Goal: Information Seeking & Learning: Learn about a topic

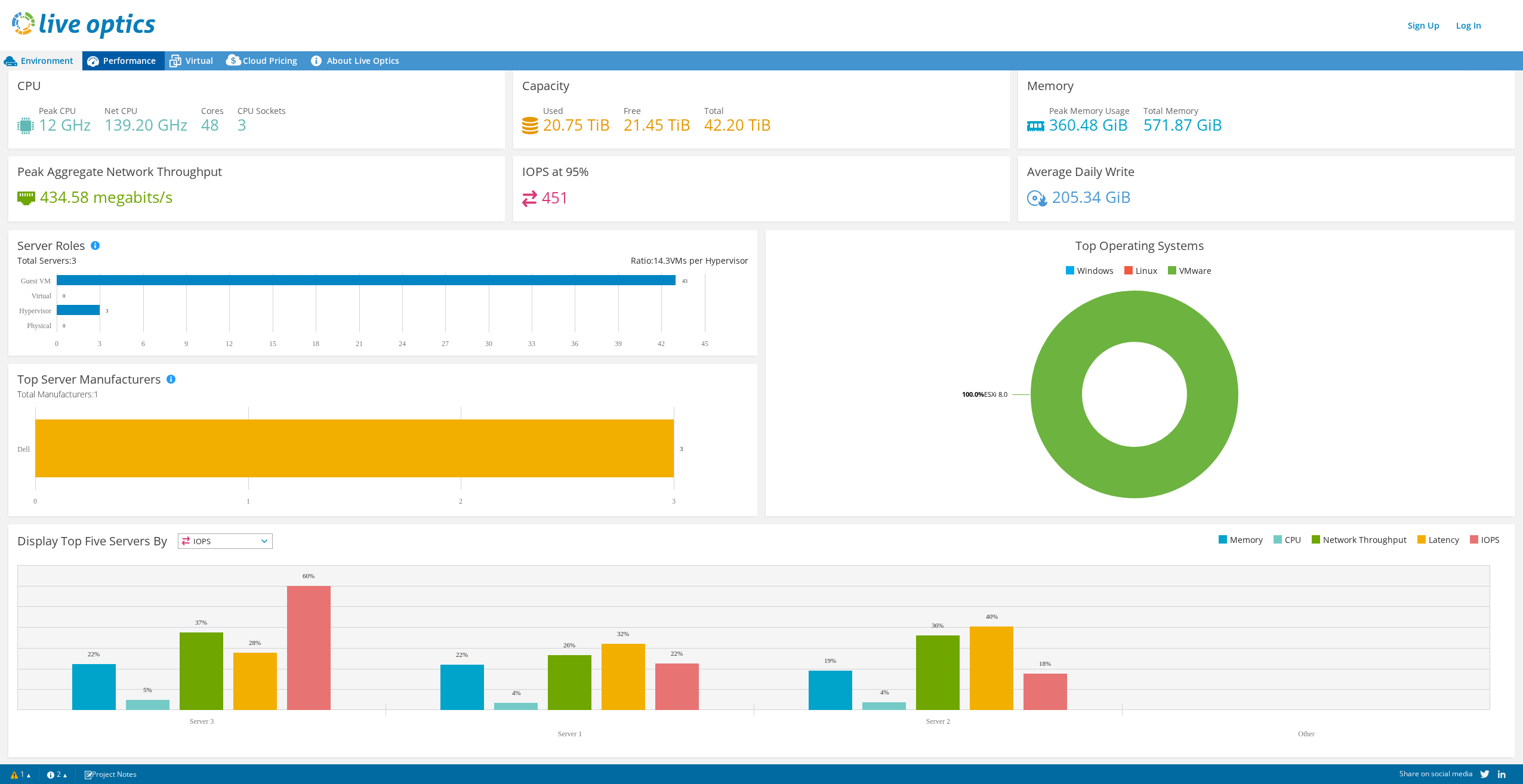
click at [115, 62] on span "Performance" at bounding box center [130, 60] width 52 height 11
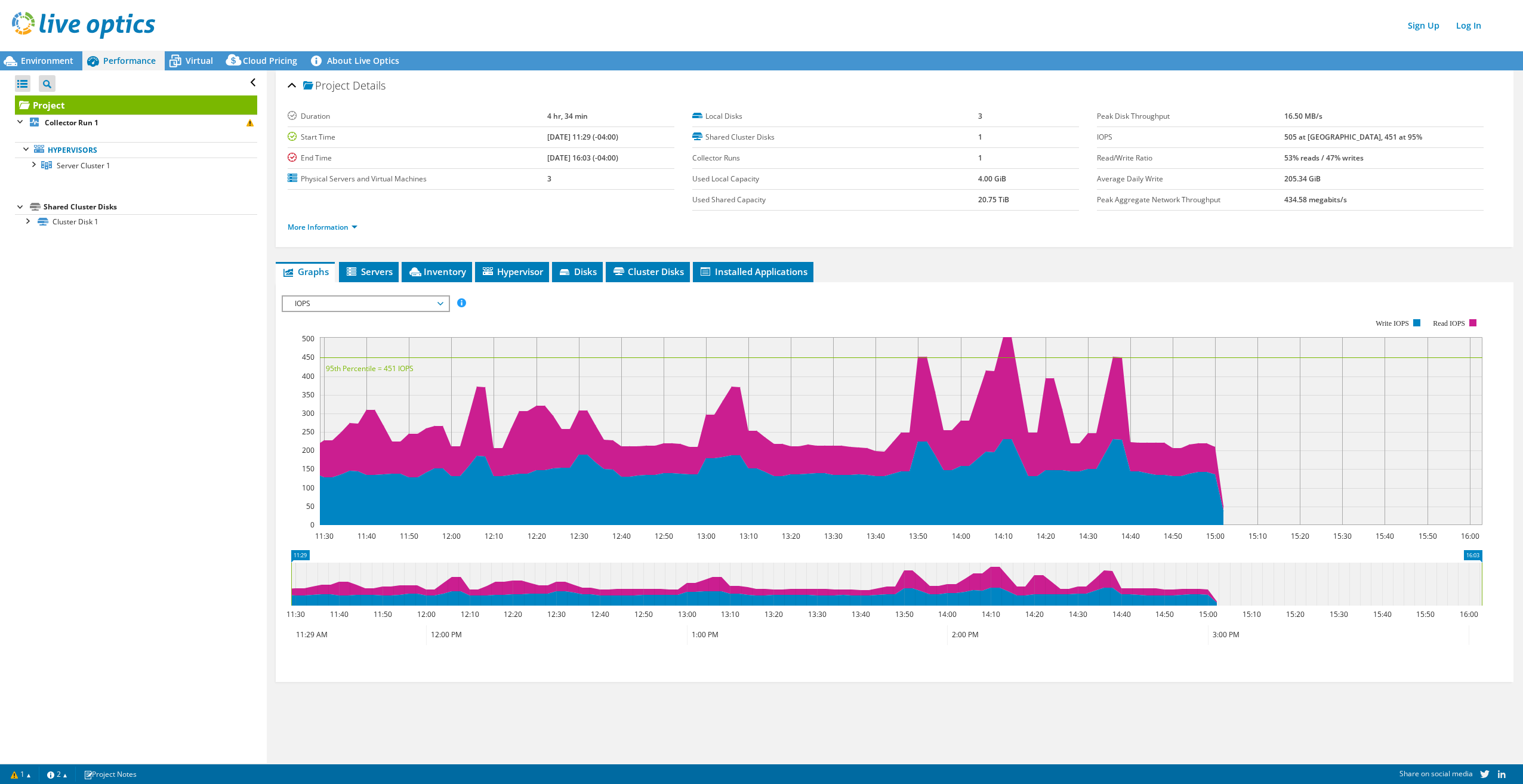
click at [380, 302] on span "IOPS" at bounding box center [365, 303] width 153 height 14
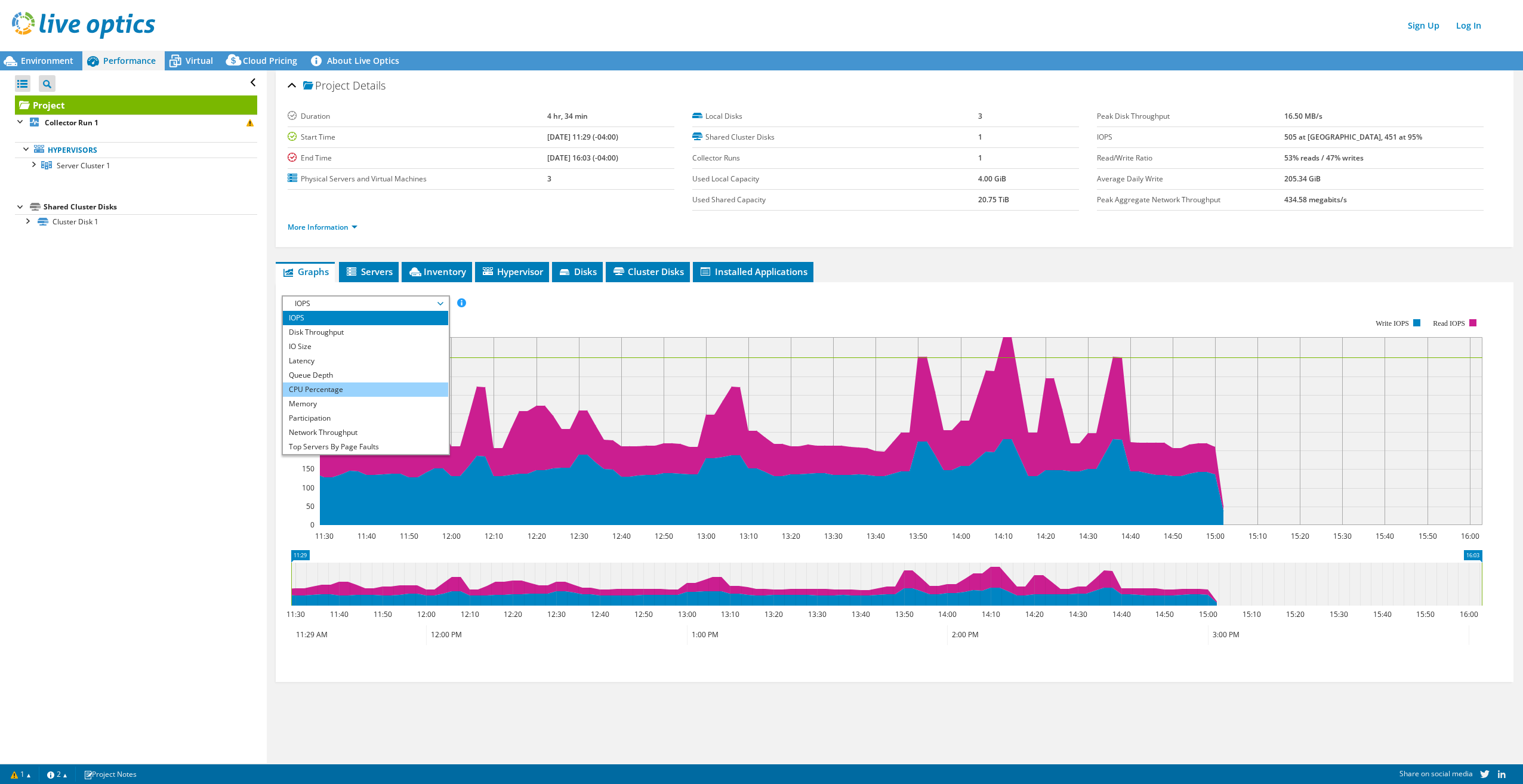
click at [359, 394] on li "CPU Percentage" at bounding box center [365, 389] width 165 height 14
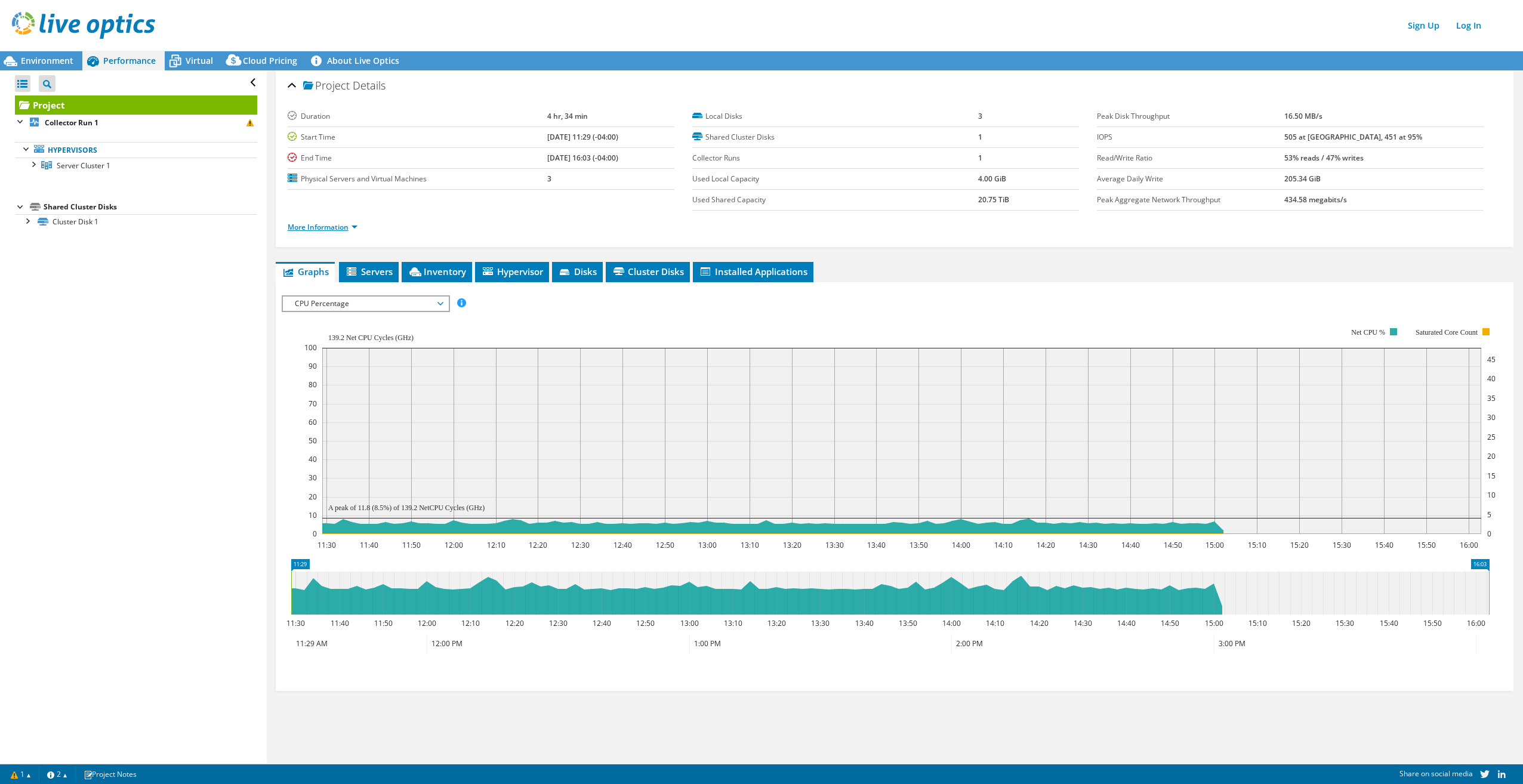
click at [345, 229] on link "More Information" at bounding box center [323, 227] width 70 height 10
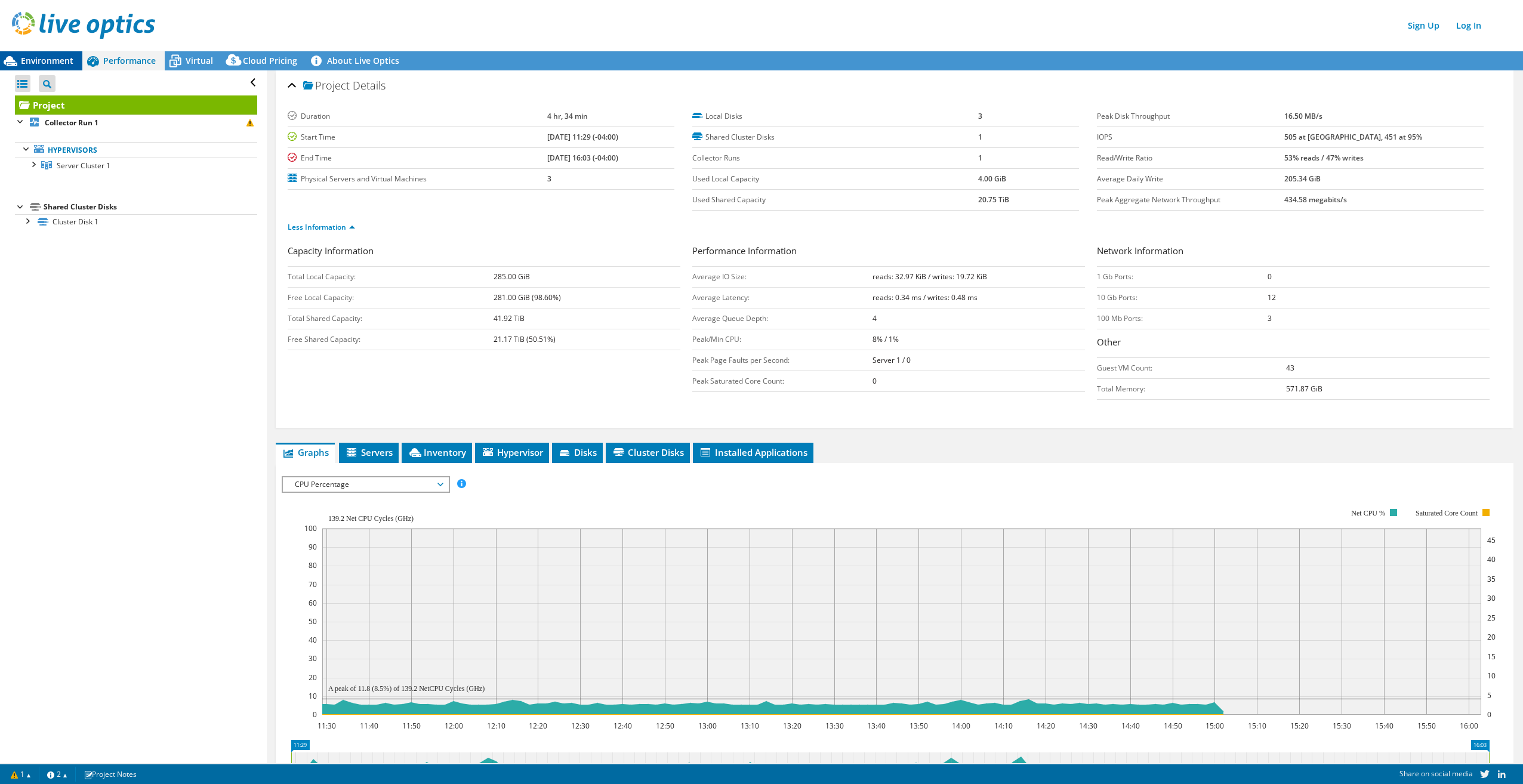
click at [63, 63] on span "Environment" at bounding box center [47, 60] width 52 height 11
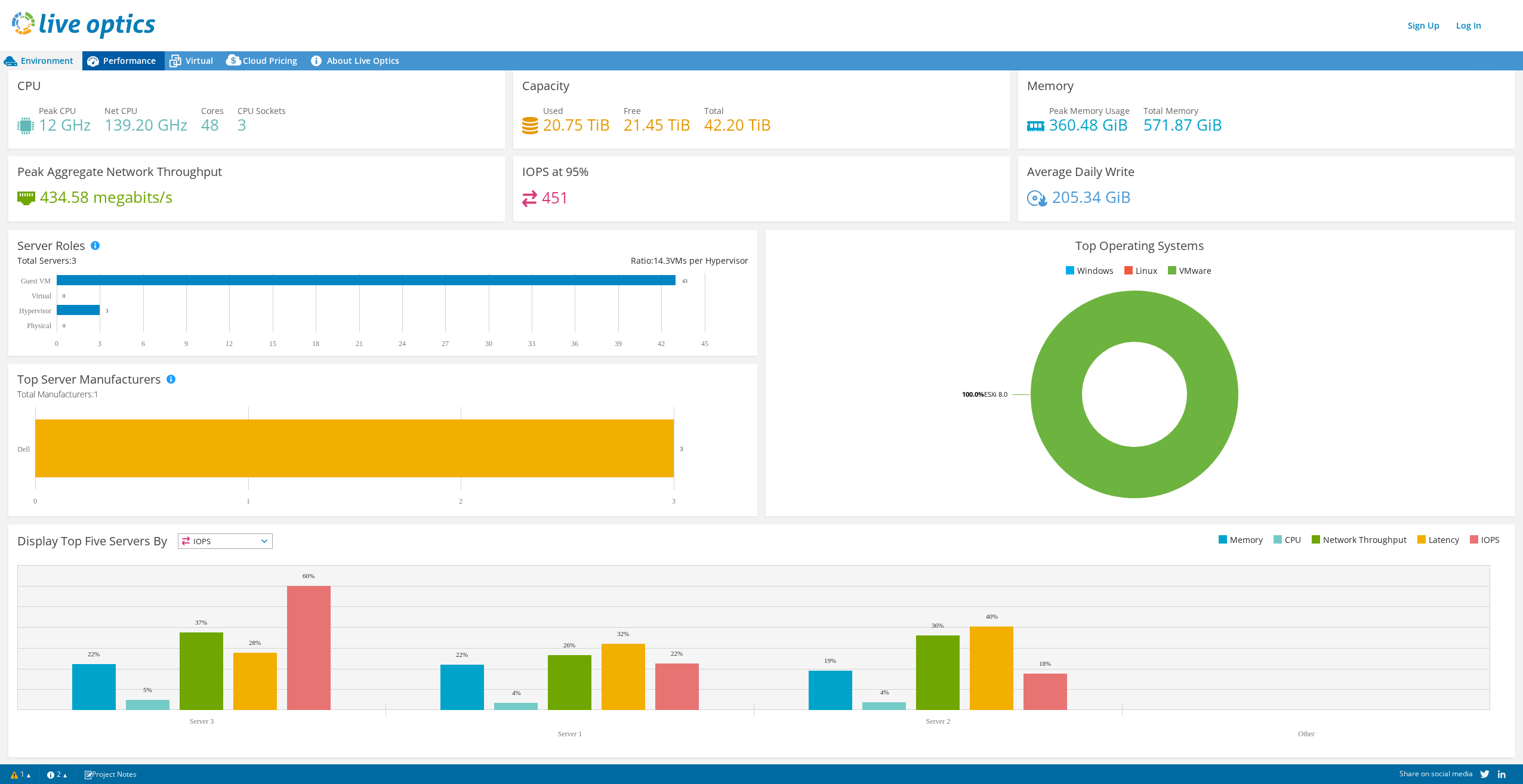
click at [146, 59] on span "Performance" at bounding box center [130, 60] width 52 height 11
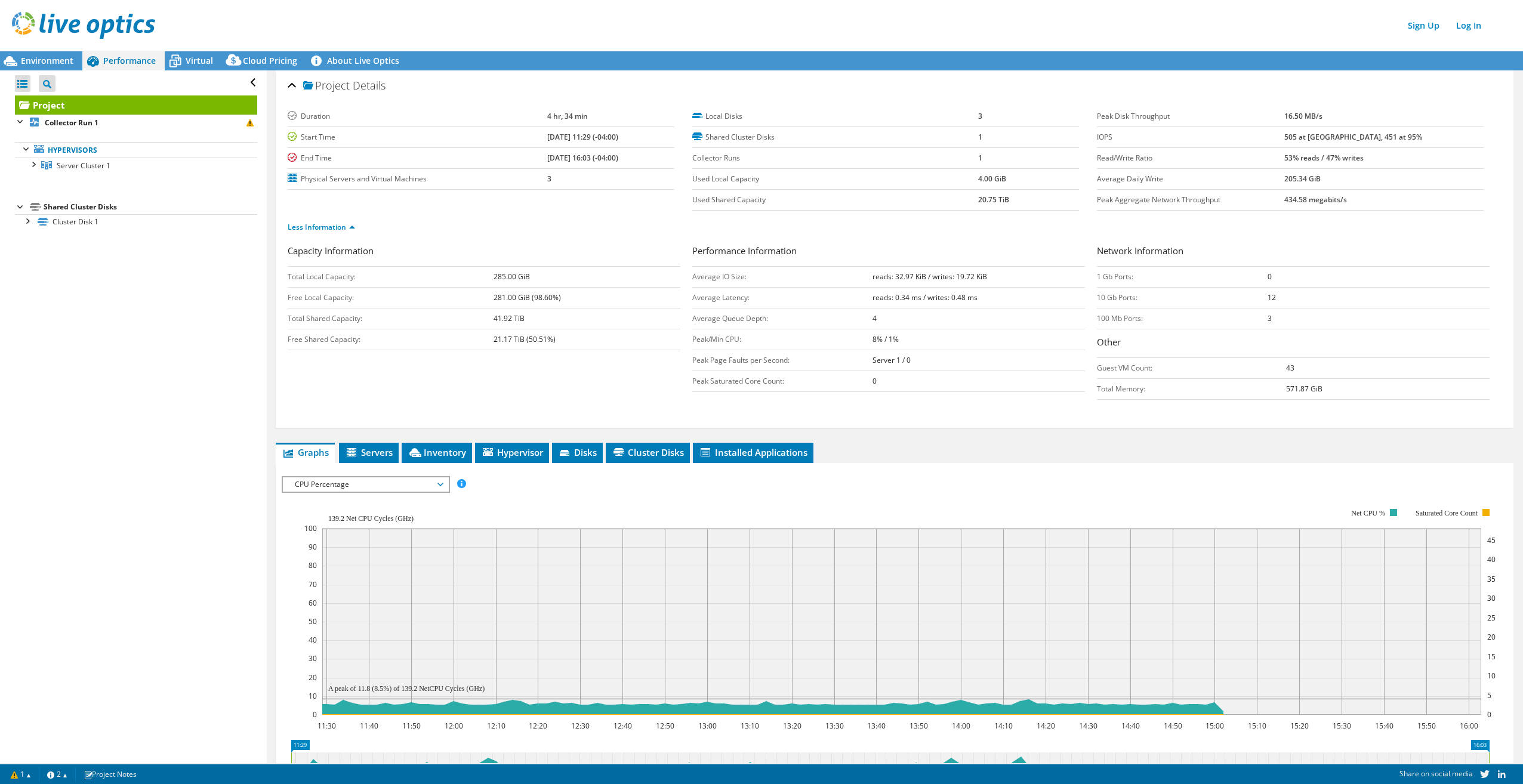
click at [391, 485] on span "CPU Percentage" at bounding box center [365, 484] width 153 height 14
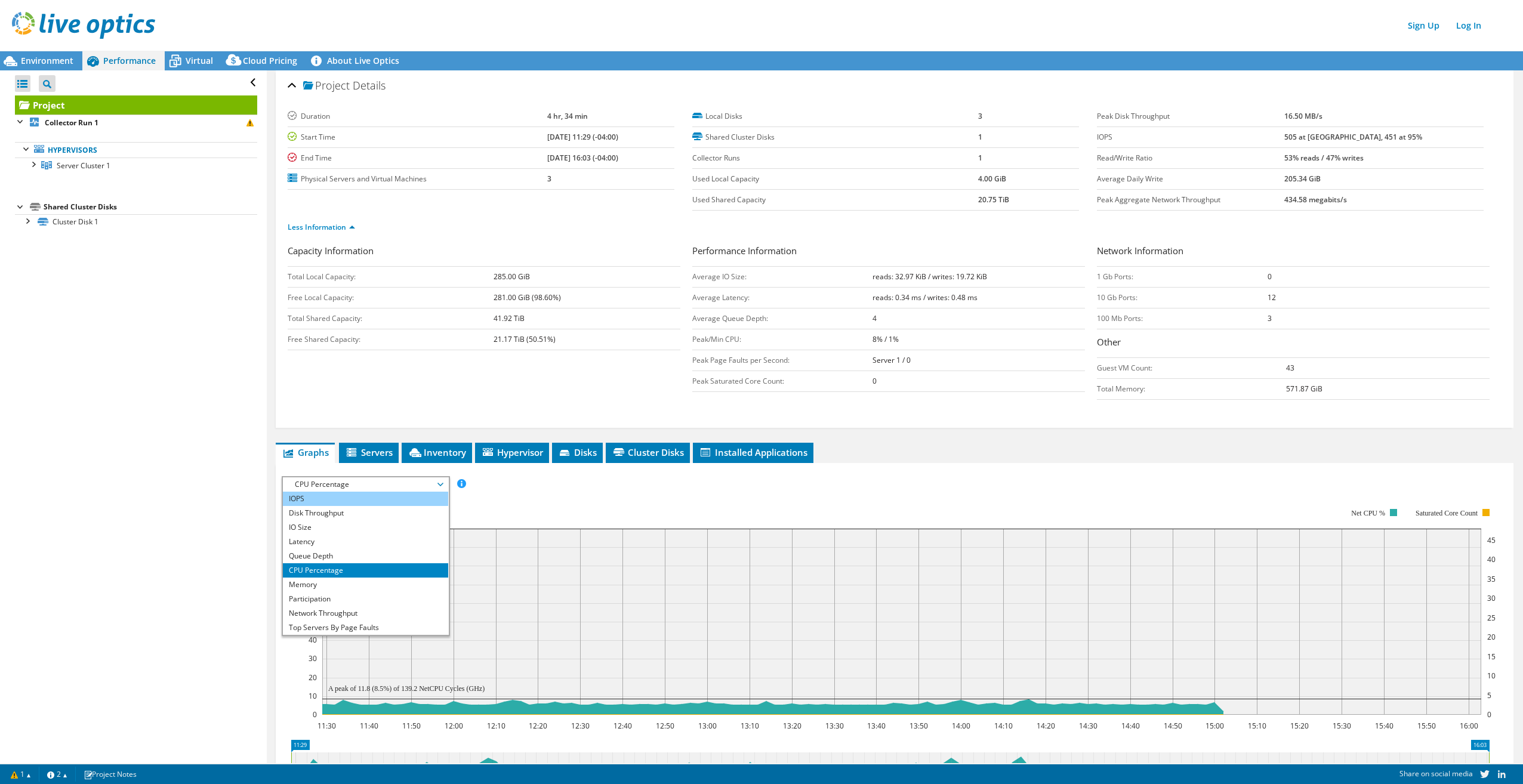
click at [372, 500] on li "IOPS" at bounding box center [365, 499] width 165 height 14
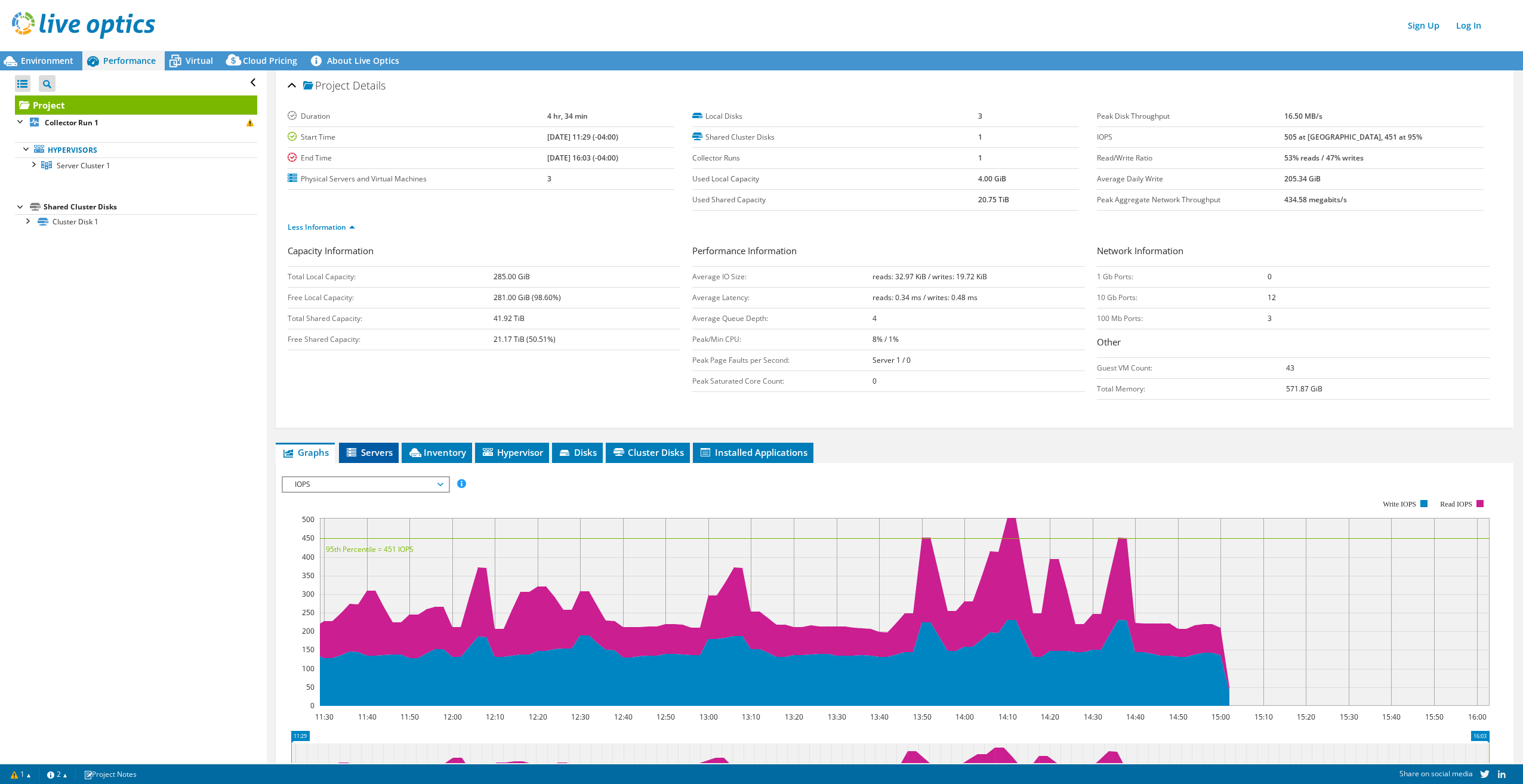
click at [372, 454] on span "Servers" at bounding box center [369, 453] width 48 height 12
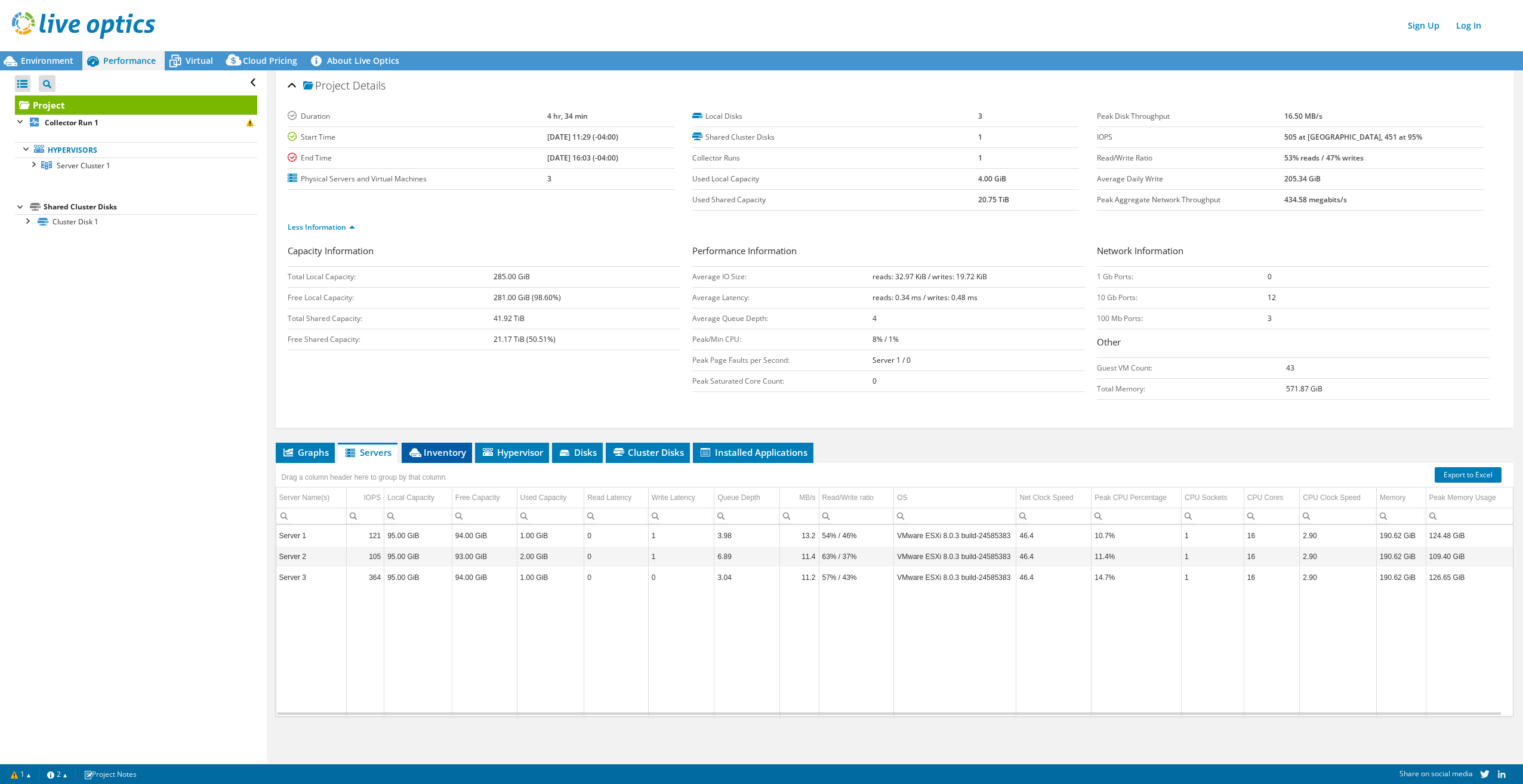
click at [438, 456] on span "Inventory" at bounding box center [436, 453] width 58 height 12
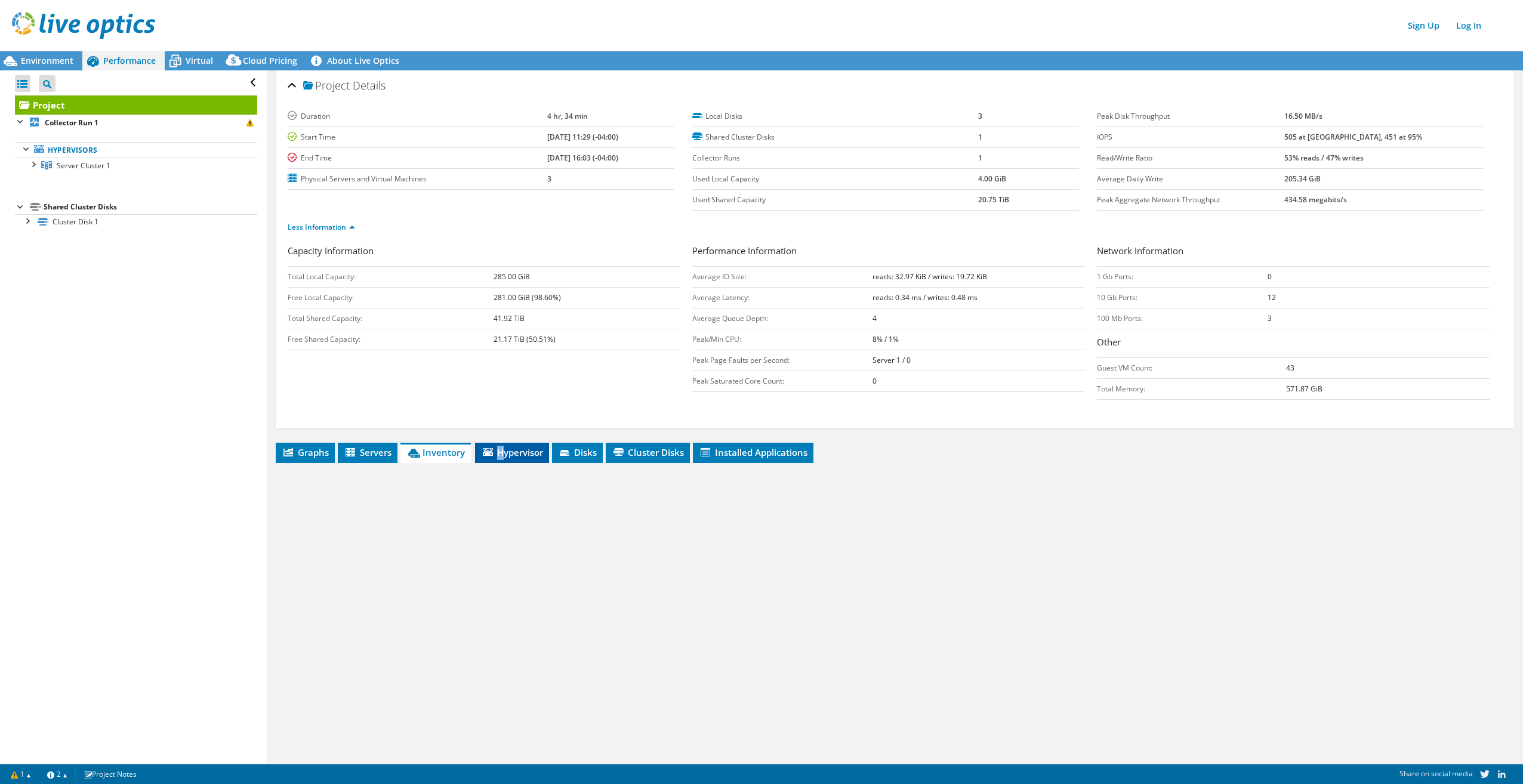
click at [503, 453] on span "Hypervisor" at bounding box center [511, 453] width 62 height 12
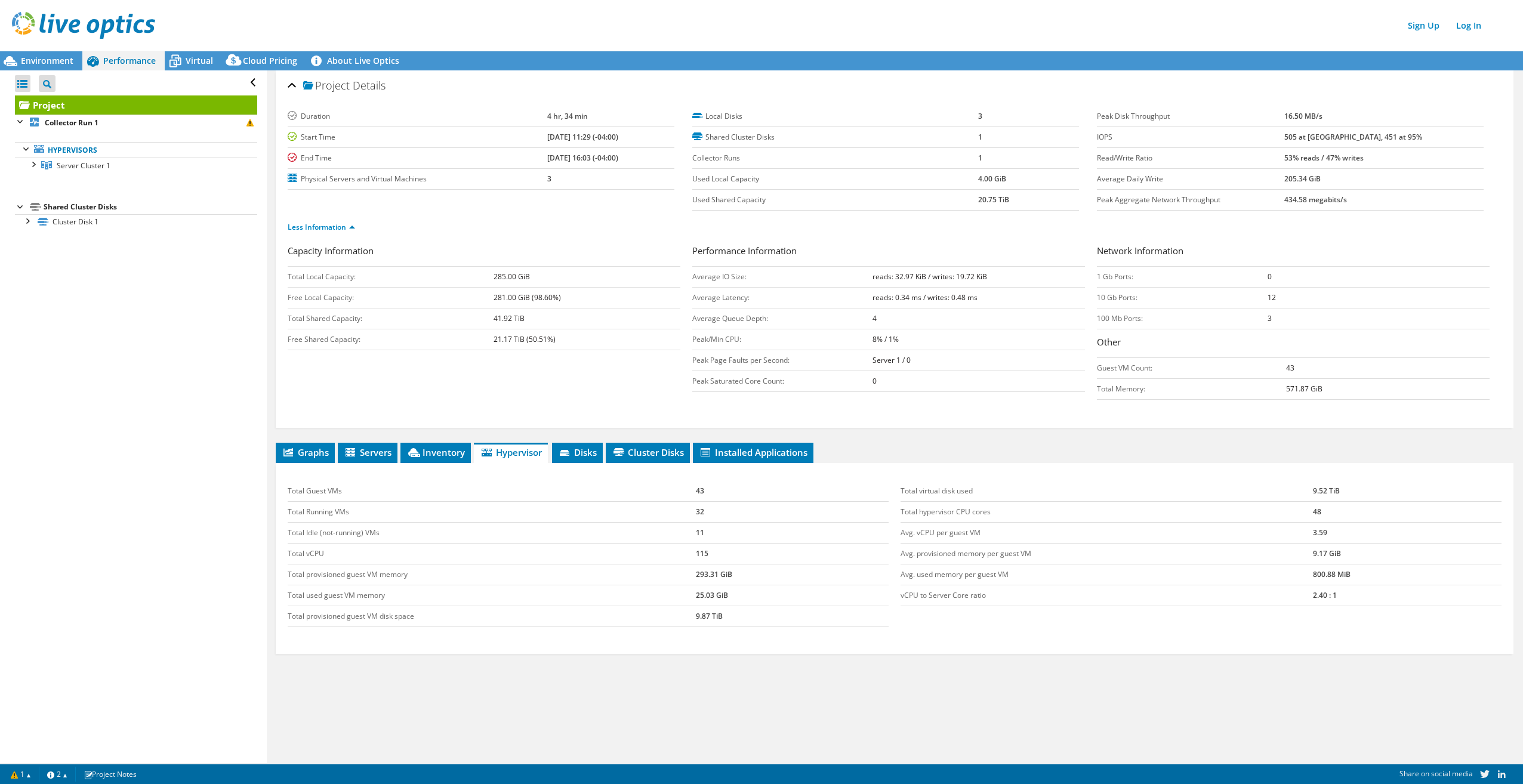
click at [729, 495] on td "43" at bounding box center [793, 491] width 193 height 21
click at [721, 504] on td "32" at bounding box center [793, 512] width 193 height 21
click at [736, 539] on td "11" at bounding box center [793, 534] width 193 height 21
click at [733, 568] on td "293.31 GiB" at bounding box center [793, 575] width 193 height 21
click at [745, 586] on td "25.03 GiB" at bounding box center [793, 596] width 193 height 21
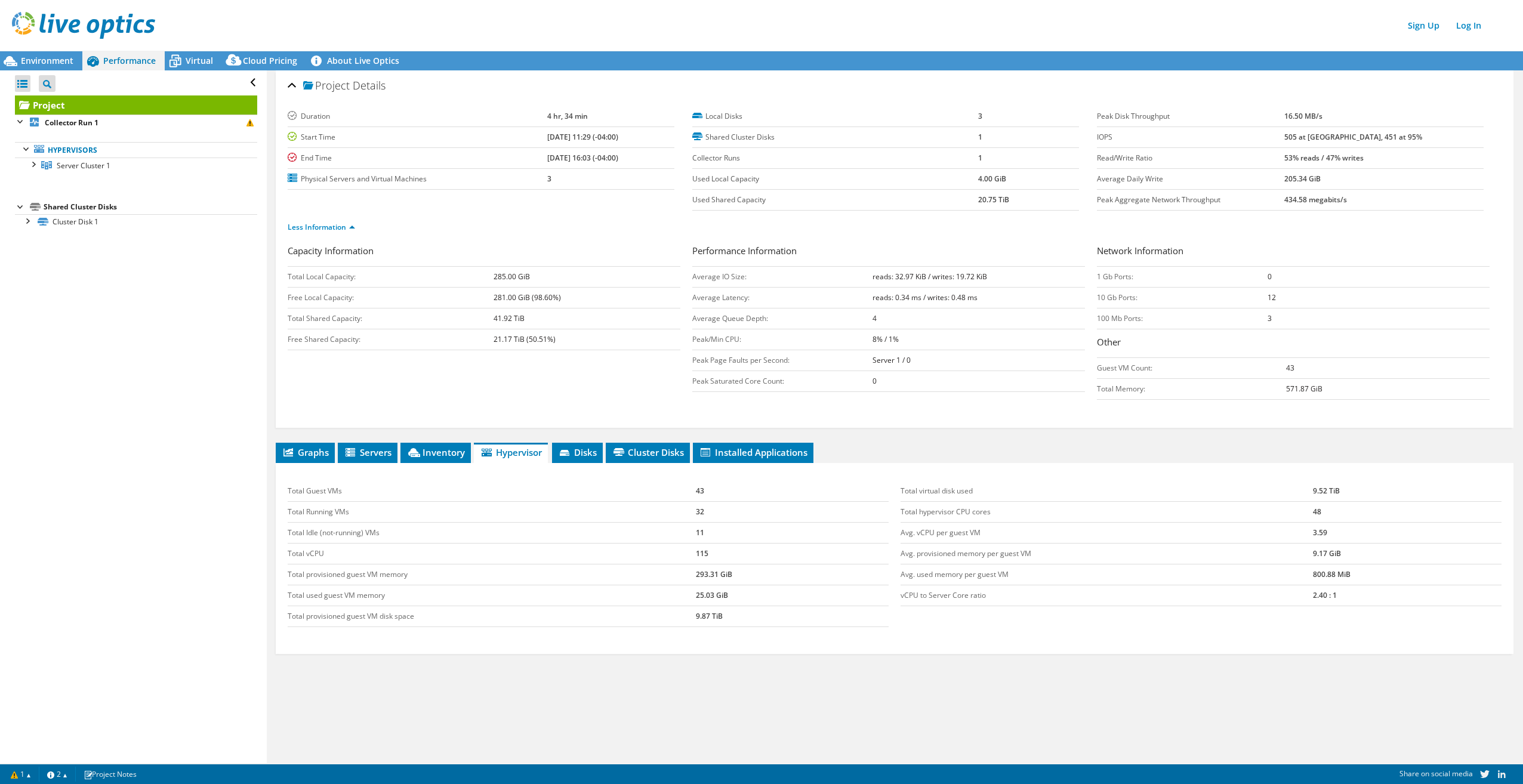
click at [744, 603] on td "25.03 GiB" at bounding box center [793, 596] width 193 height 21
click at [38, 58] on span "Environment" at bounding box center [47, 60] width 52 height 11
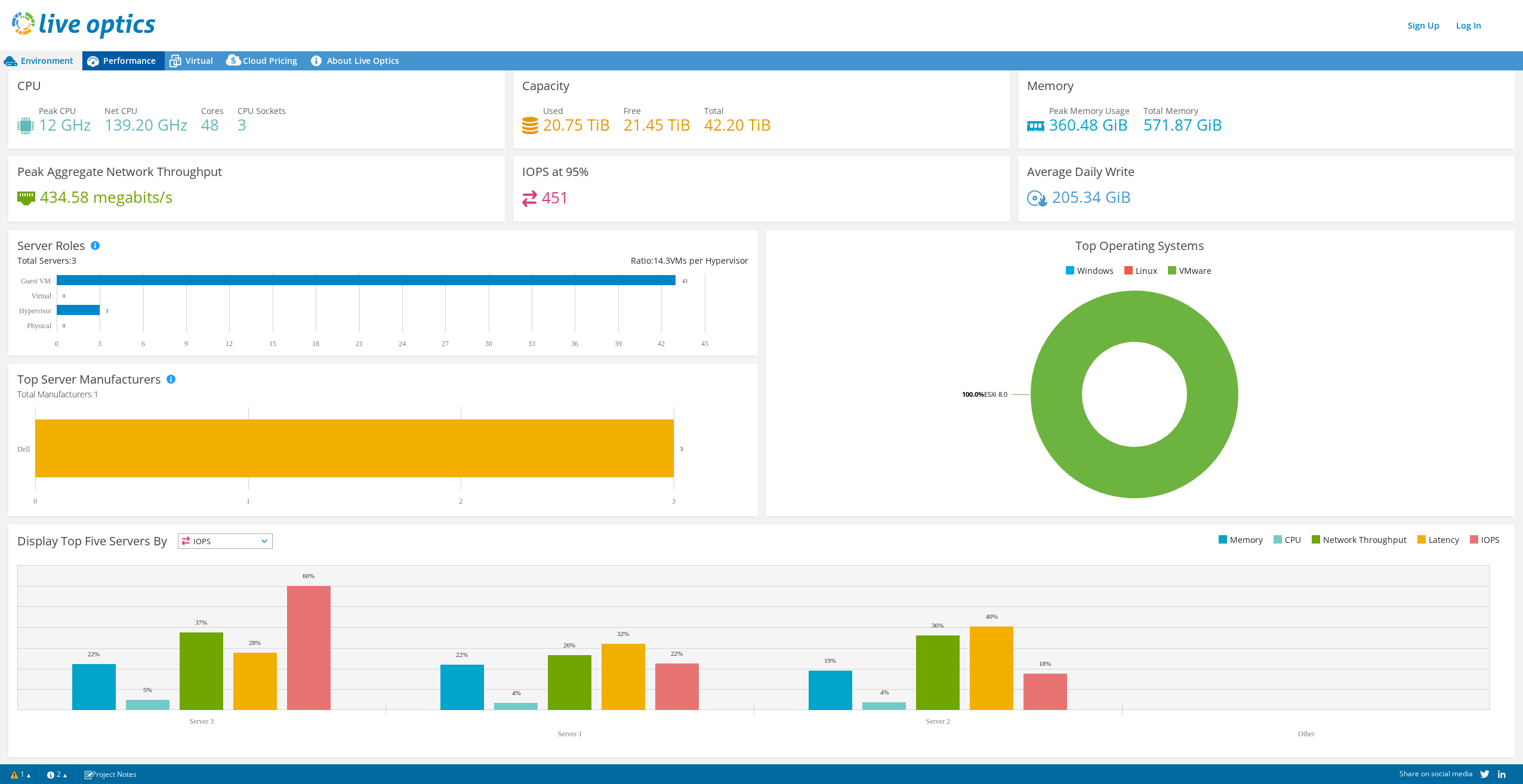
click at [129, 66] on span "Performance" at bounding box center [130, 60] width 52 height 11
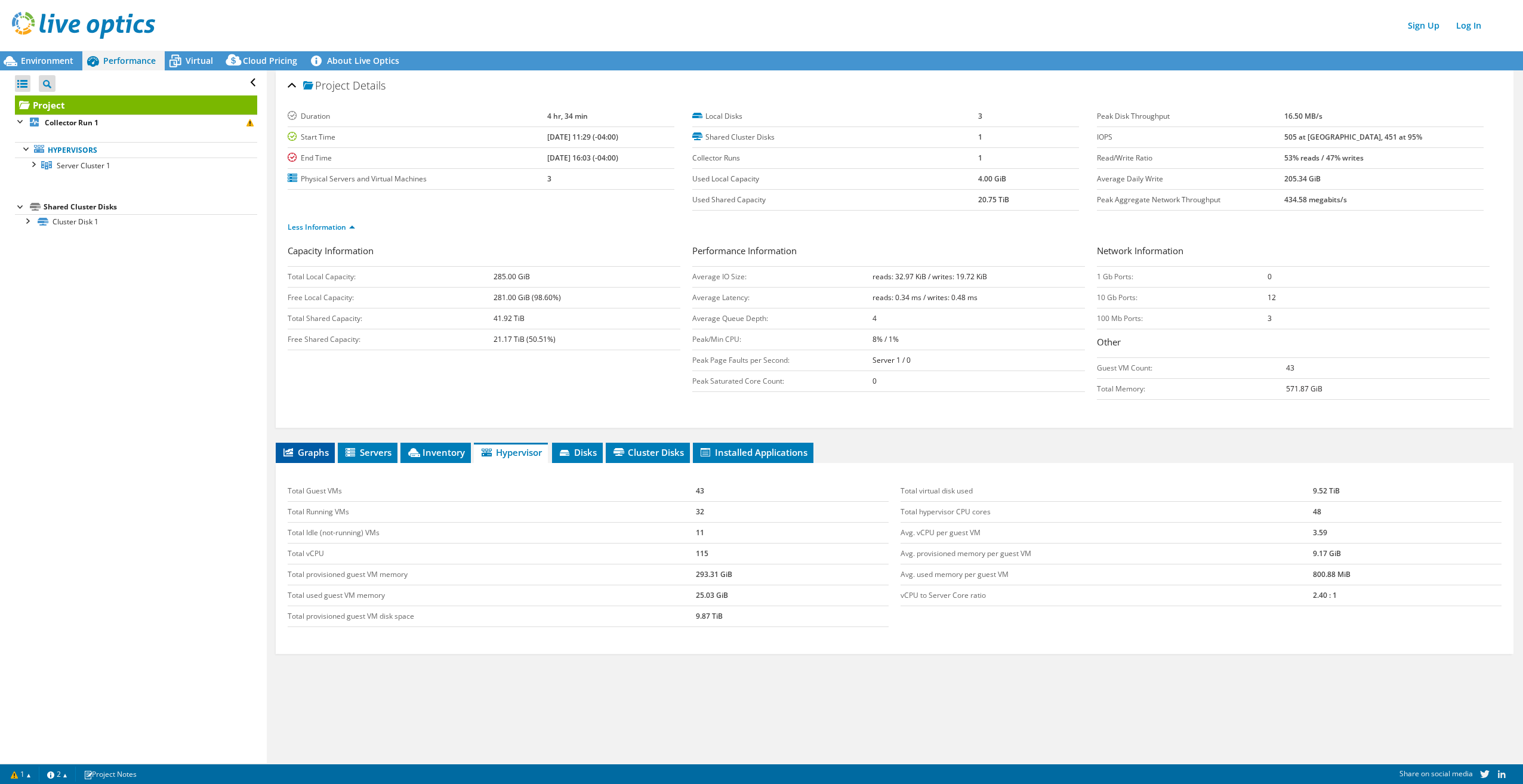
click at [286, 444] on li "Graphs" at bounding box center [305, 453] width 59 height 20
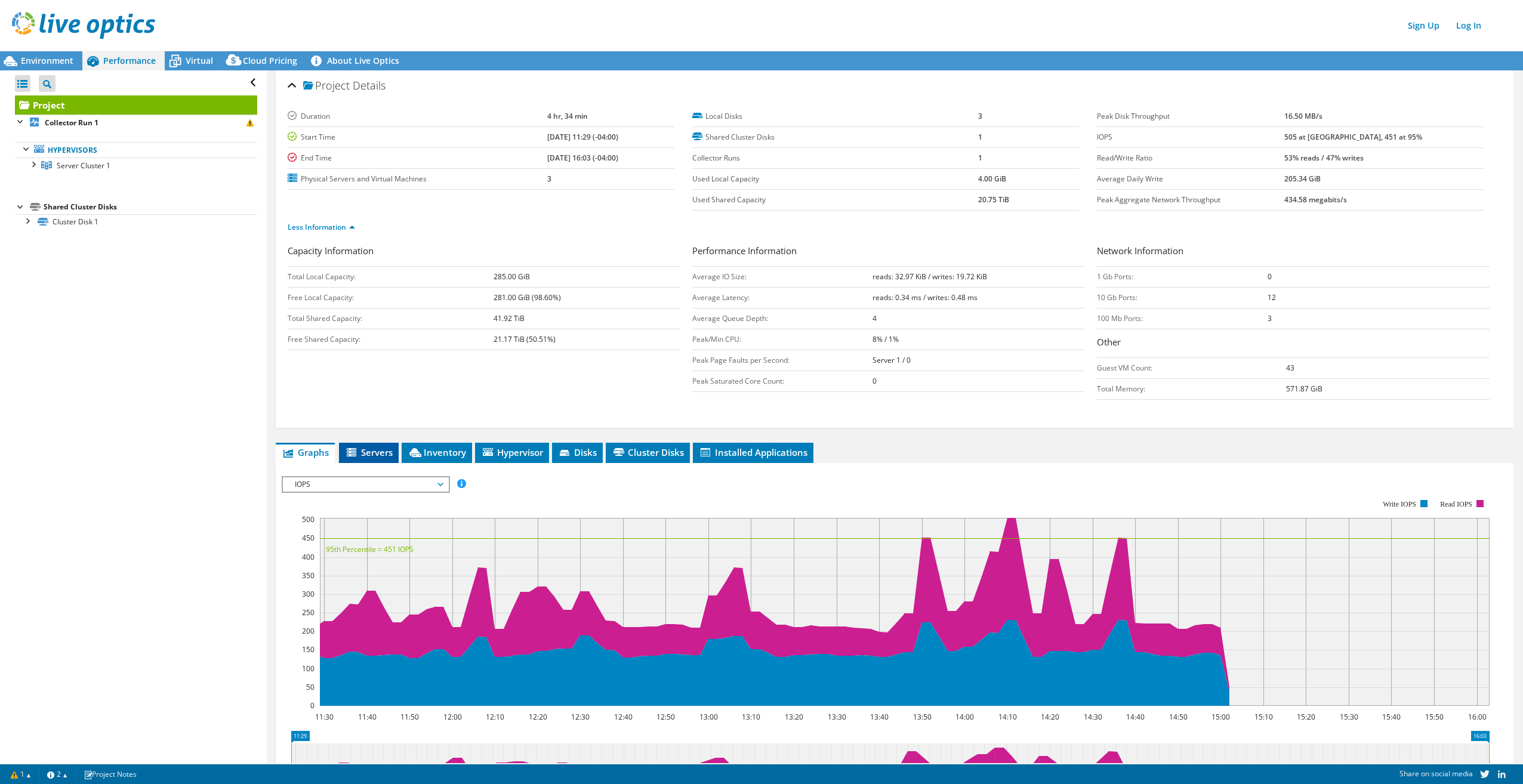
click at [362, 459] on li "Servers" at bounding box center [369, 453] width 60 height 20
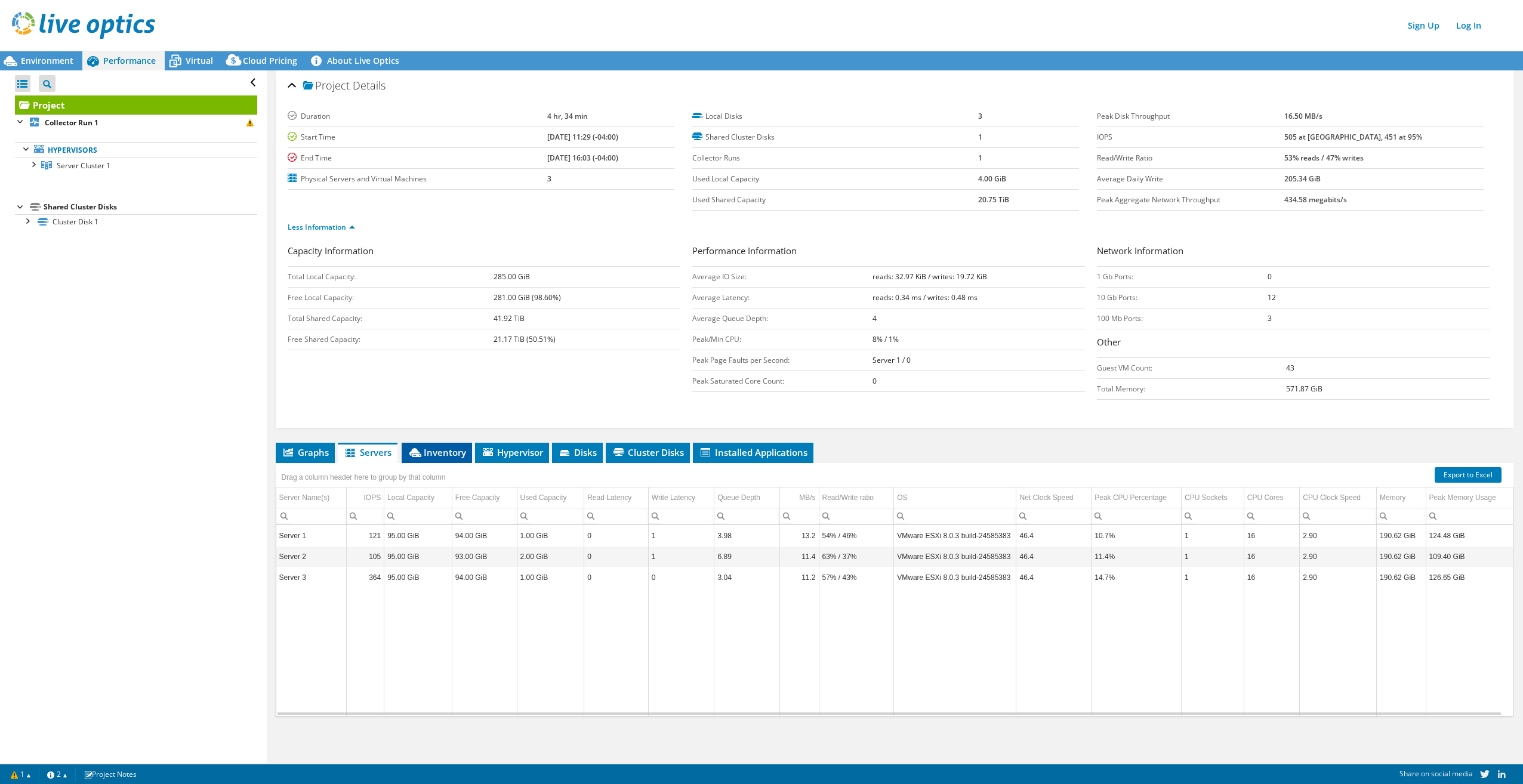
click at [450, 454] on span "Inventory" at bounding box center [436, 453] width 58 height 12
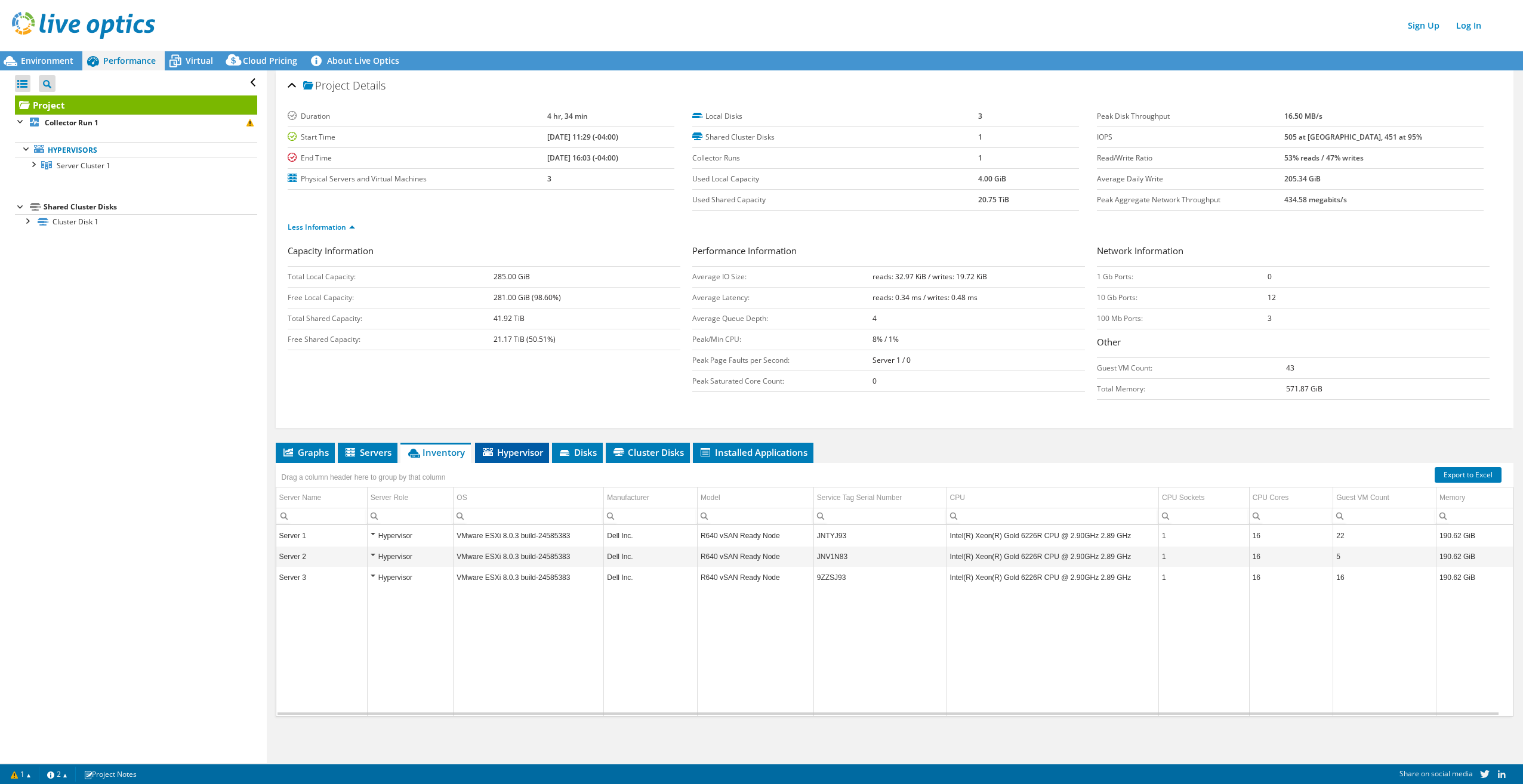
click at [504, 452] on span "Hypervisor" at bounding box center [511, 453] width 62 height 12
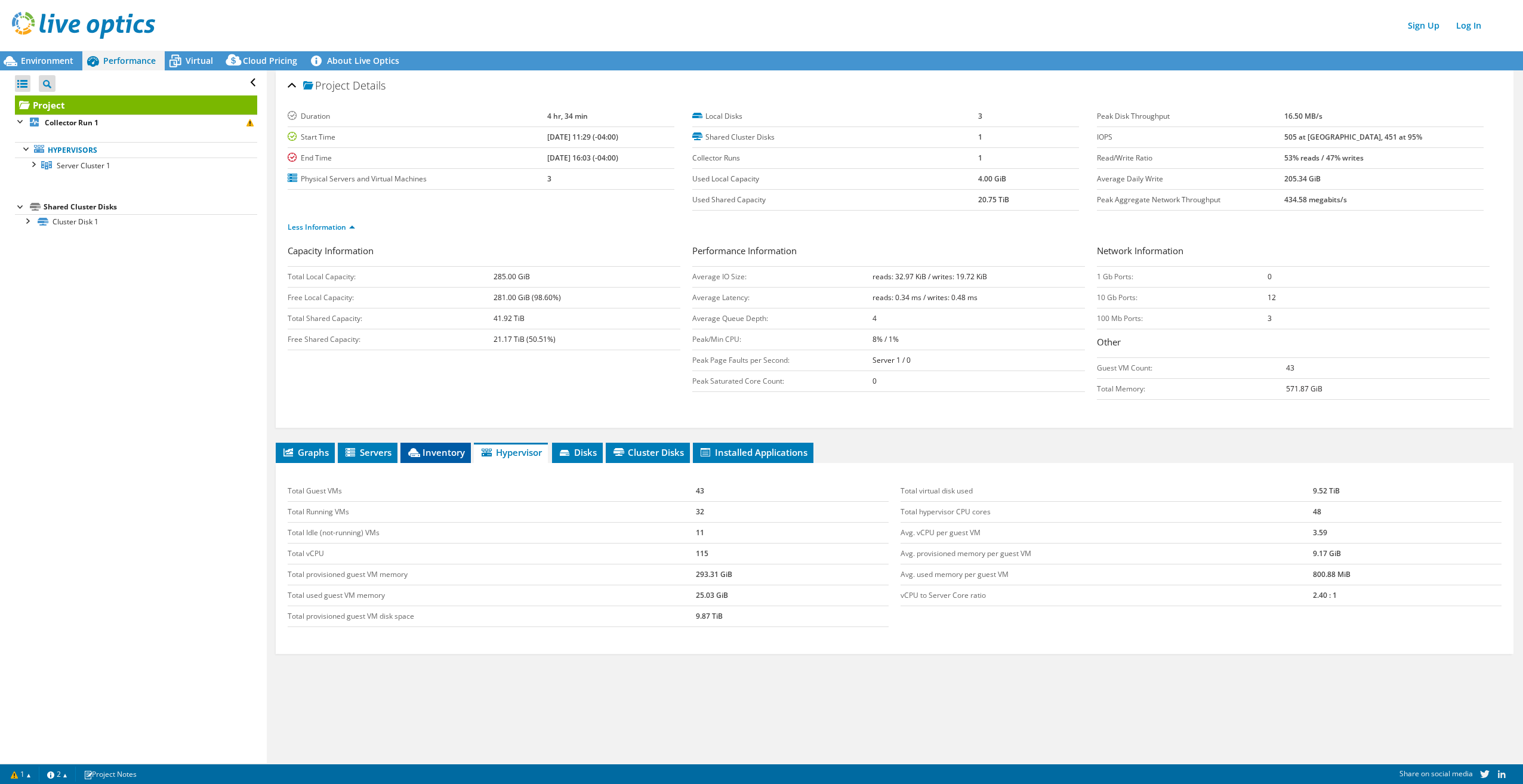
click at [425, 450] on span "Inventory" at bounding box center [436, 453] width 58 height 12
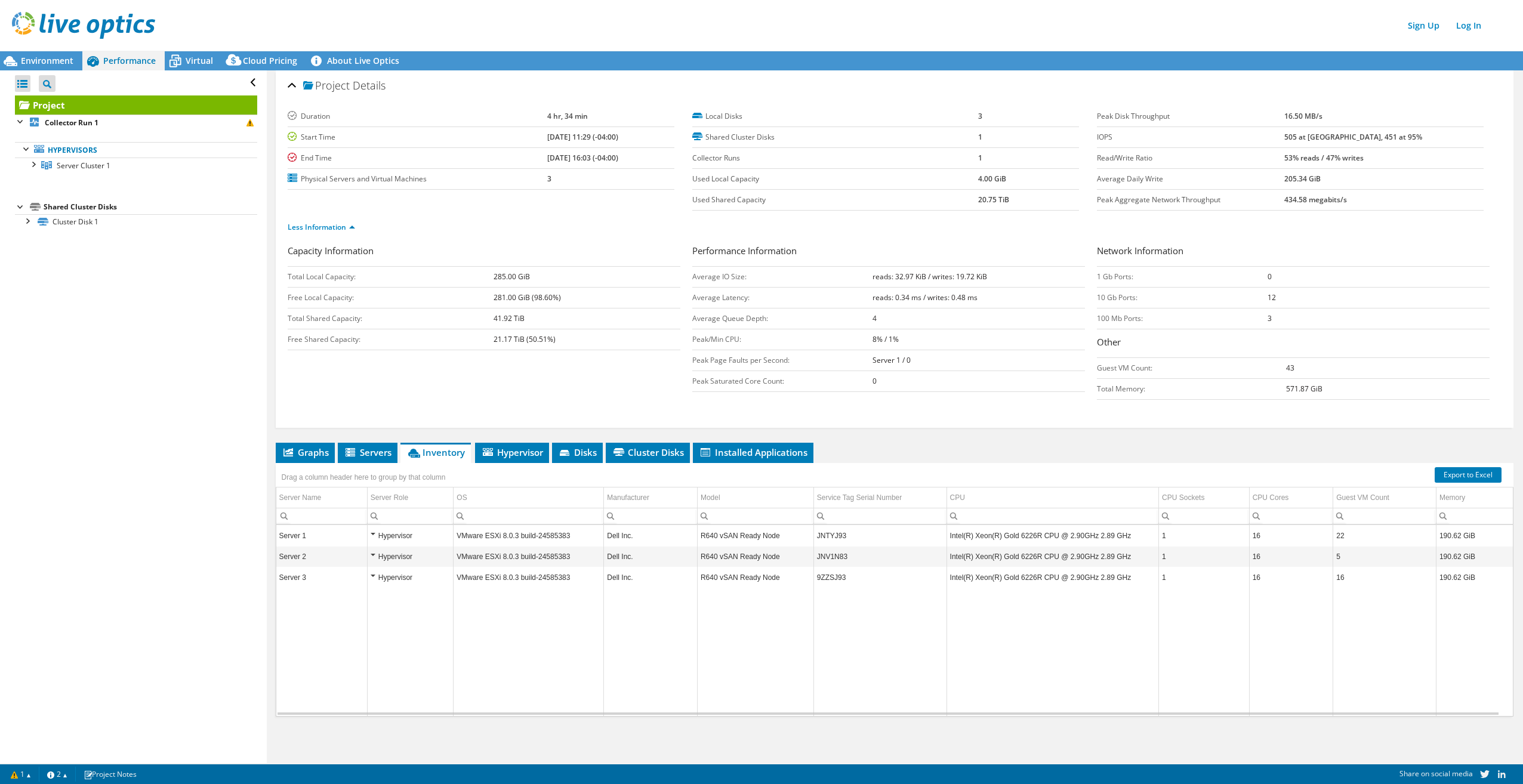
click at [370, 534] on div "Hypervisor" at bounding box center [410, 535] width 80 height 14
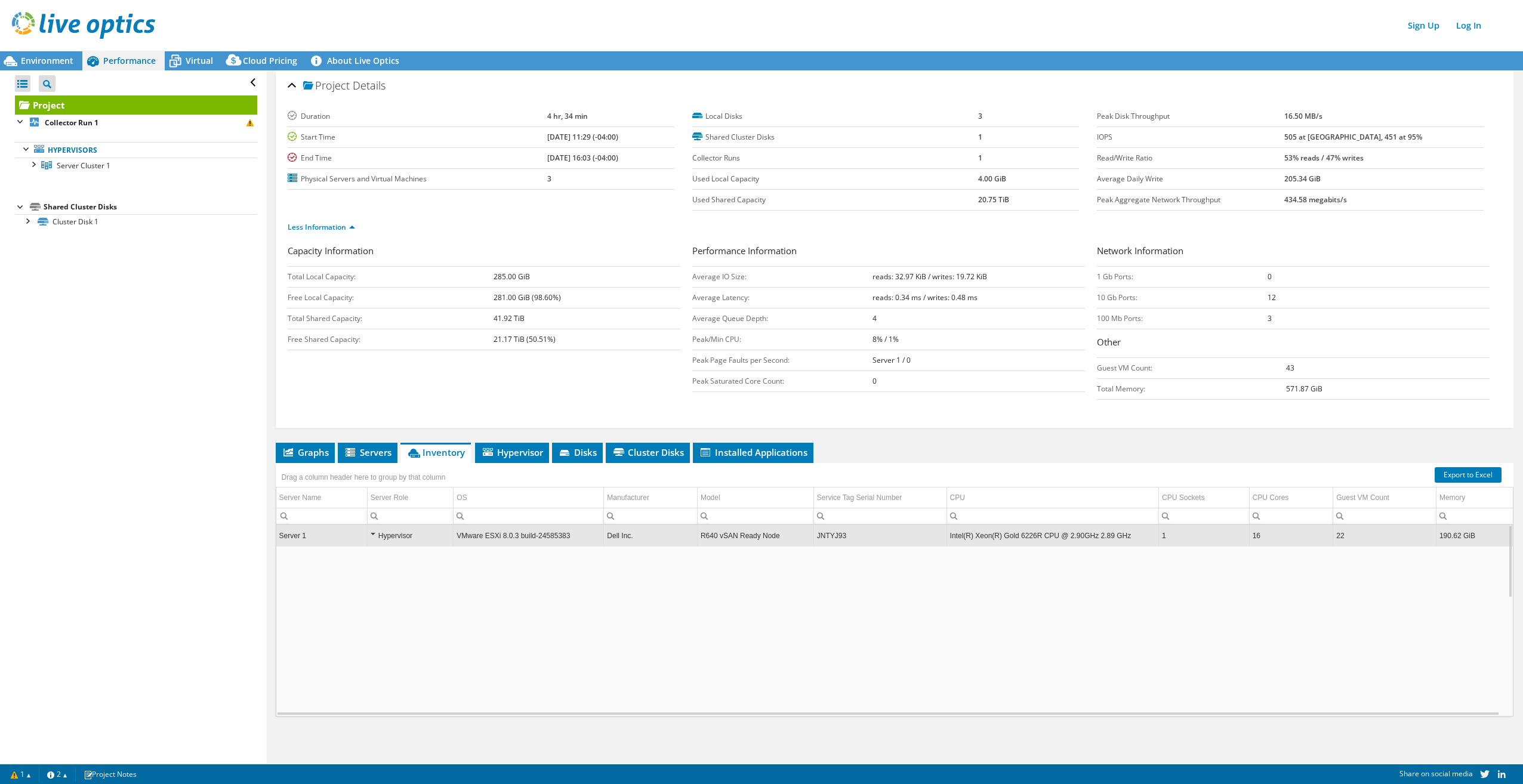
click at [371, 534] on div "Hypervisor" at bounding box center [410, 535] width 80 height 14
click at [372, 534] on div "Hypervisor" at bounding box center [410, 535] width 80 height 14
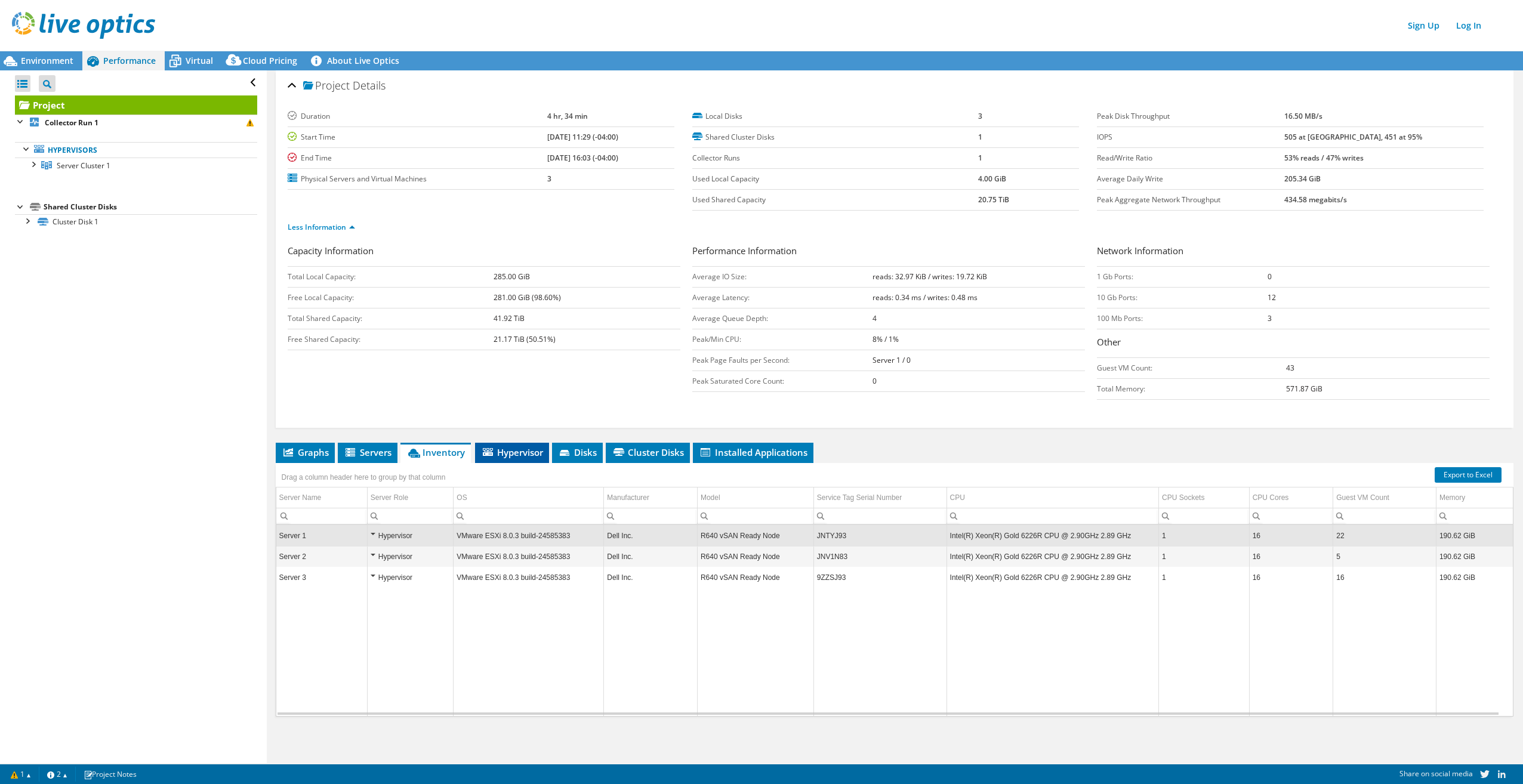
click at [506, 450] on span "Hypervisor" at bounding box center [511, 453] width 62 height 12
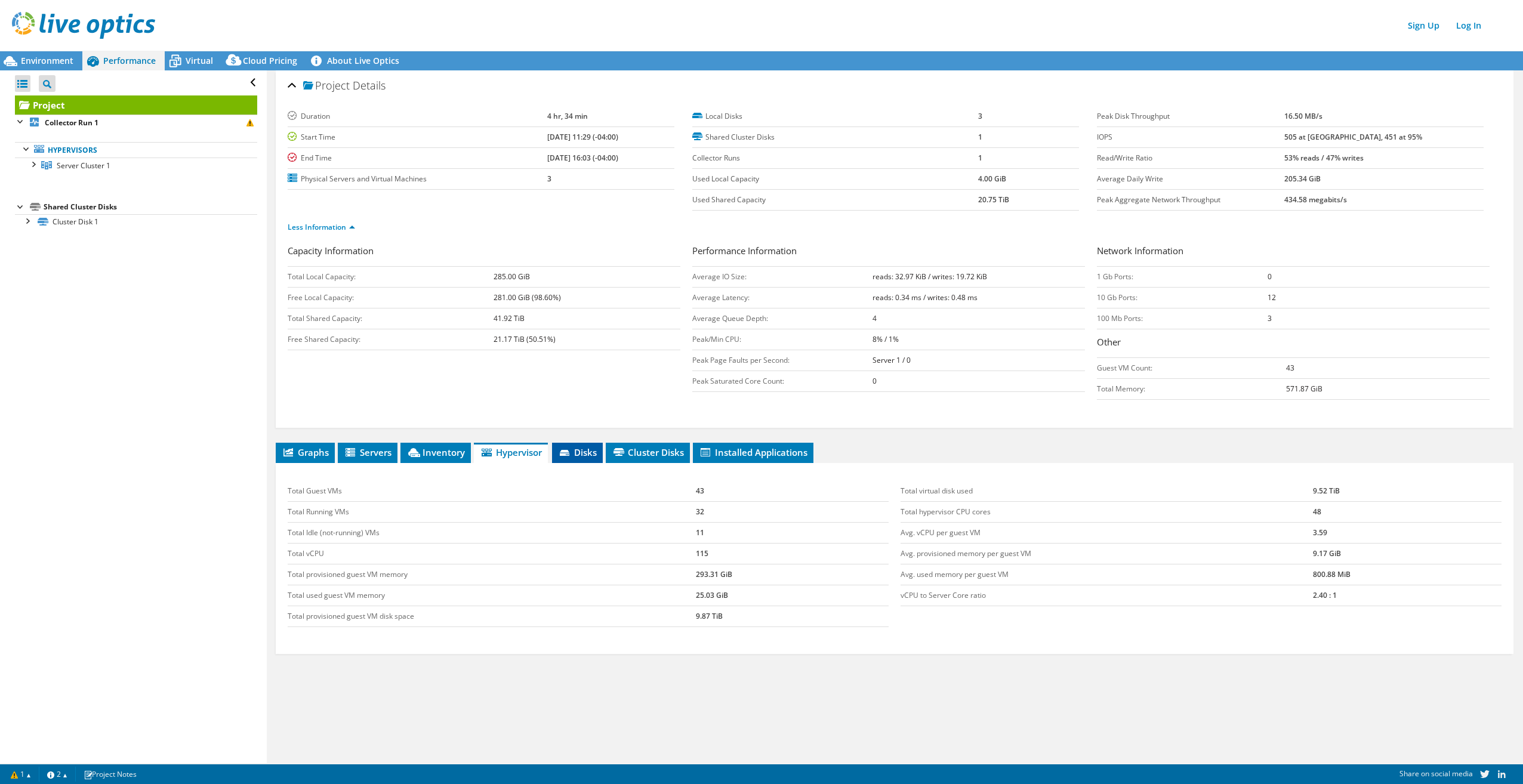
click at [574, 457] on span "Disks" at bounding box center [577, 453] width 39 height 12
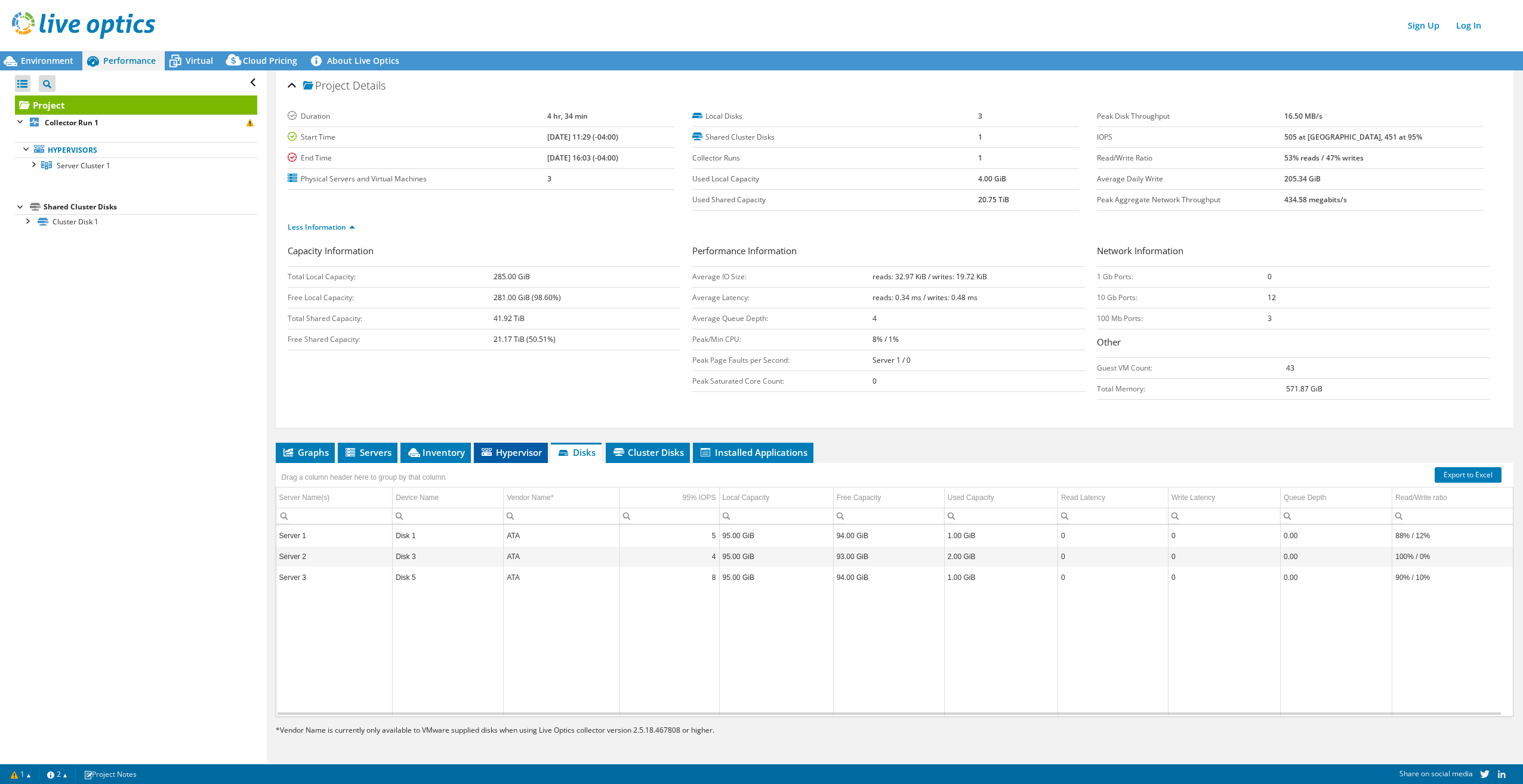
click at [512, 455] on span "Hypervisor" at bounding box center [510, 453] width 62 height 12
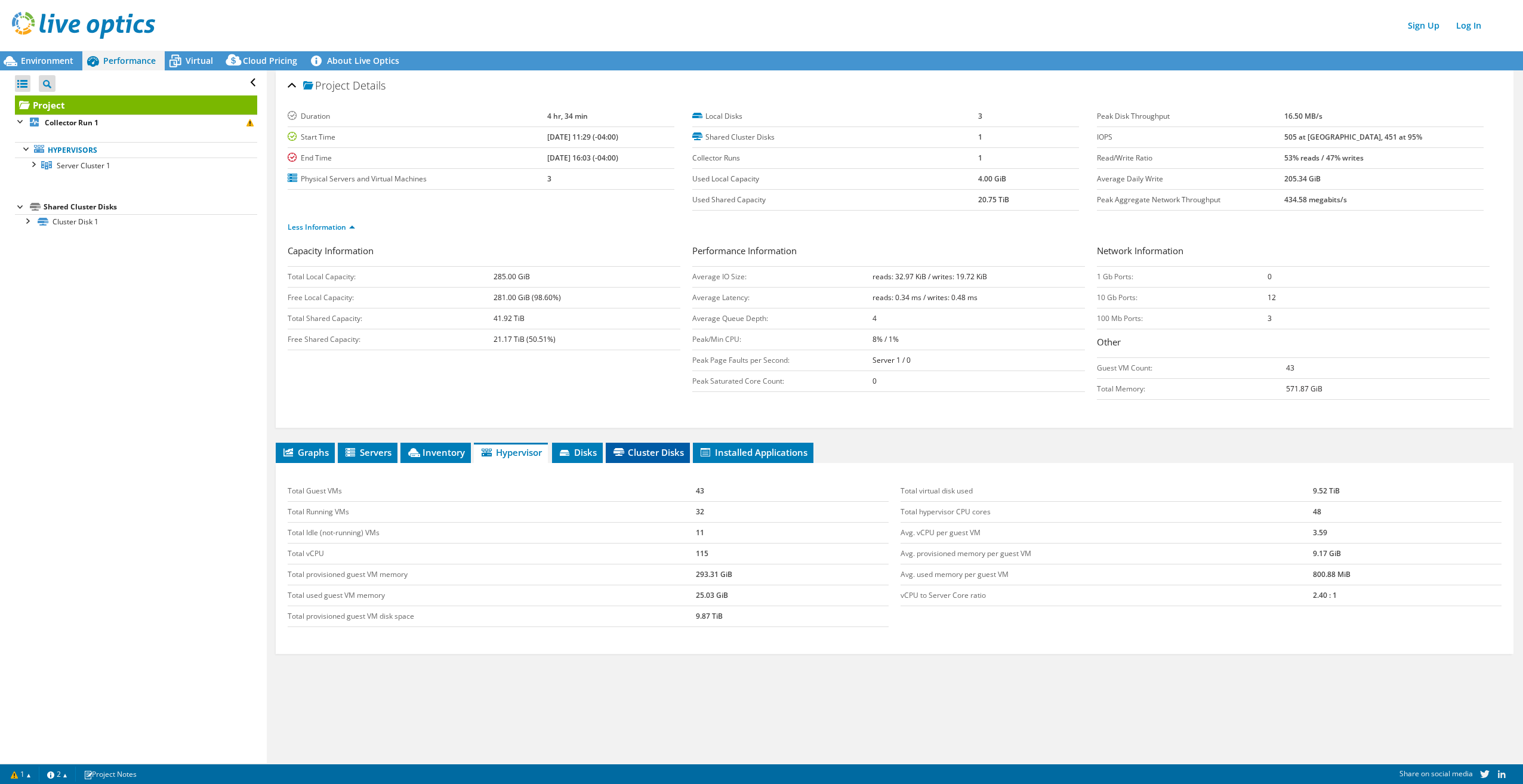
click at [658, 449] on span "Cluster Disks" at bounding box center [648, 453] width 72 height 12
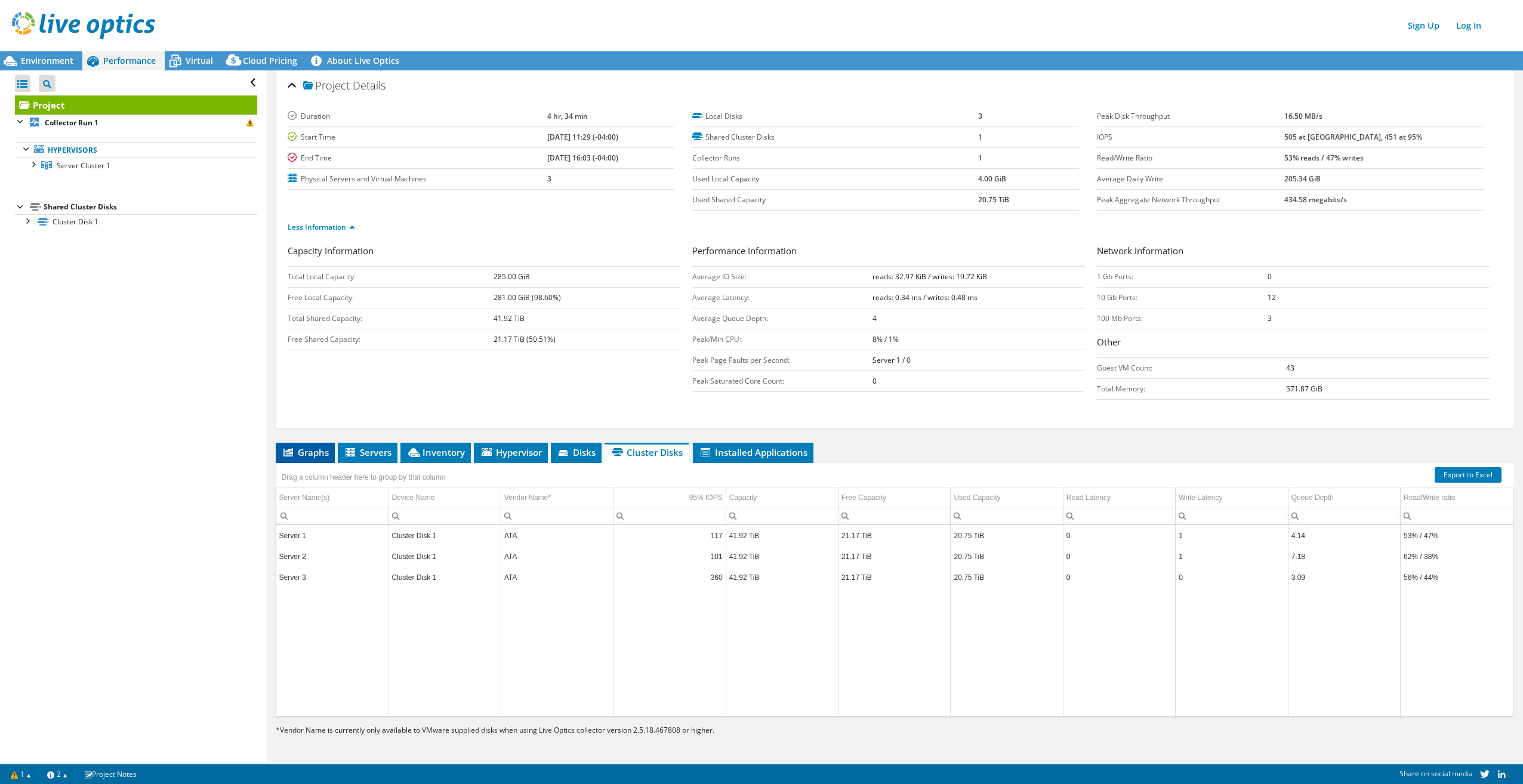
click at [307, 451] on span "Graphs" at bounding box center [305, 453] width 47 height 12
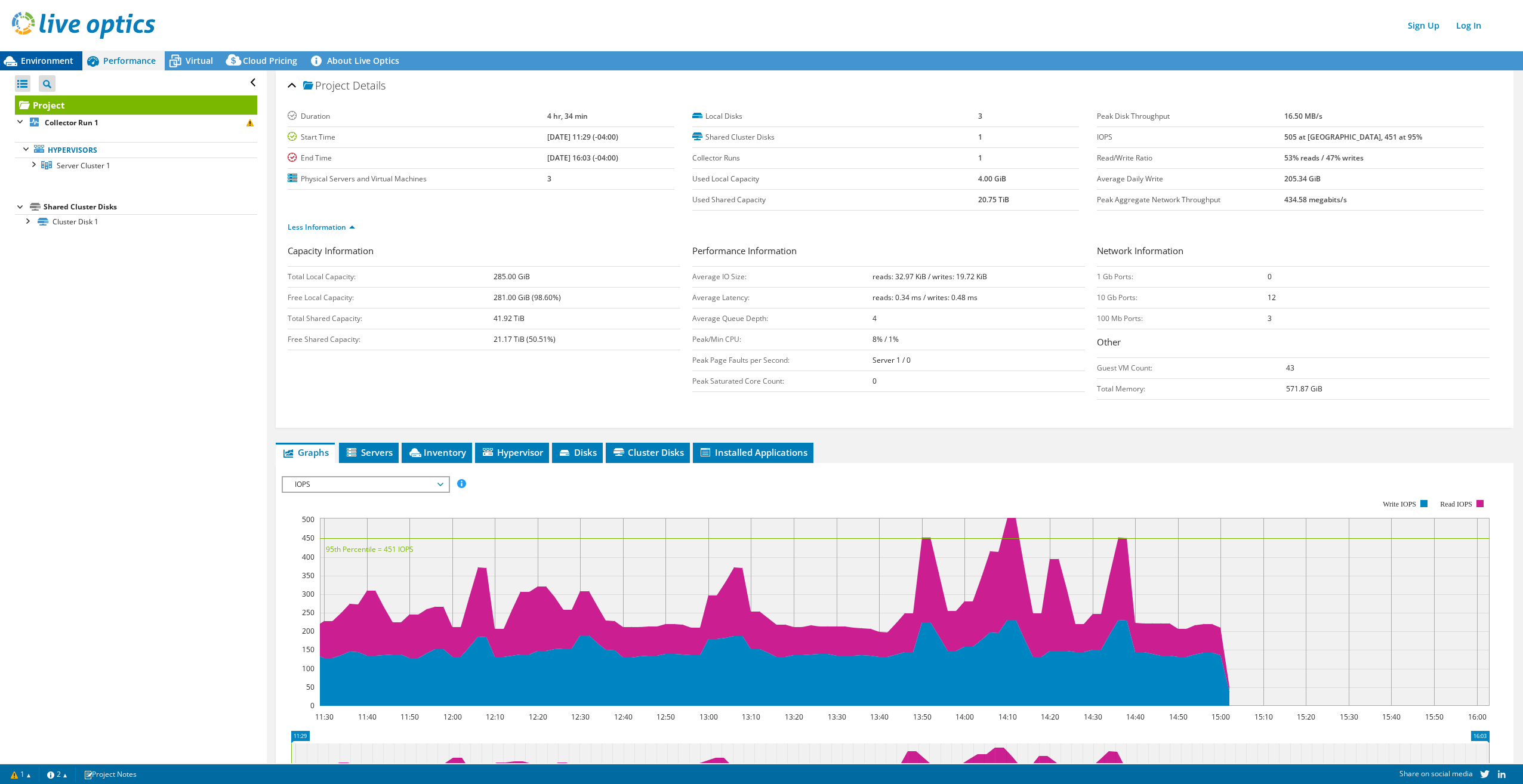
click at [56, 59] on span "Environment" at bounding box center [47, 60] width 52 height 11
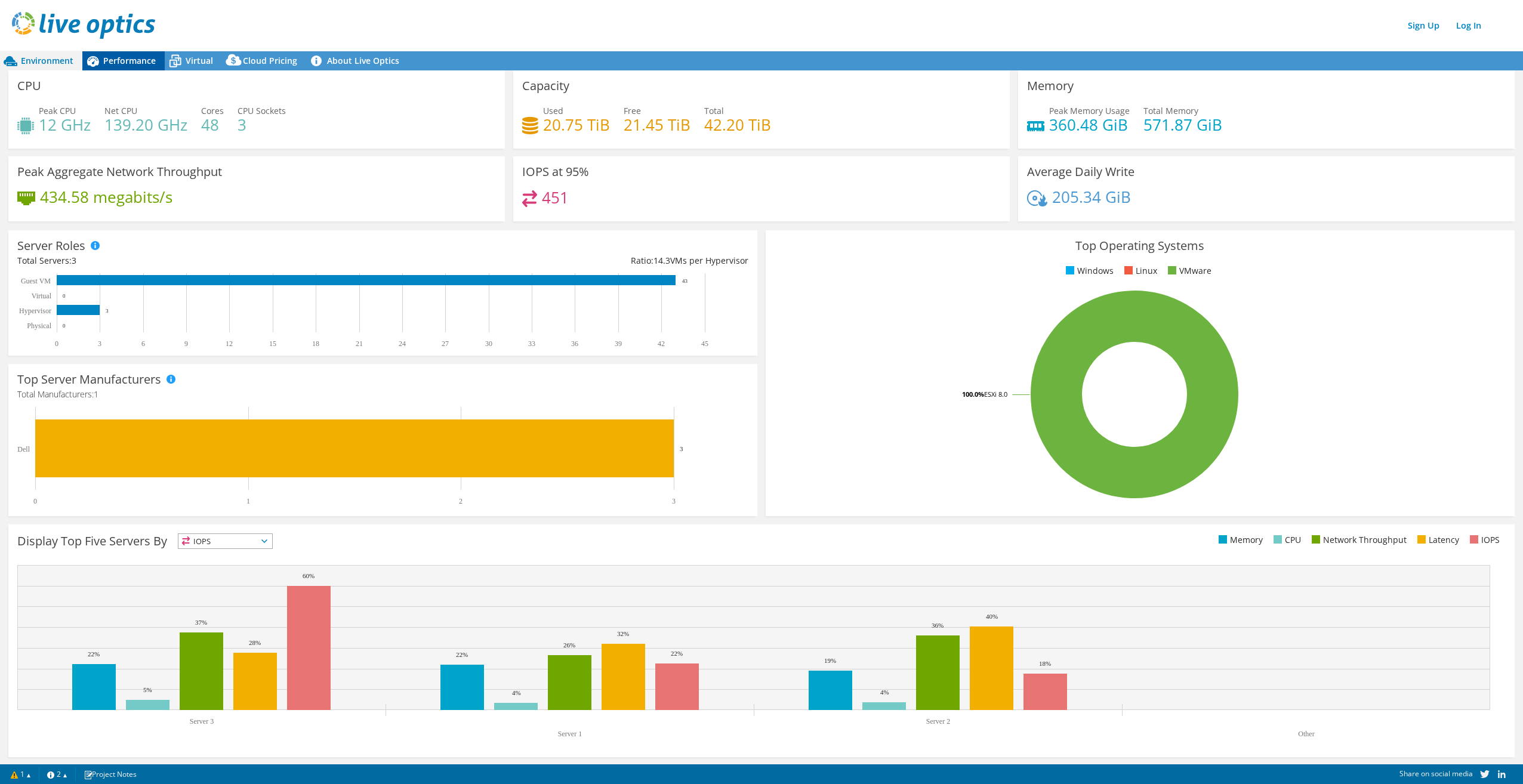
click at [140, 56] on span "Performance" at bounding box center [130, 60] width 52 height 11
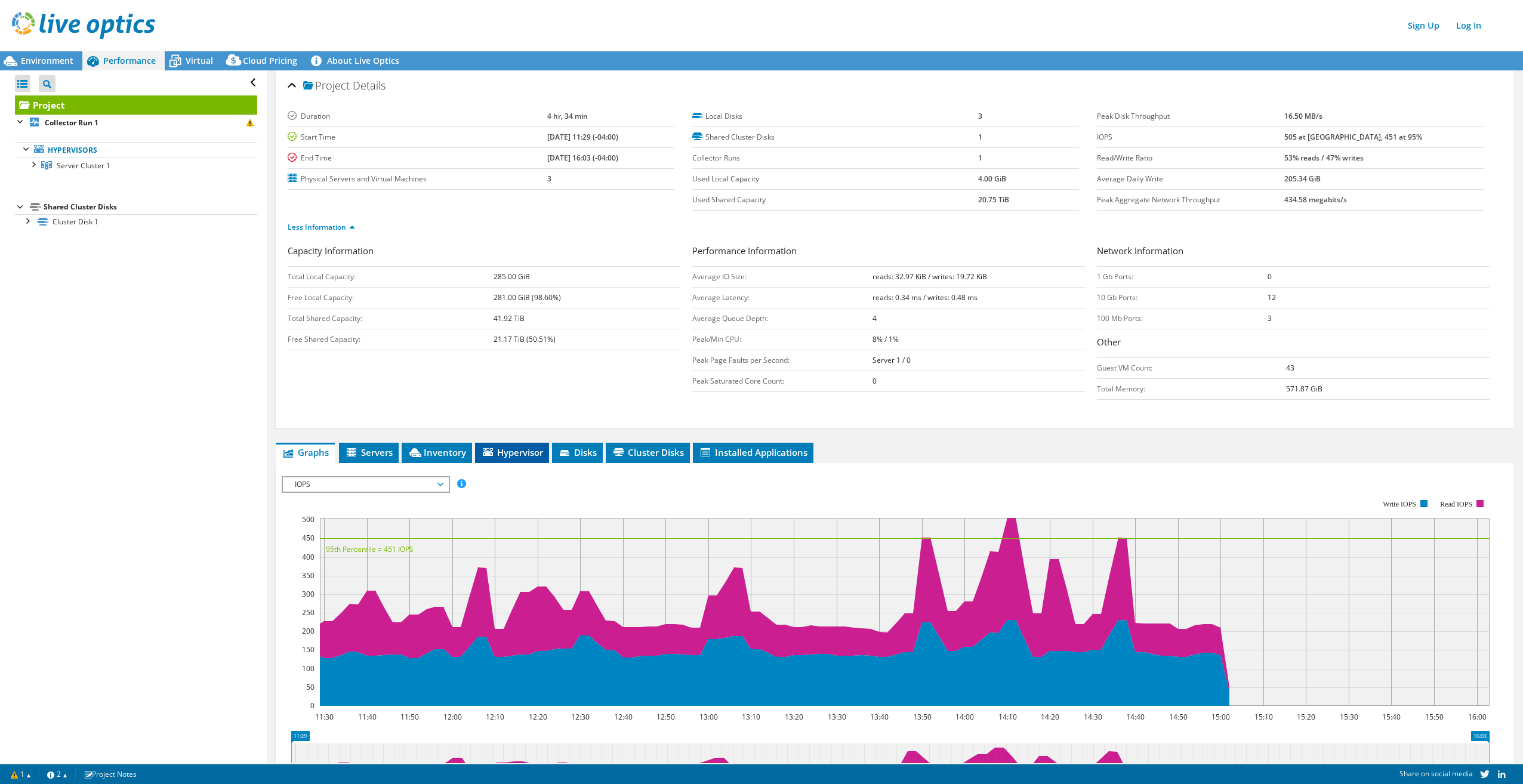
click at [513, 454] on span "Hypervisor" at bounding box center [511, 453] width 62 height 12
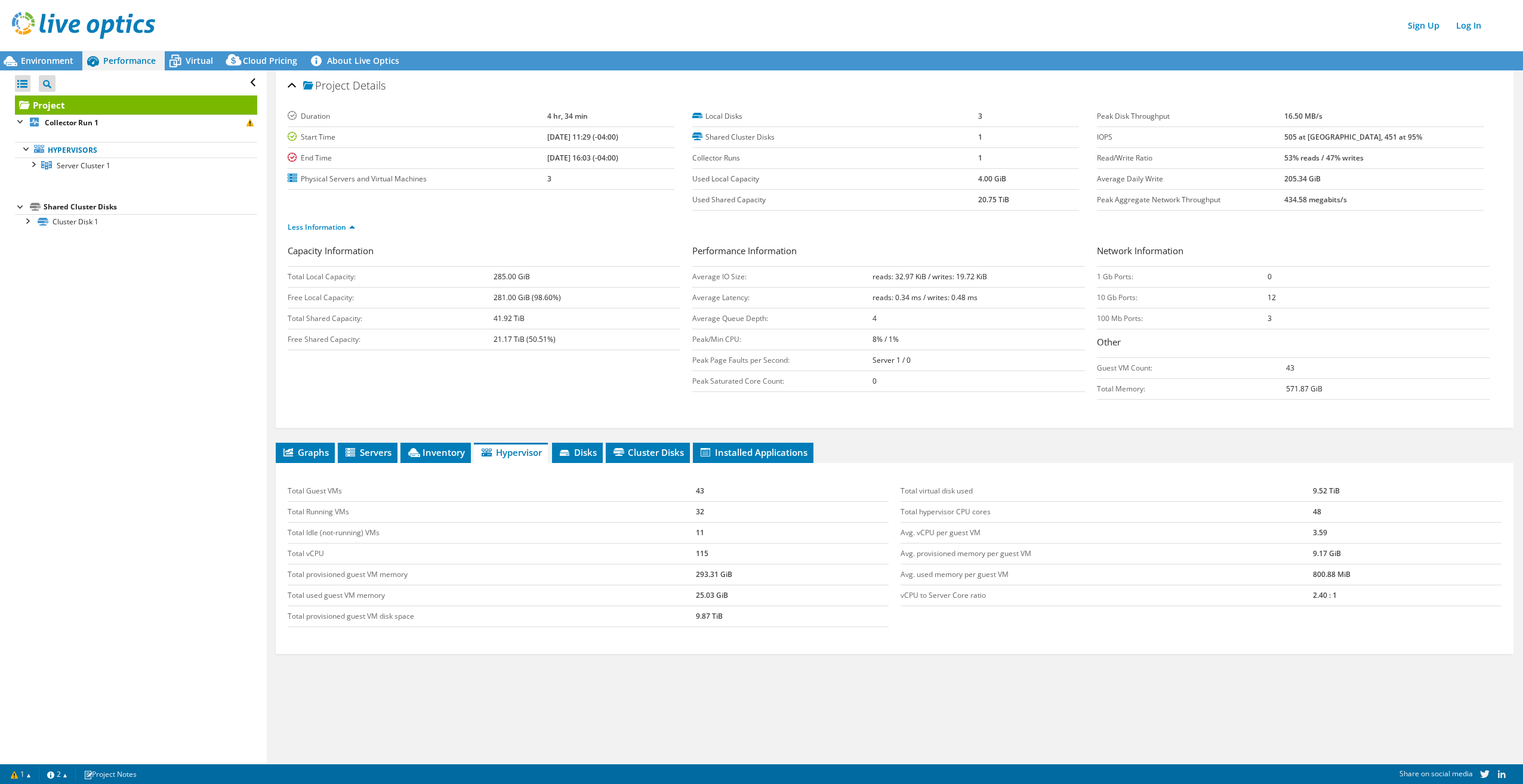
click at [549, 456] on ul "Graphs Servers Inventory Hypervisor Disks Cluster Disks Installed Applications" at bounding box center [895, 453] width 1238 height 20
click at [198, 63] on span "Virtual" at bounding box center [200, 60] width 28 height 11
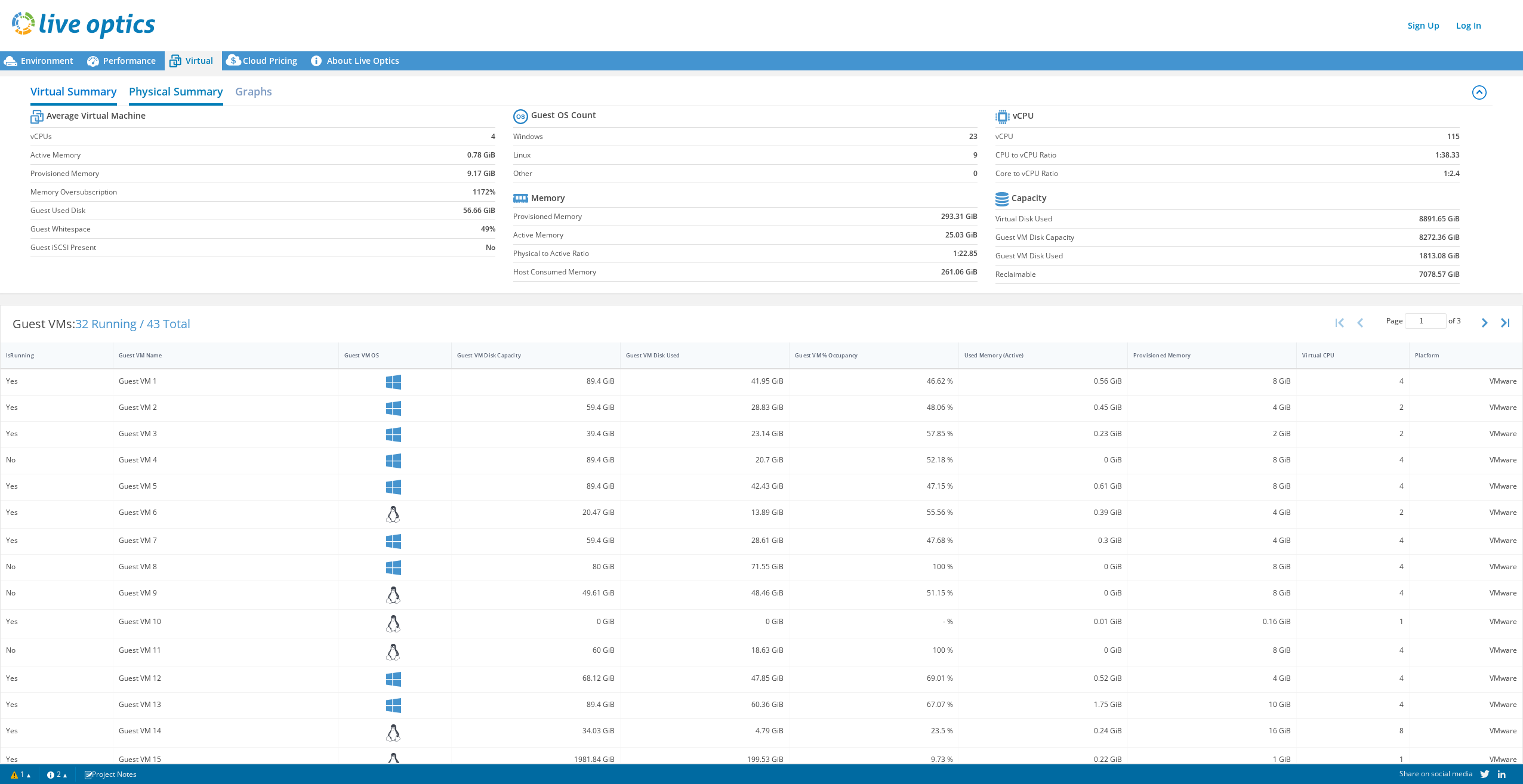
click at [203, 96] on h2 "Physical Summary" at bounding box center [176, 92] width 94 height 26
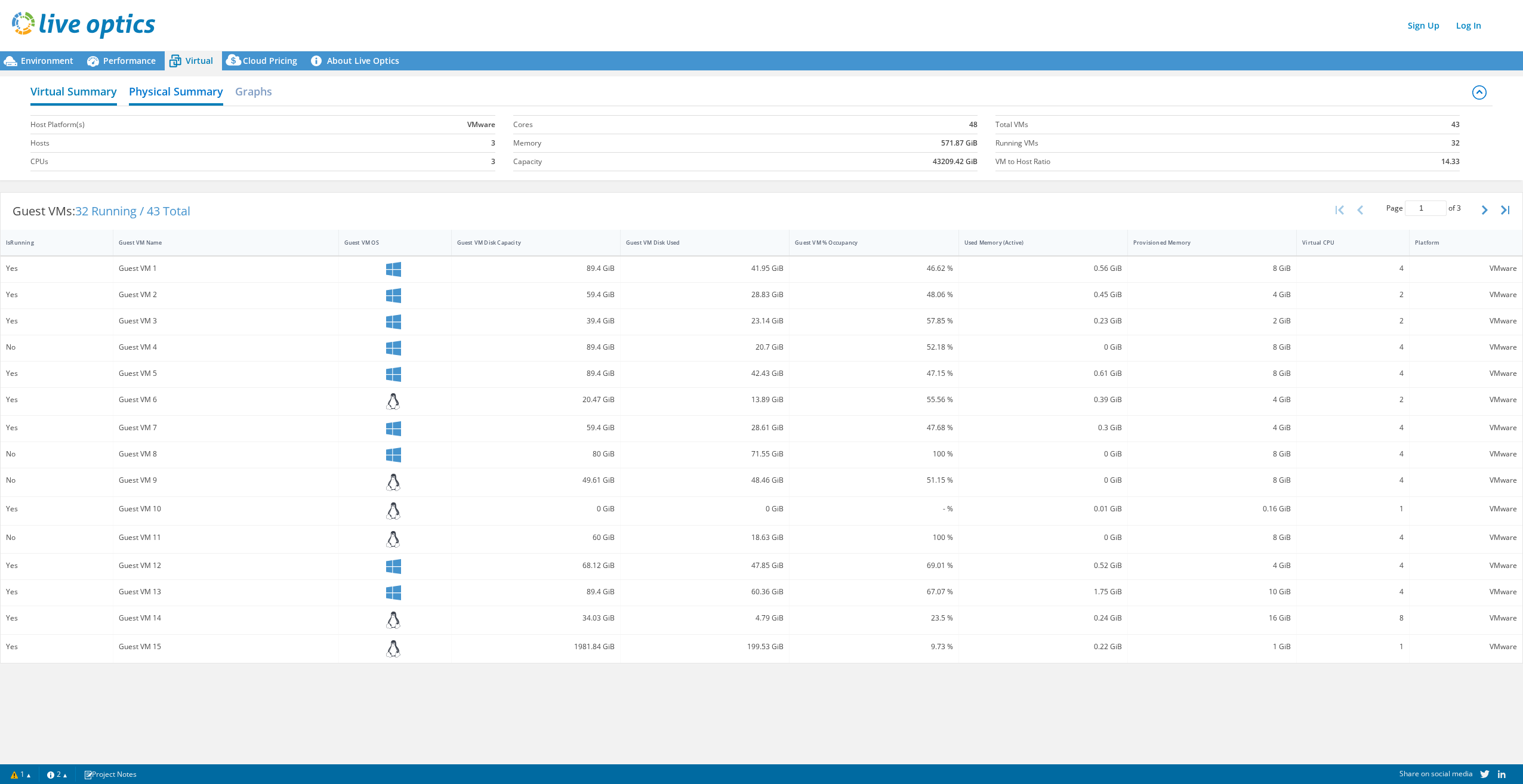
click at [89, 98] on h2 "Virtual Summary" at bounding box center [74, 92] width 87 height 26
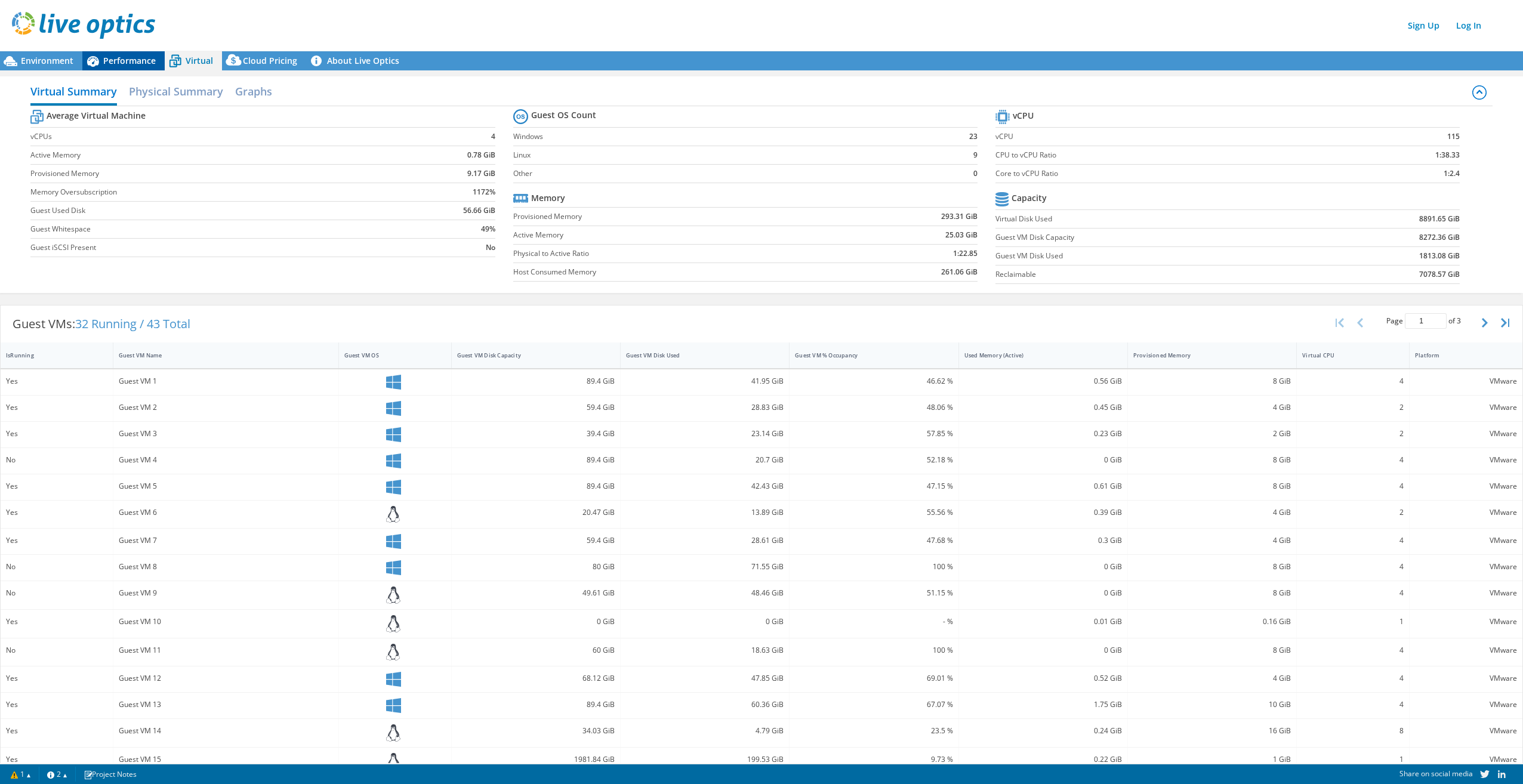
click at [117, 68] on div "Performance" at bounding box center [123, 61] width 83 height 19
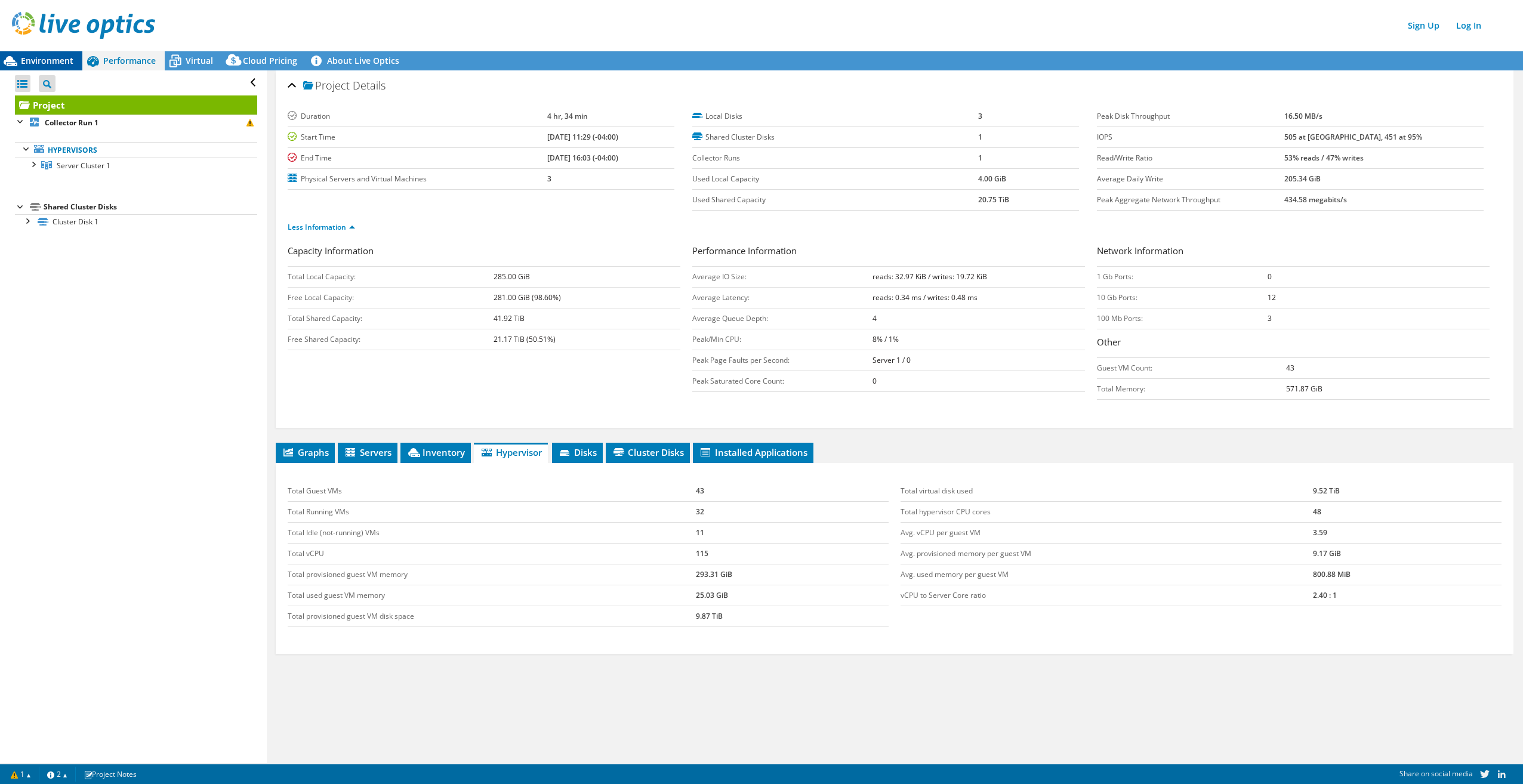
click at [47, 63] on span "Environment" at bounding box center [47, 60] width 52 height 11
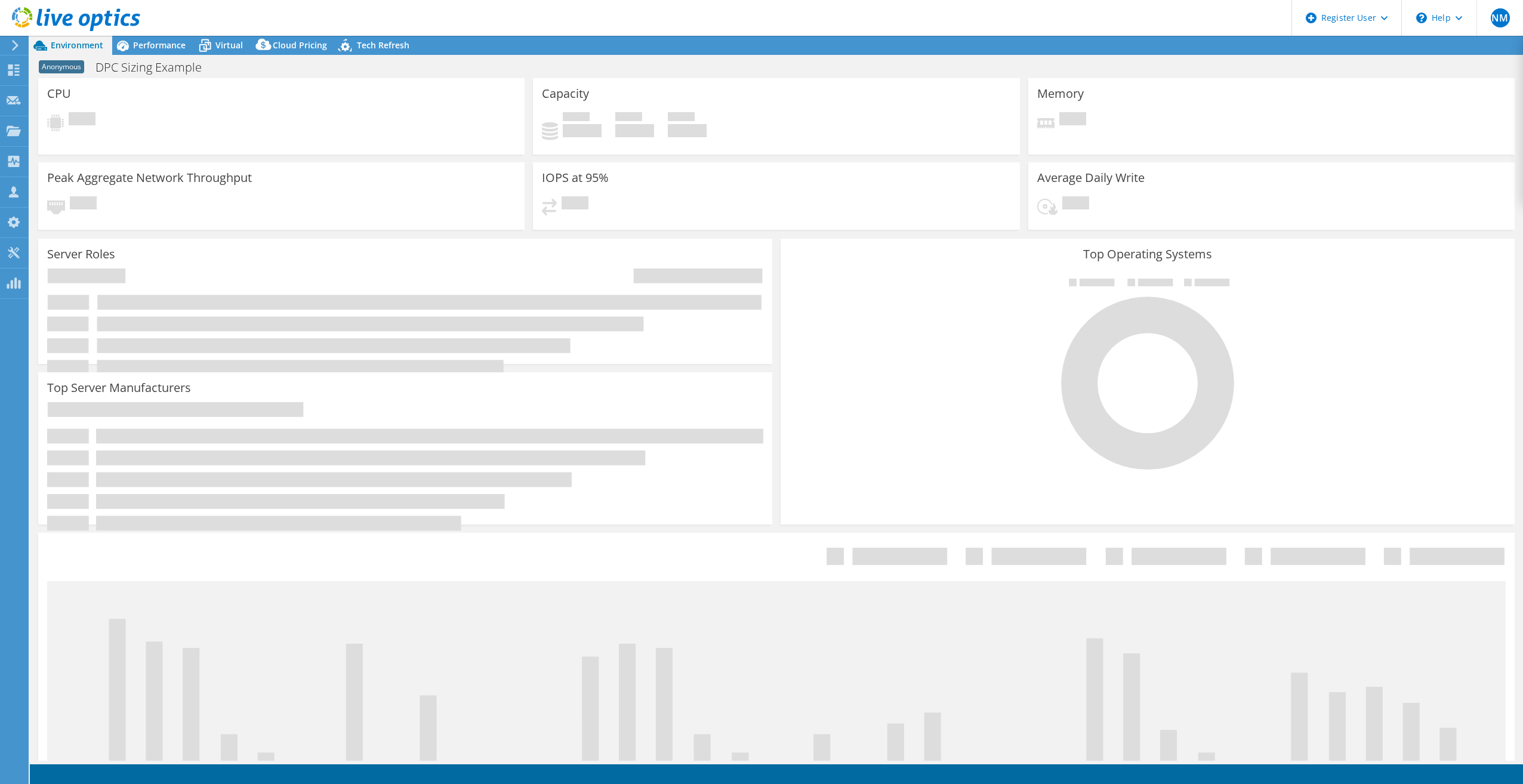
select select "USEast"
select select "USD"
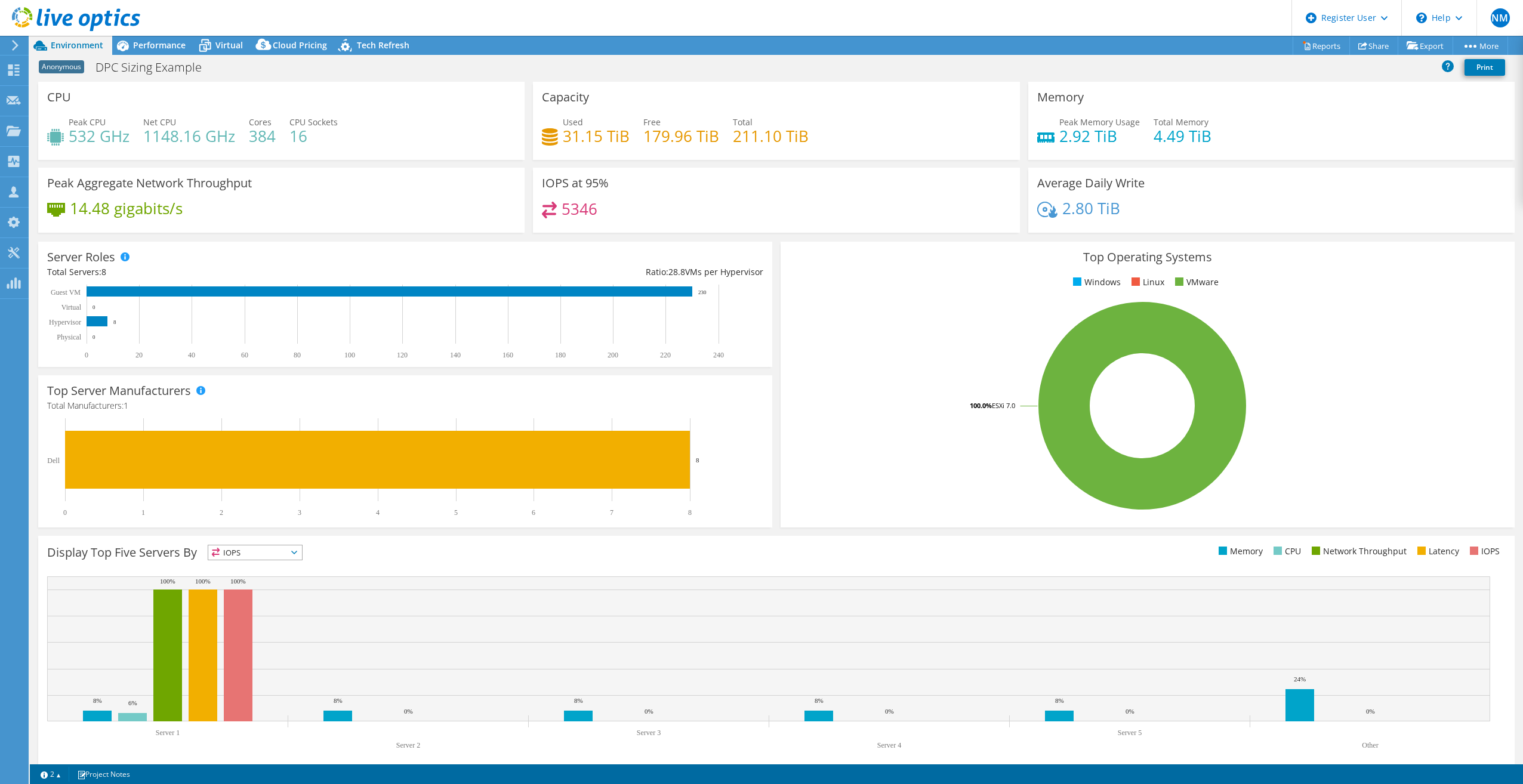
click at [160, 36] on header "NM Dell User Nero Manoharan Nero.Manoharan@Dell.com Dell My Profile Log Out \n …" at bounding box center [762, 17] width 1523 height 36
click at [163, 41] on span "Performance" at bounding box center [159, 44] width 52 height 11
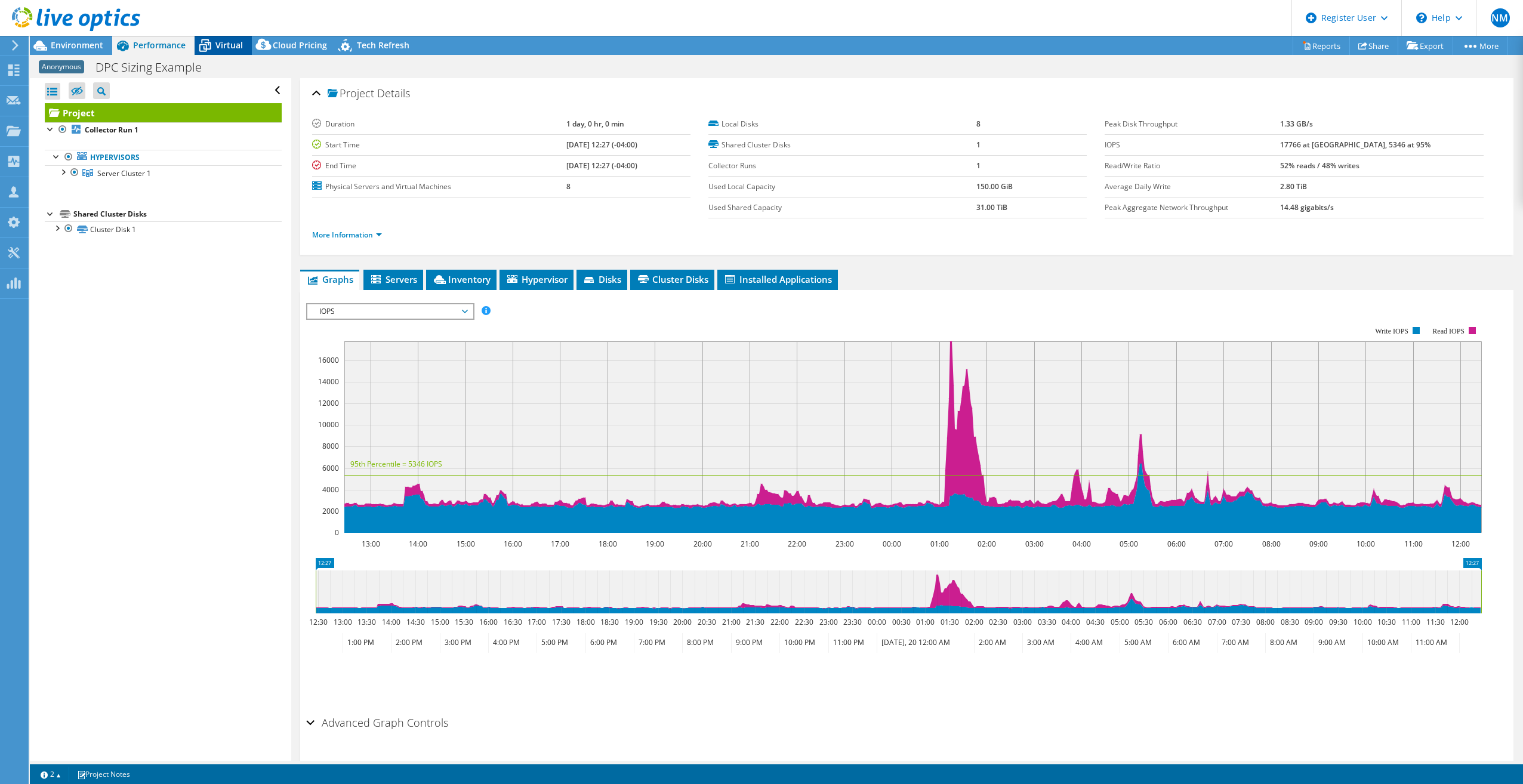
click at [197, 45] on icon at bounding box center [205, 46] width 21 height 21
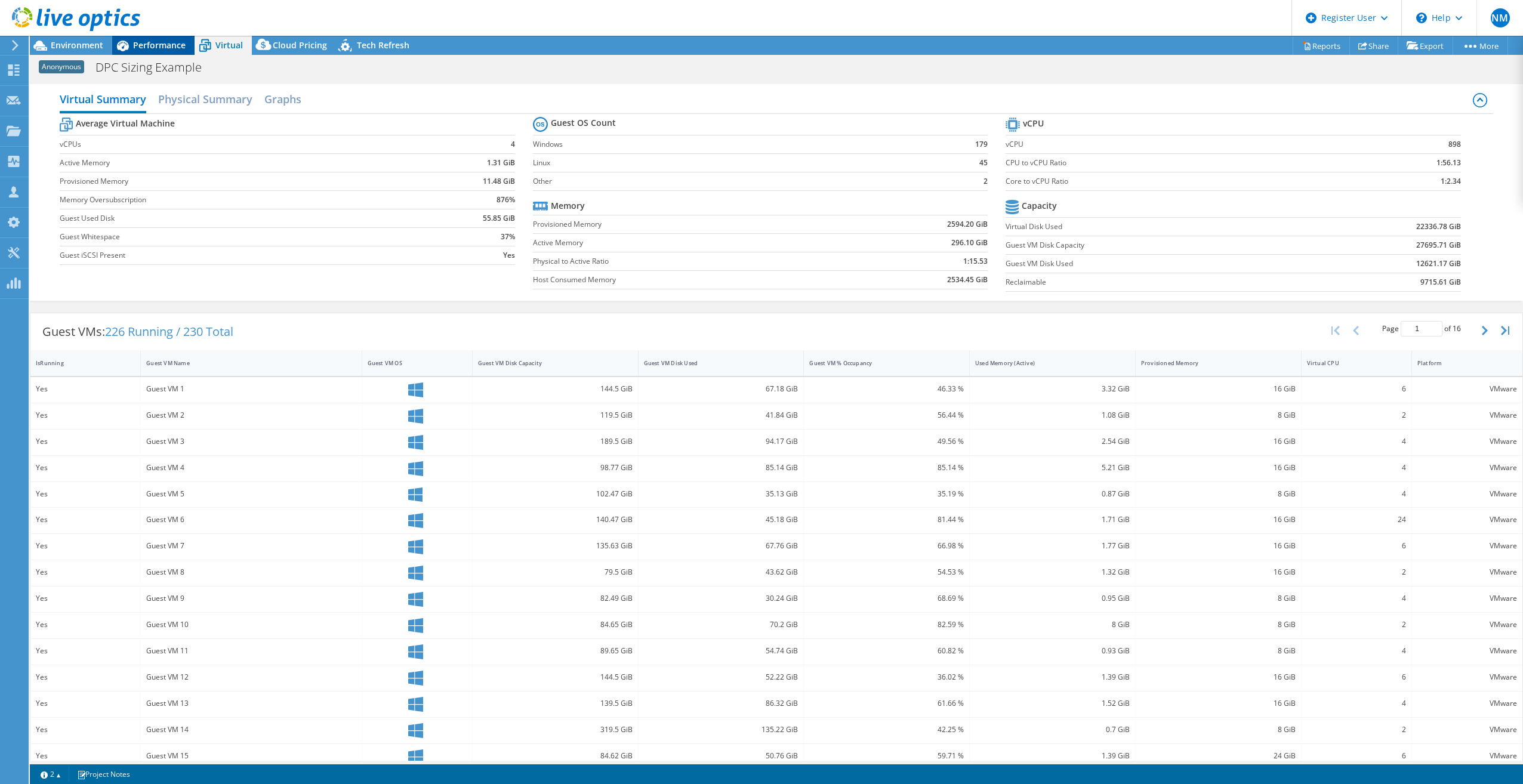
click at [154, 48] on span "Performance" at bounding box center [159, 44] width 52 height 11
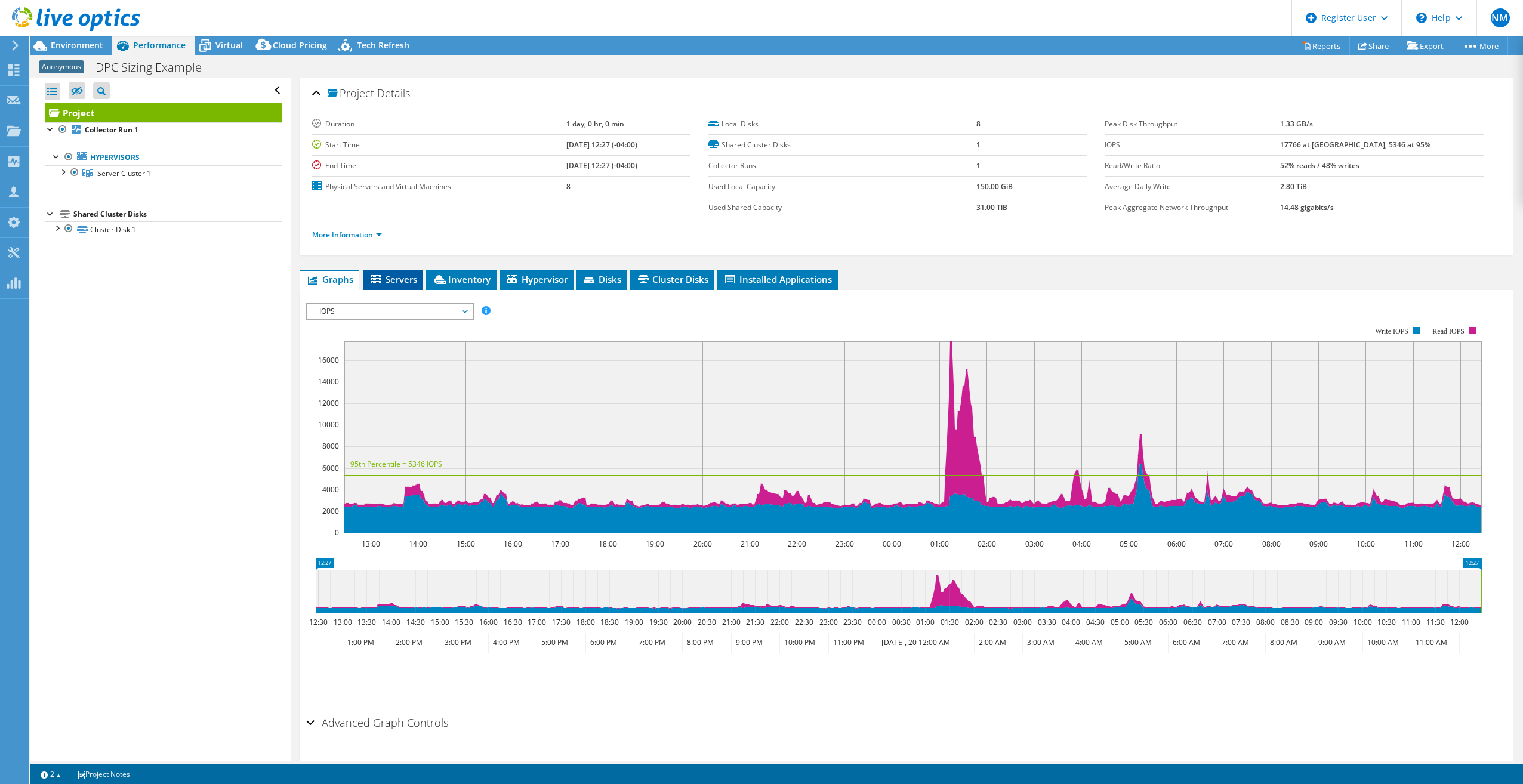
click at [403, 281] on span "Servers" at bounding box center [393, 279] width 48 height 12
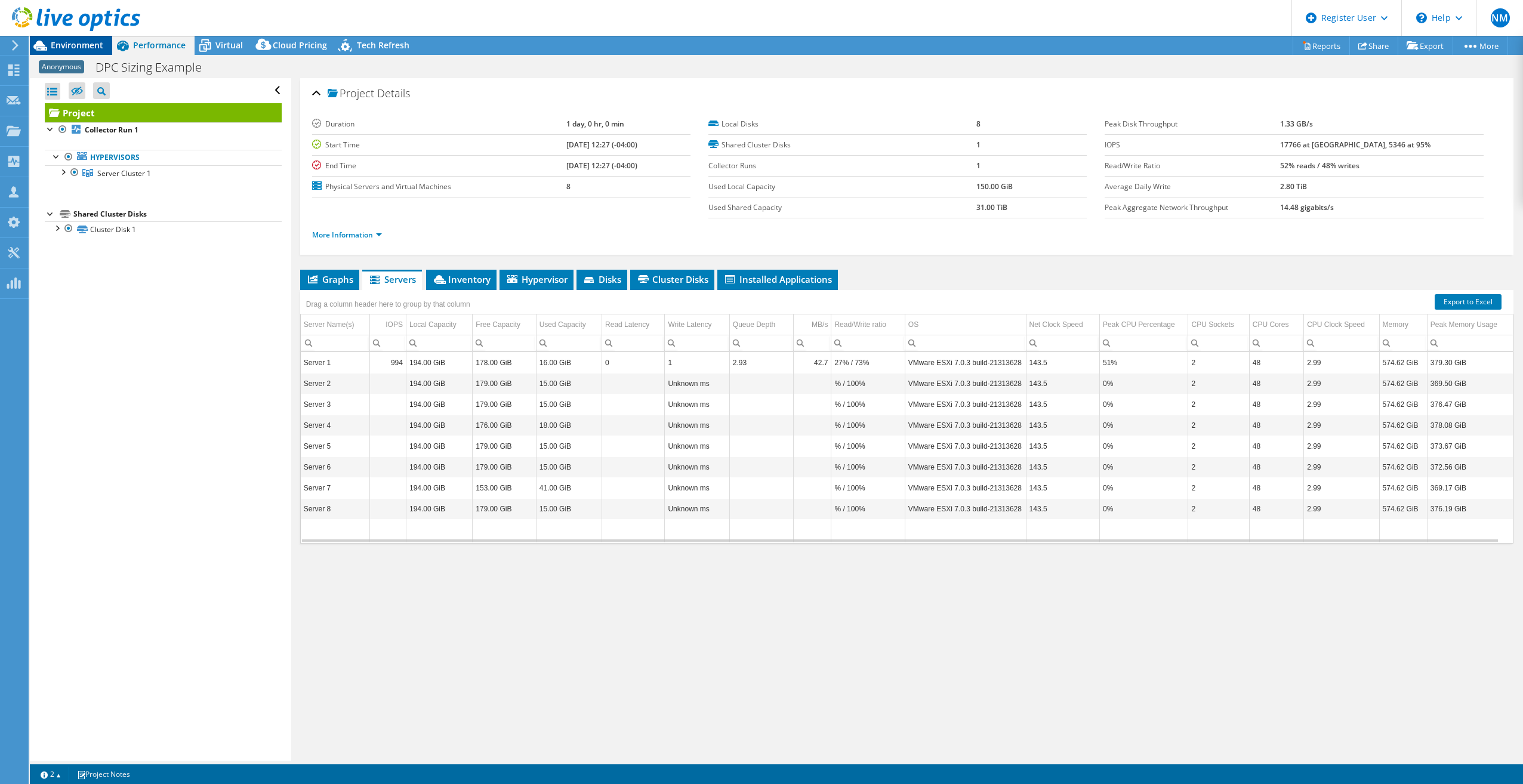
click at [90, 50] on span "Environment" at bounding box center [76, 44] width 52 height 11
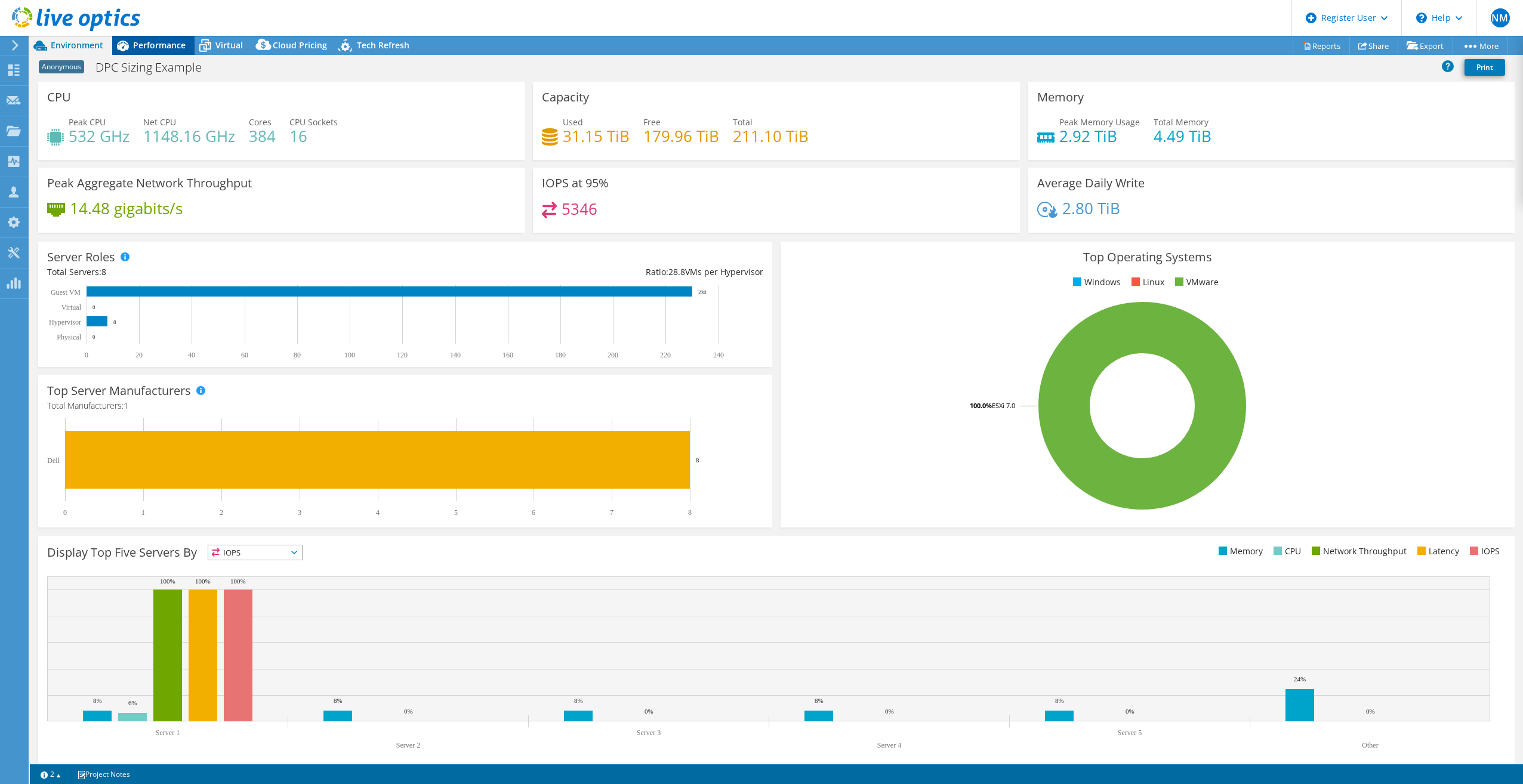
click at [165, 44] on span "Performance" at bounding box center [159, 44] width 52 height 11
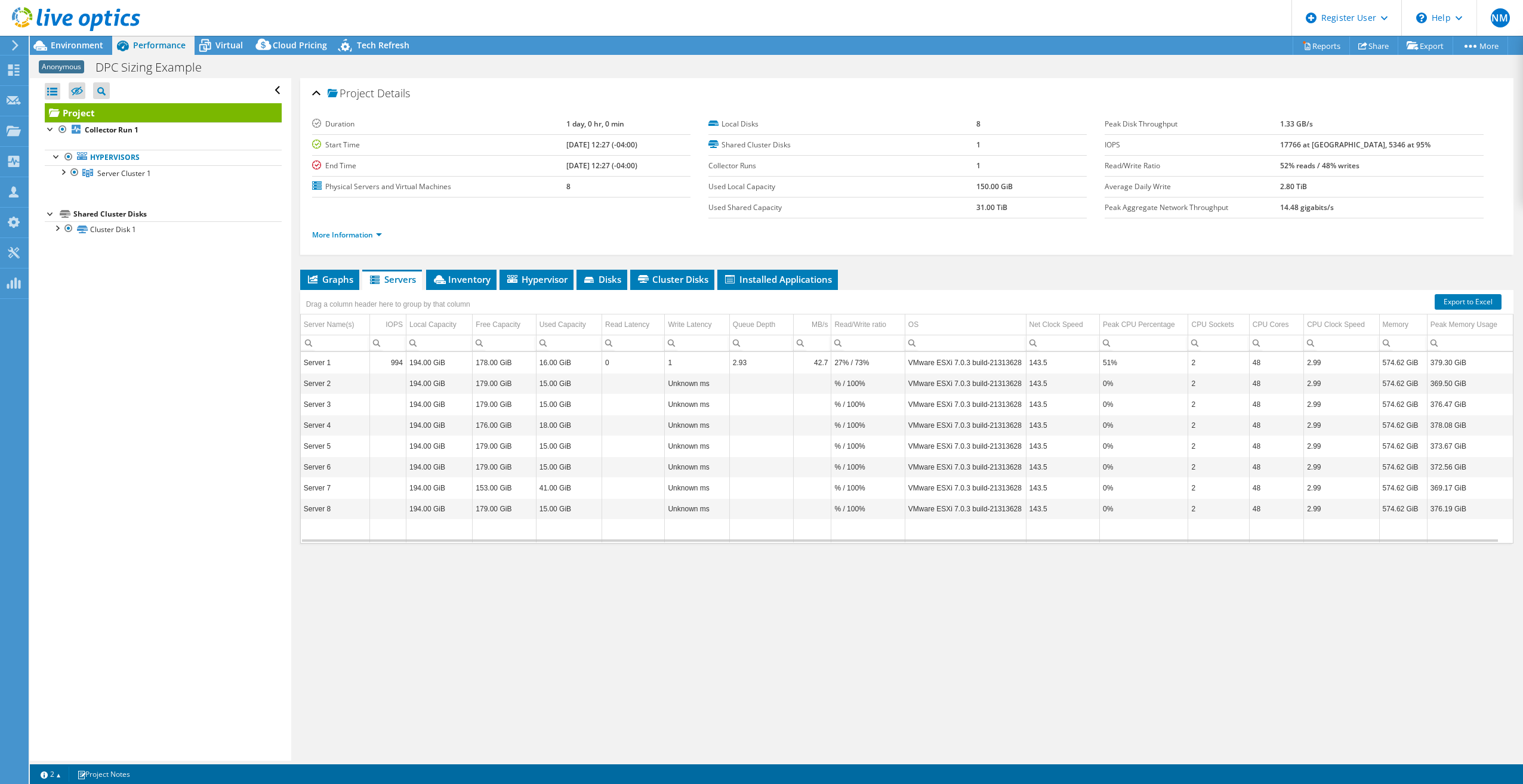
click at [460, 266] on div "Project Details Duration 1 day, 0 hr, 0 min Start Time 04/19/2023, 12:27 (-04:0…" at bounding box center [907, 420] width 1232 height 683
click at [465, 268] on div "Project Details Duration 1 day, 0 hr, 0 min Start Time 04/19/2023, 12:27 (-04:0…" at bounding box center [907, 420] width 1232 height 683
click at [466, 281] on span "Inventory" at bounding box center [461, 279] width 58 height 12
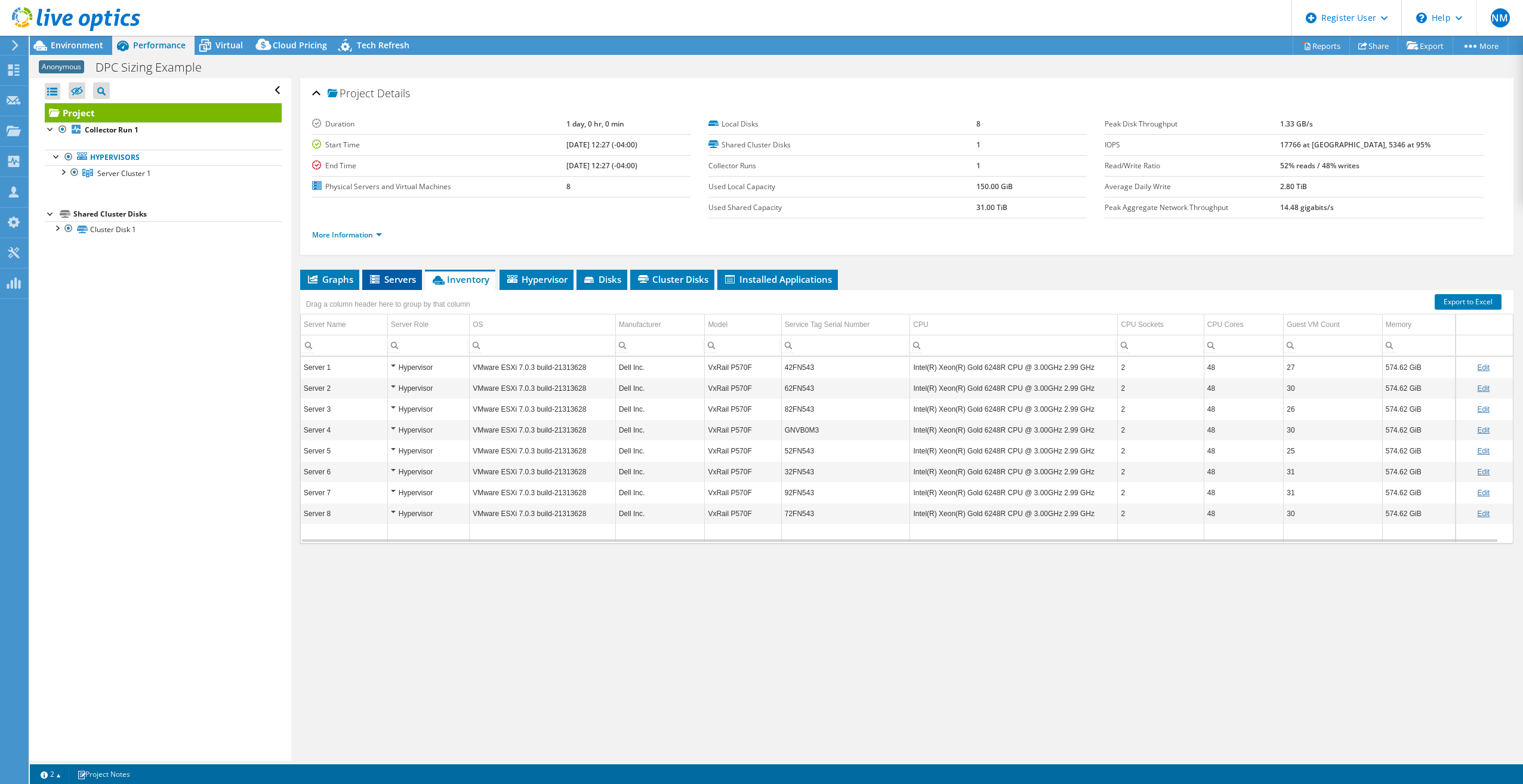
click at [410, 282] on span "Servers" at bounding box center [392, 279] width 48 height 12
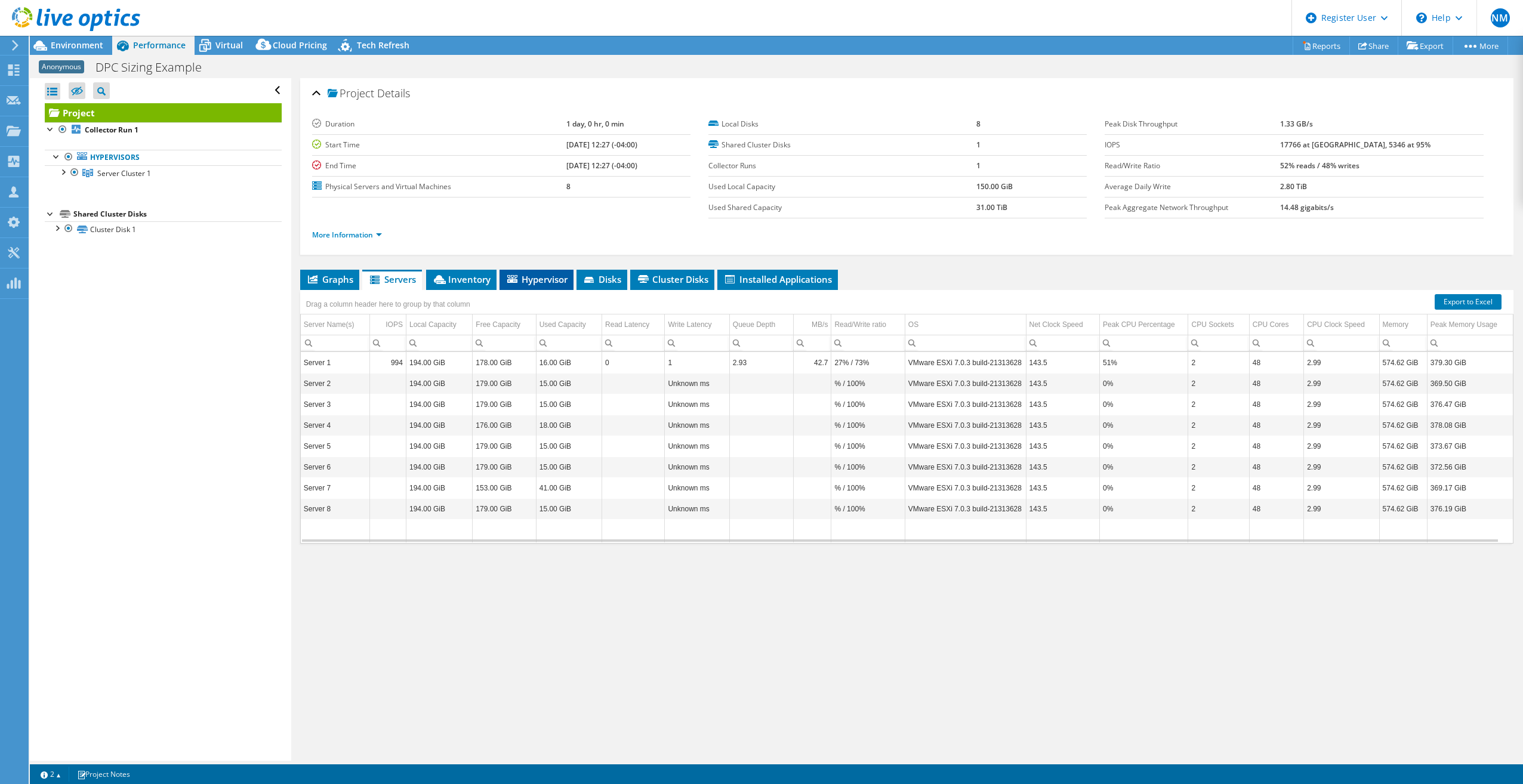
click at [538, 274] on span "Hypervisor" at bounding box center [536, 279] width 62 height 12
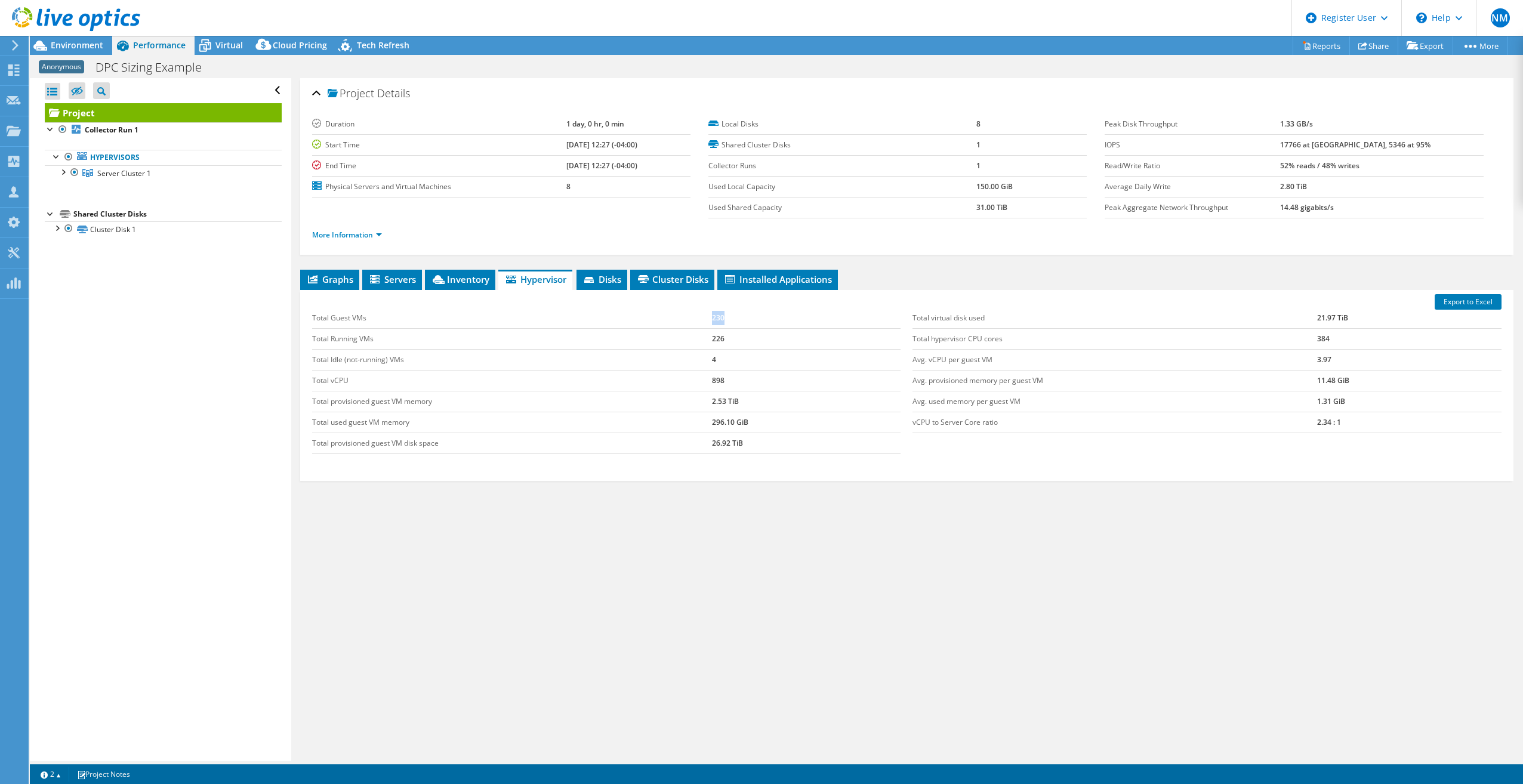
drag, startPoint x: 727, startPoint y: 318, endPoint x: 712, endPoint y: 323, distance: 15.8
click at [712, 323] on td "230" at bounding box center [806, 318] width 189 height 21
drag, startPoint x: 712, startPoint y: 323, endPoint x: 740, endPoint y: 349, distance: 38.2
click at [740, 349] on td "226" at bounding box center [806, 339] width 189 height 21
drag, startPoint x: 730, startPoint y: 337, endPoint x: 707, endPoint y: 342, distance: 23.5
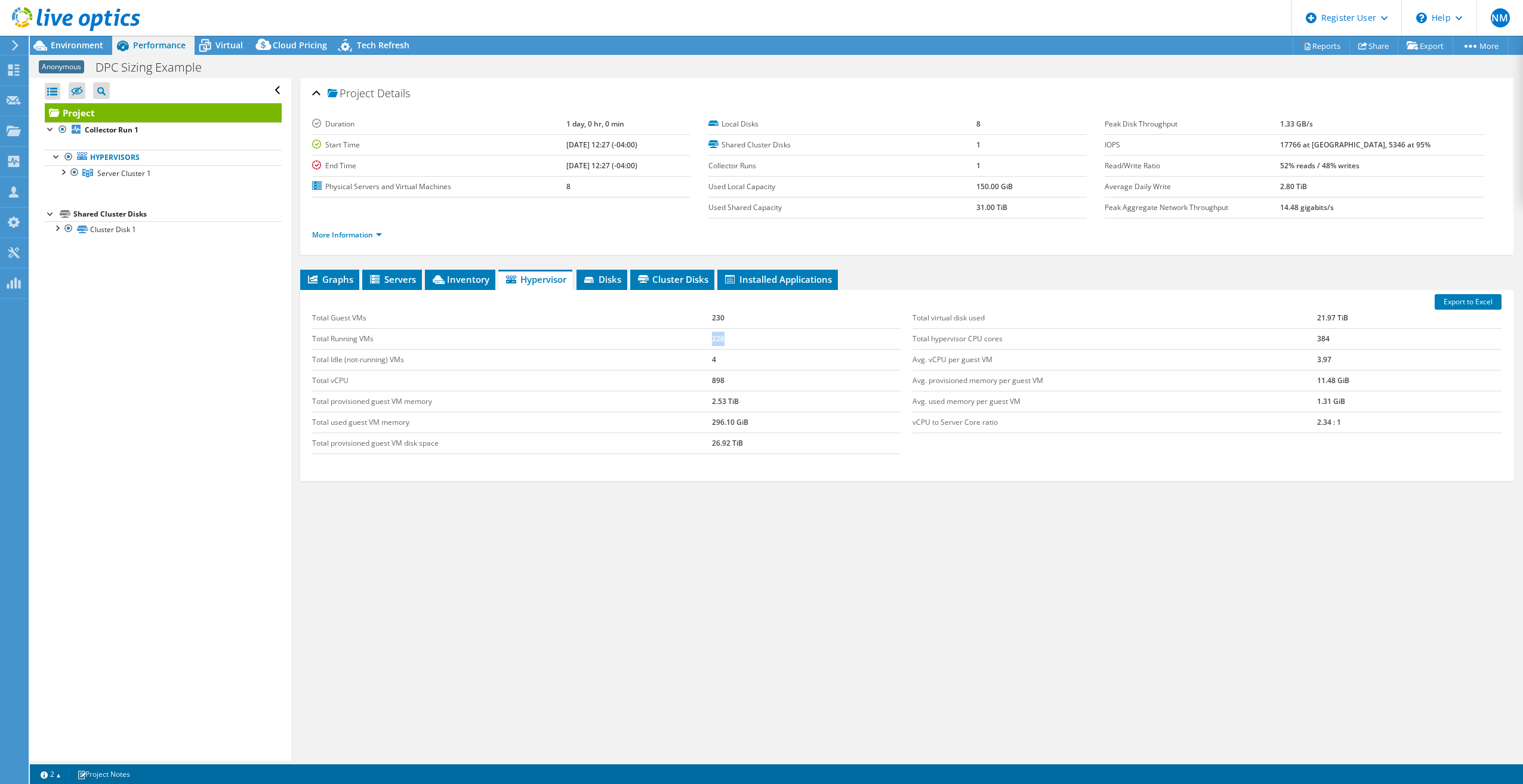
click at [707, 342] on tr "Total Running VMs 226" at bounding box center [607, 339] width 589 height 21
drag, startPoint x: 707, startPoint y: 342, endPoint x: 749, endPoint y: 359, distance: 45.3
click at [749, 359] on td "4" at bounding box center [806, 360] width 189 height 21
click at [70, 47] on span "Environment" at bounding box center [76, 44] width 52 height 11
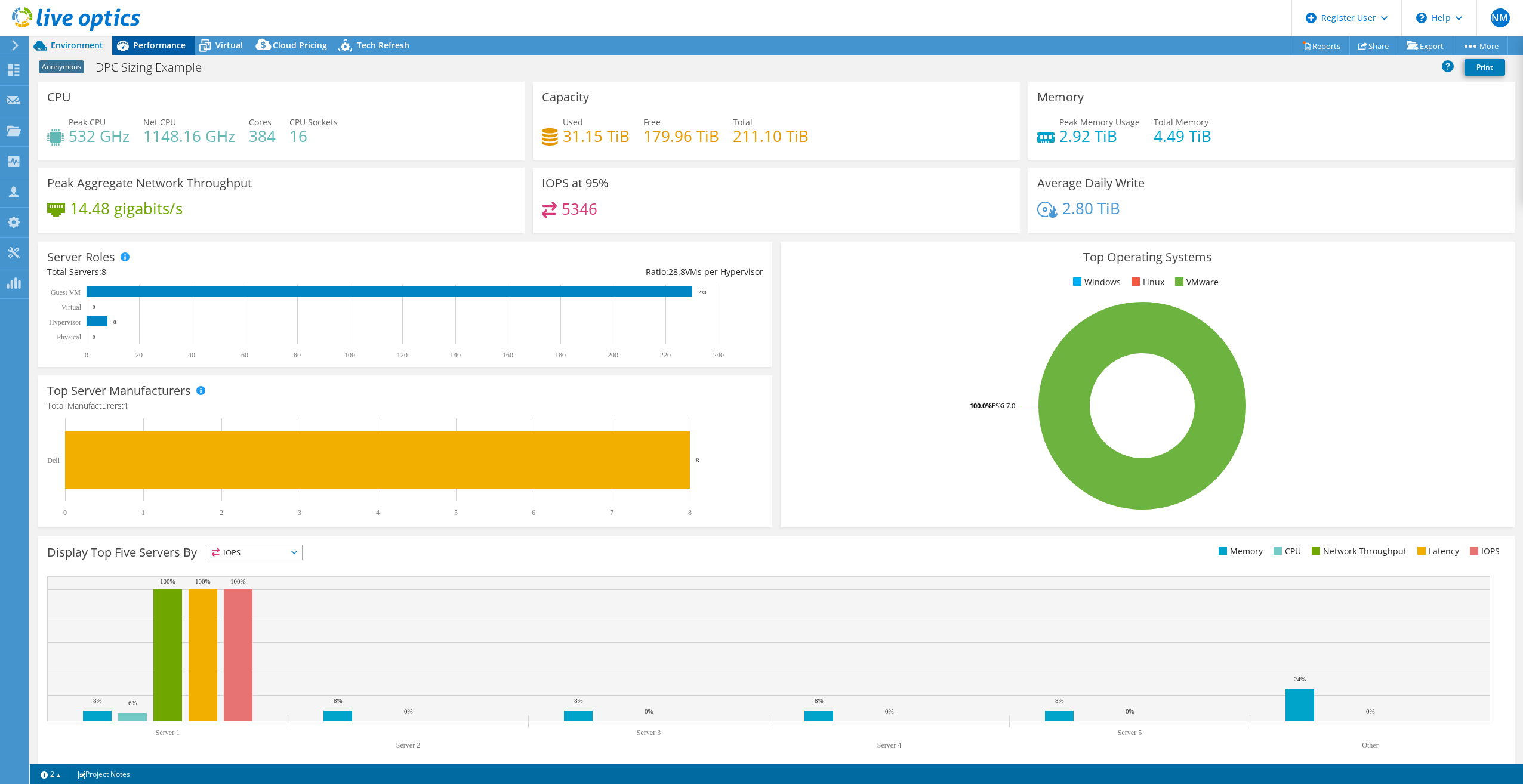
click at [154, 48] on span "Performance" at bounding box center [159, 44] width 52 height 11
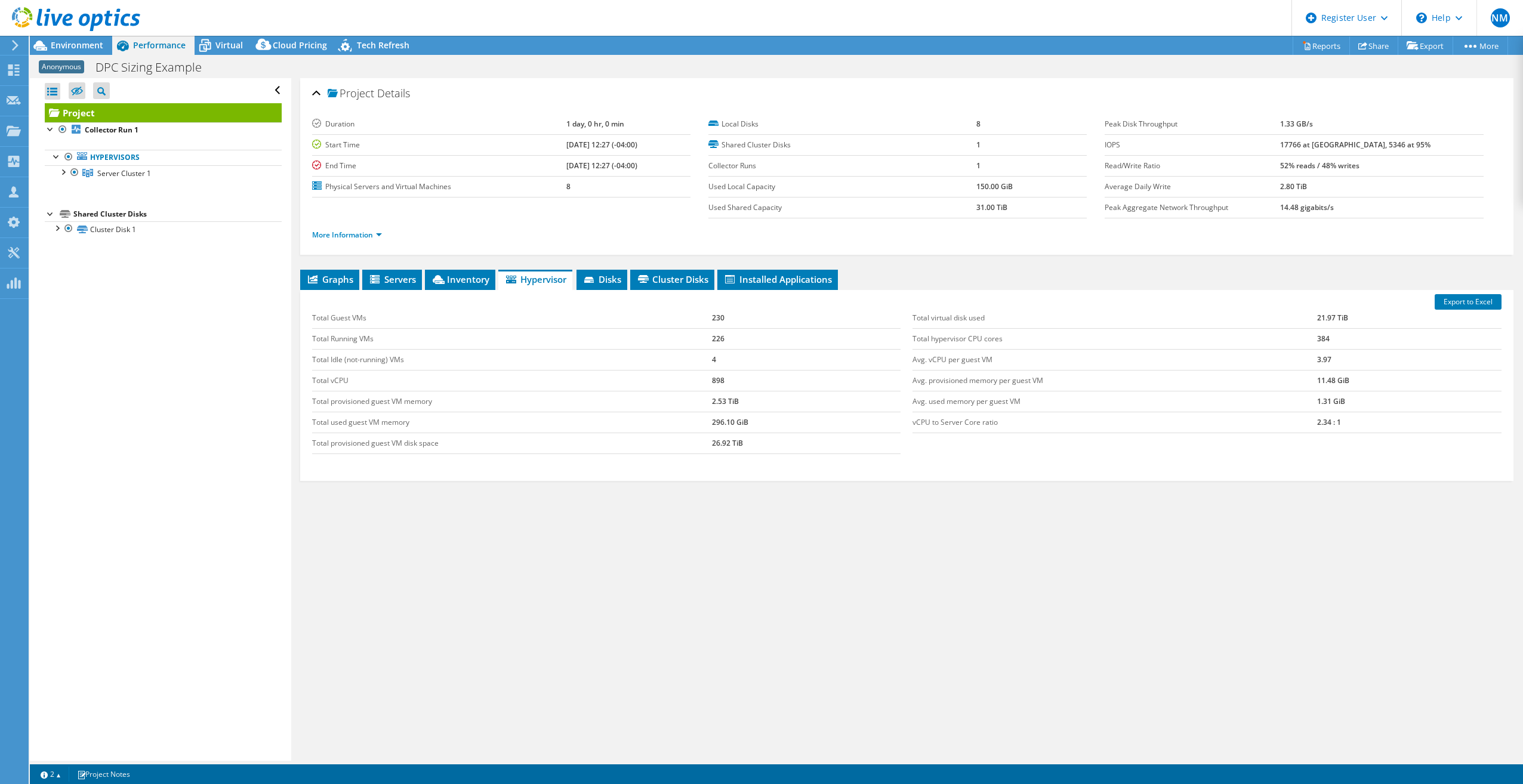
drag, startPoint x: 732, startPoint y: 344, endPoint x: 717, endPoint y: 341, distance: 15.3
click at [721, 342] on td "226" at bounding box center [806, 339] width 189 height 21
click at [71, 45] on span "Environment" at bounding box center [76, 44] width 52 height 11
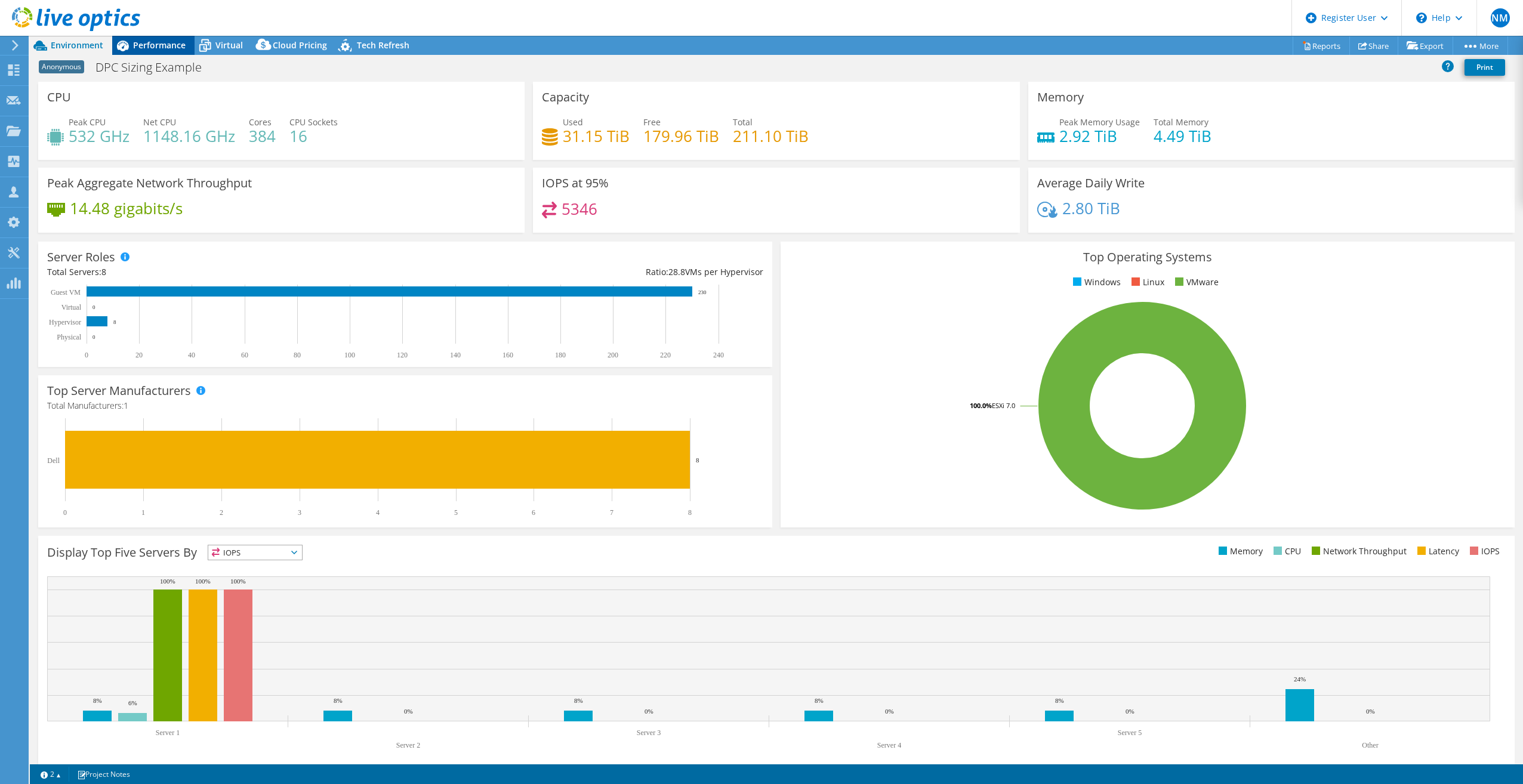
click at [148, 49] on span "Performance" at bounding box center [159, 44] width 52 height 11
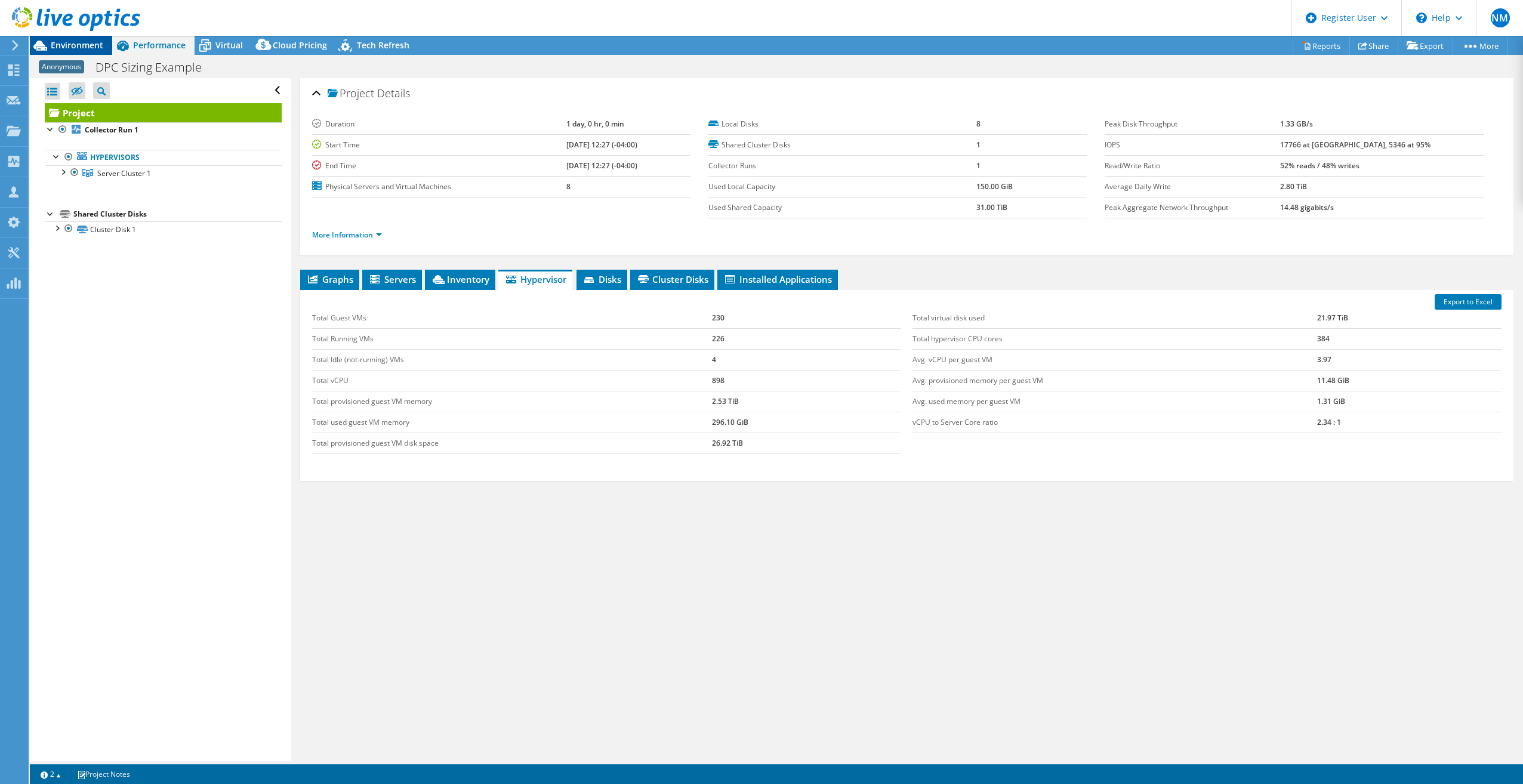
click at [68, 47] on span "Environment" at bounding box center [76, 44] width 52 height 11
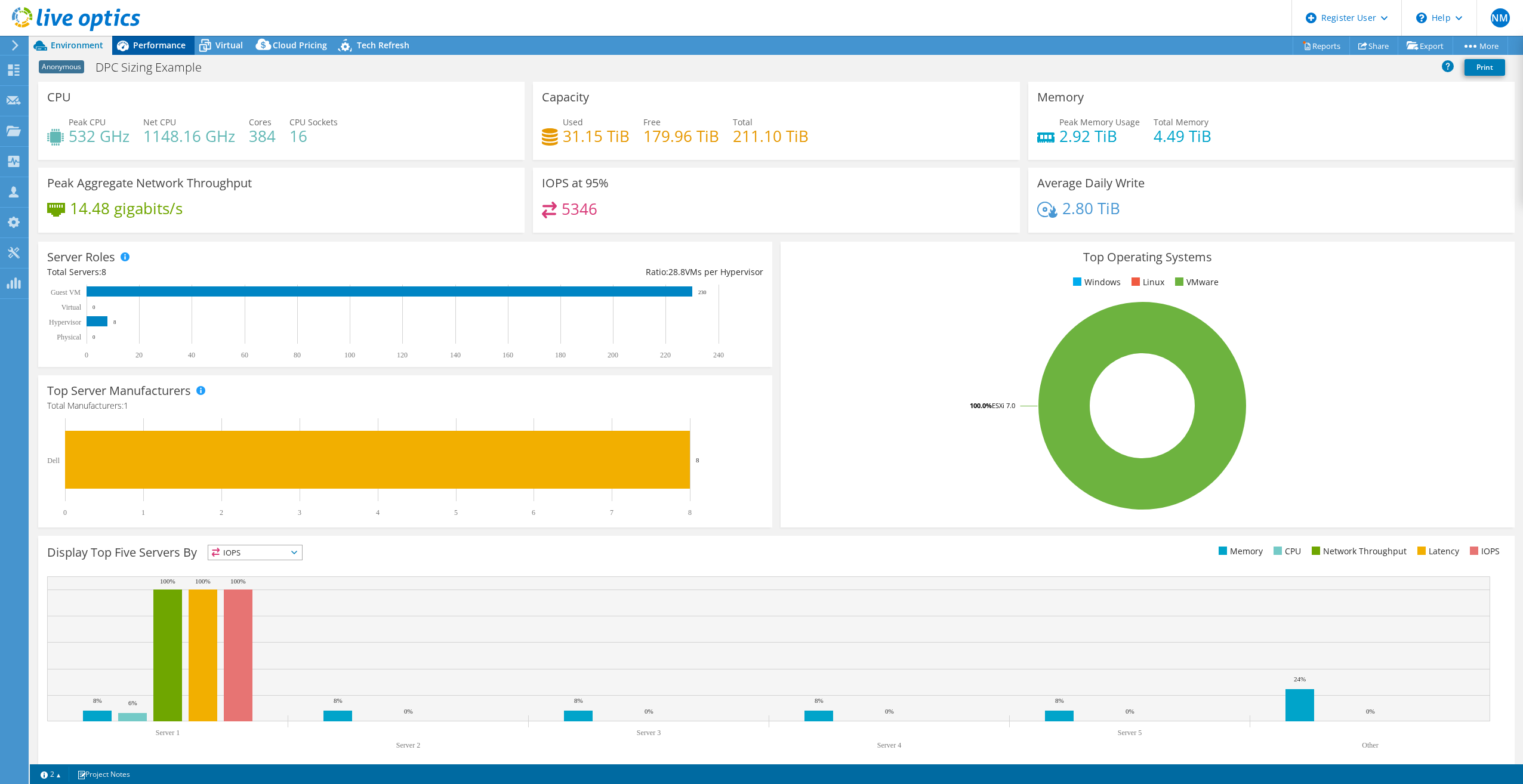
drag, startPoint x: 141, startPoint y: 39, endPoint x: 135, endPoint y: 45, distance: 8.5
click at [141, 39] on span "Performance" at bounding box center [159, 44] width 52 height 11
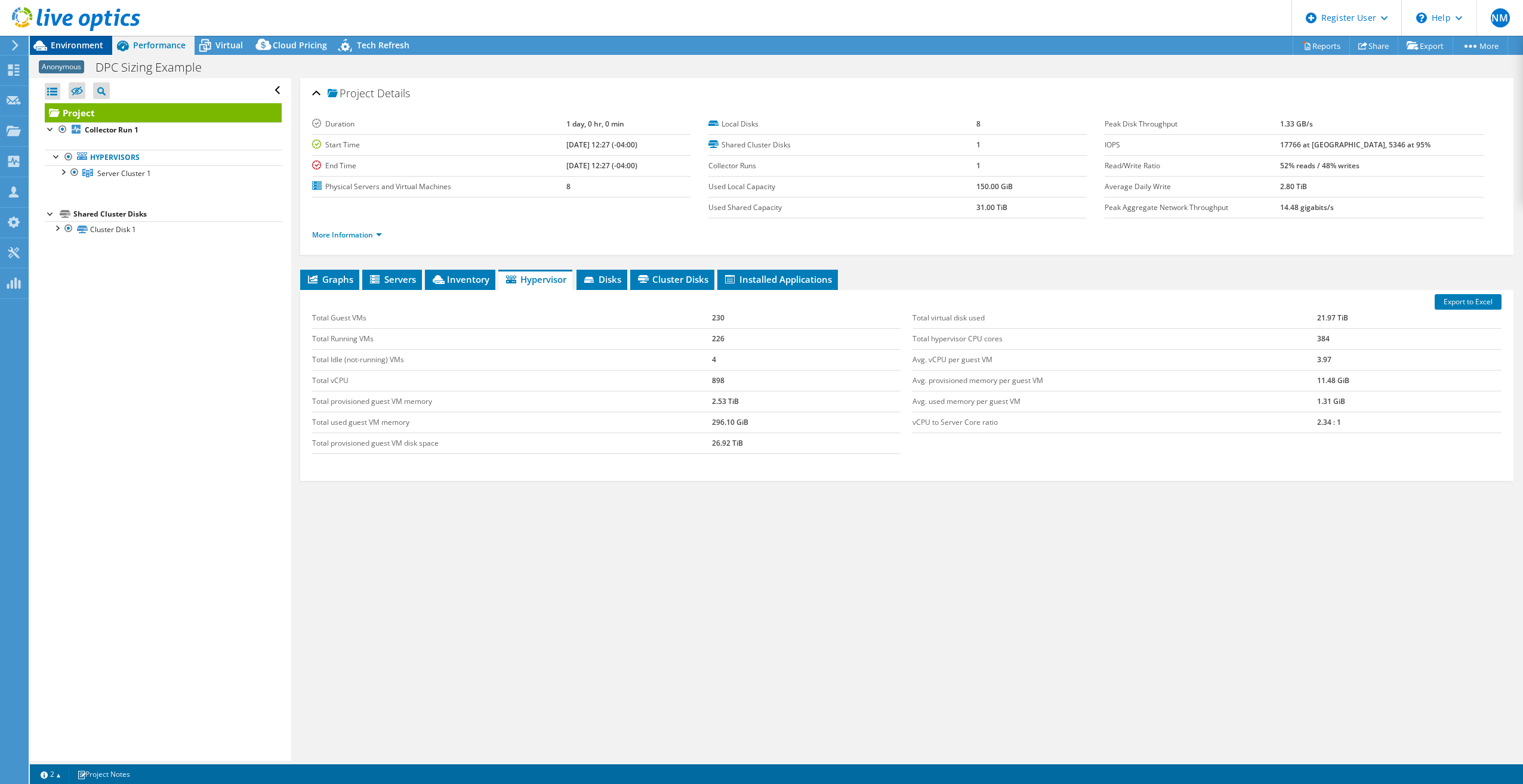
click at [78, 43] on span "Environment" at bounding box center [76, 44] width 52 height 11
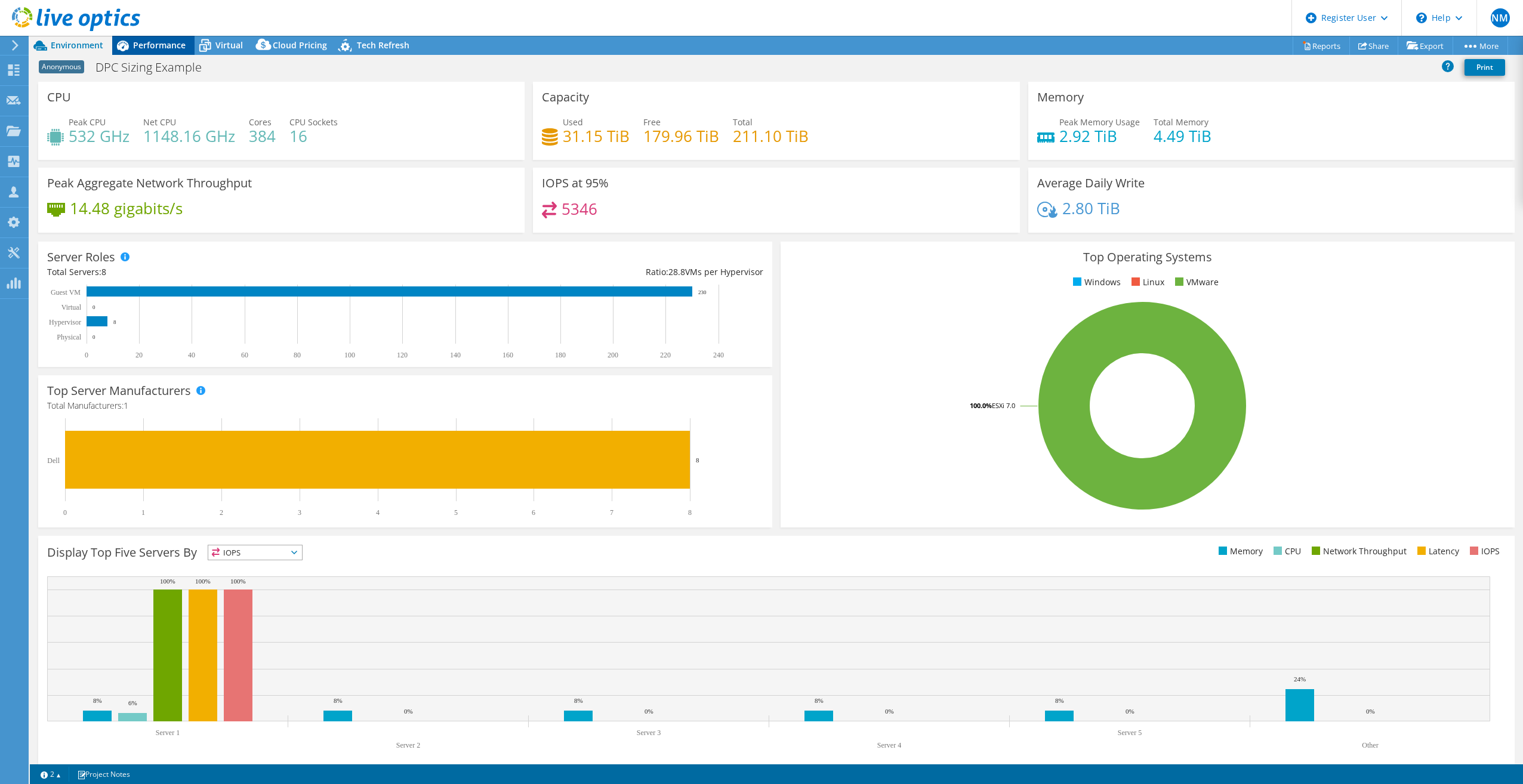
click at [165, 39] on span "Performance" at bounding box center [159, 44] width 52 height 11
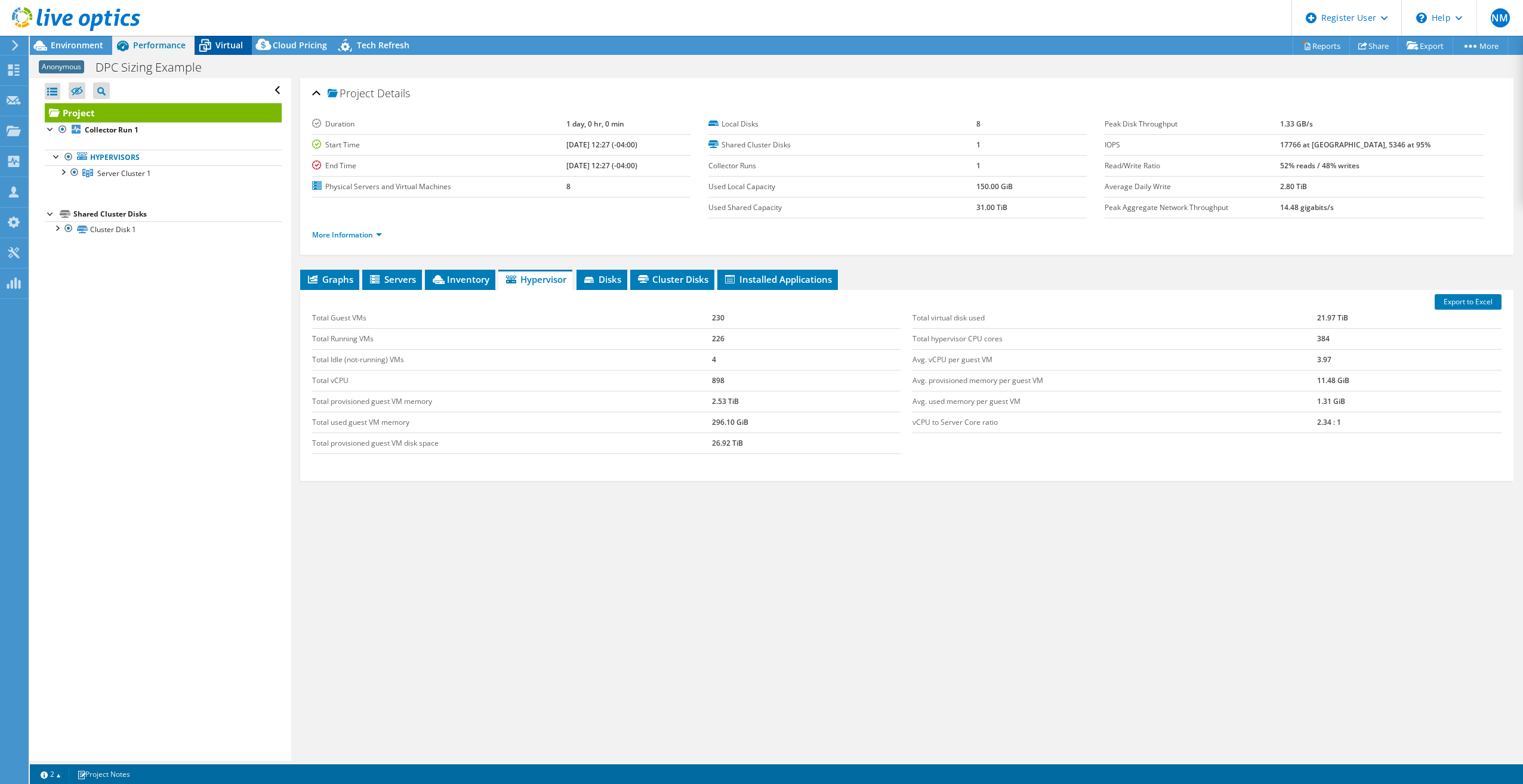
click at [216, 46] on span "Virtual" at bounding box center [229, 44] width 28 height 11
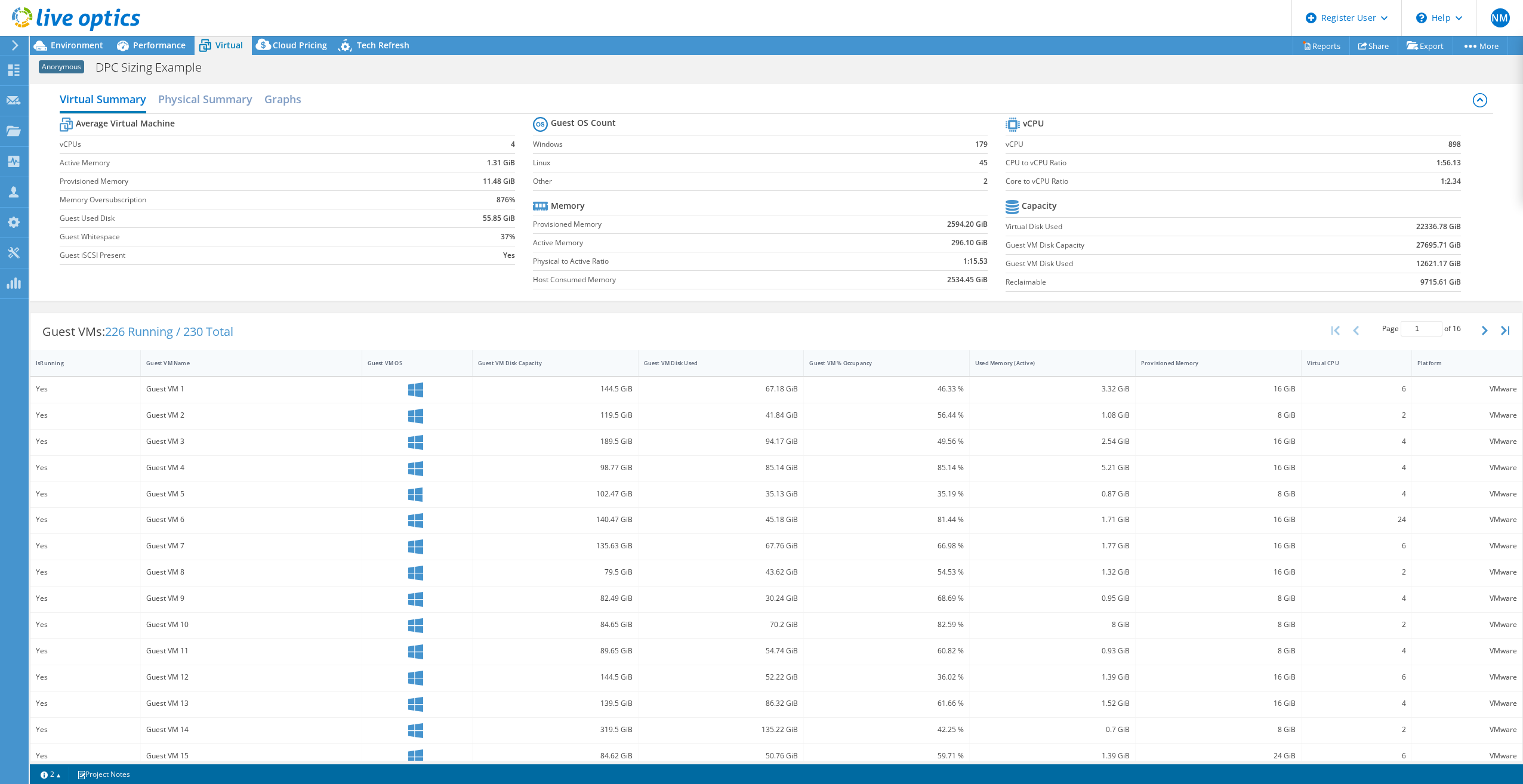
click at [631, 142] on label "Windows" at bounding box center [730, 144] width 396 height 12
click at [169, 52] on div "Performance" at bounding box center [153, 45] width 83 height 19
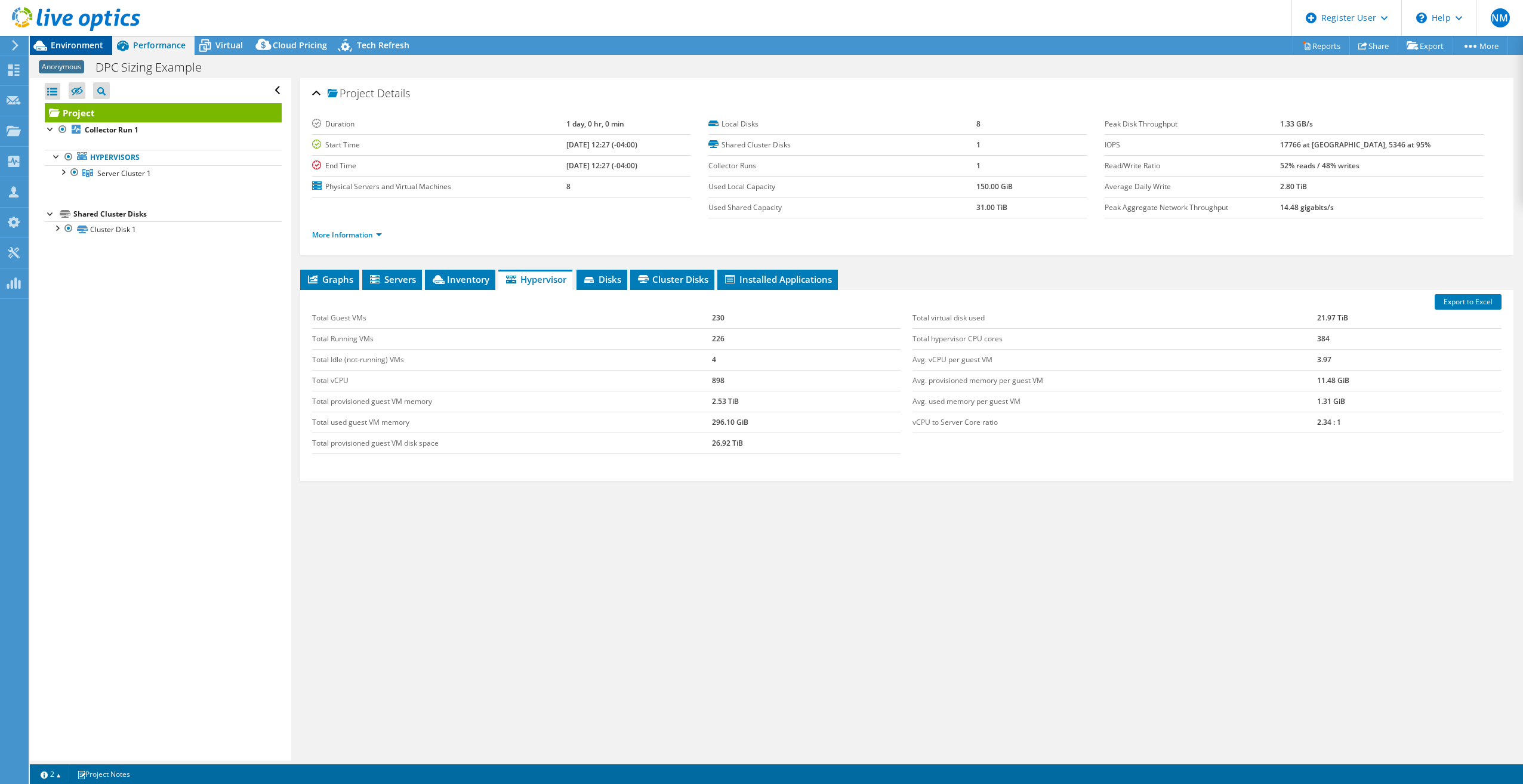
click at [60, 44] on span "Environment" at bounding box center [76, 44] width 52 height 11
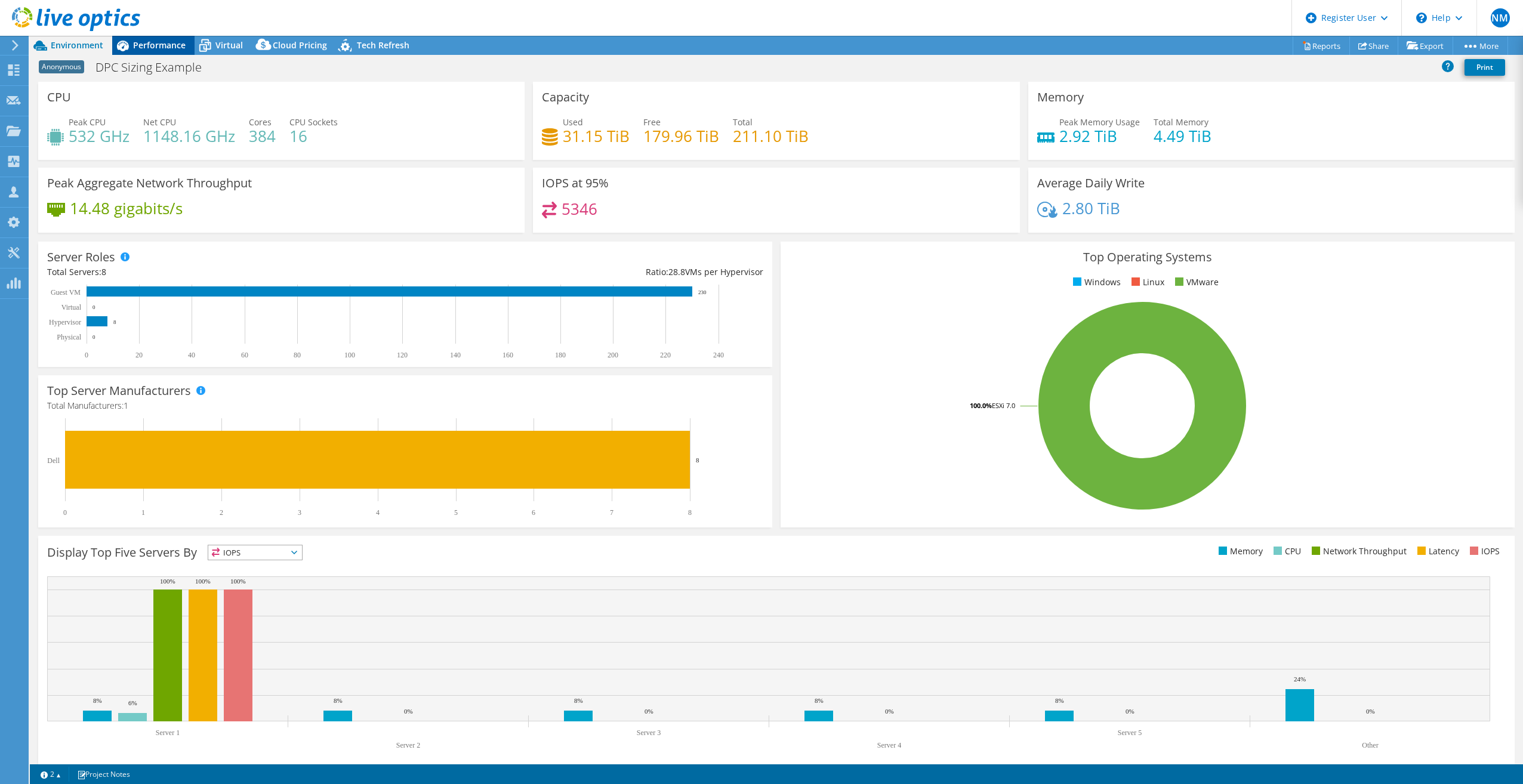
click at [138, 45] on span "Performance" at bounding box center [159, 44] width 52 height 11
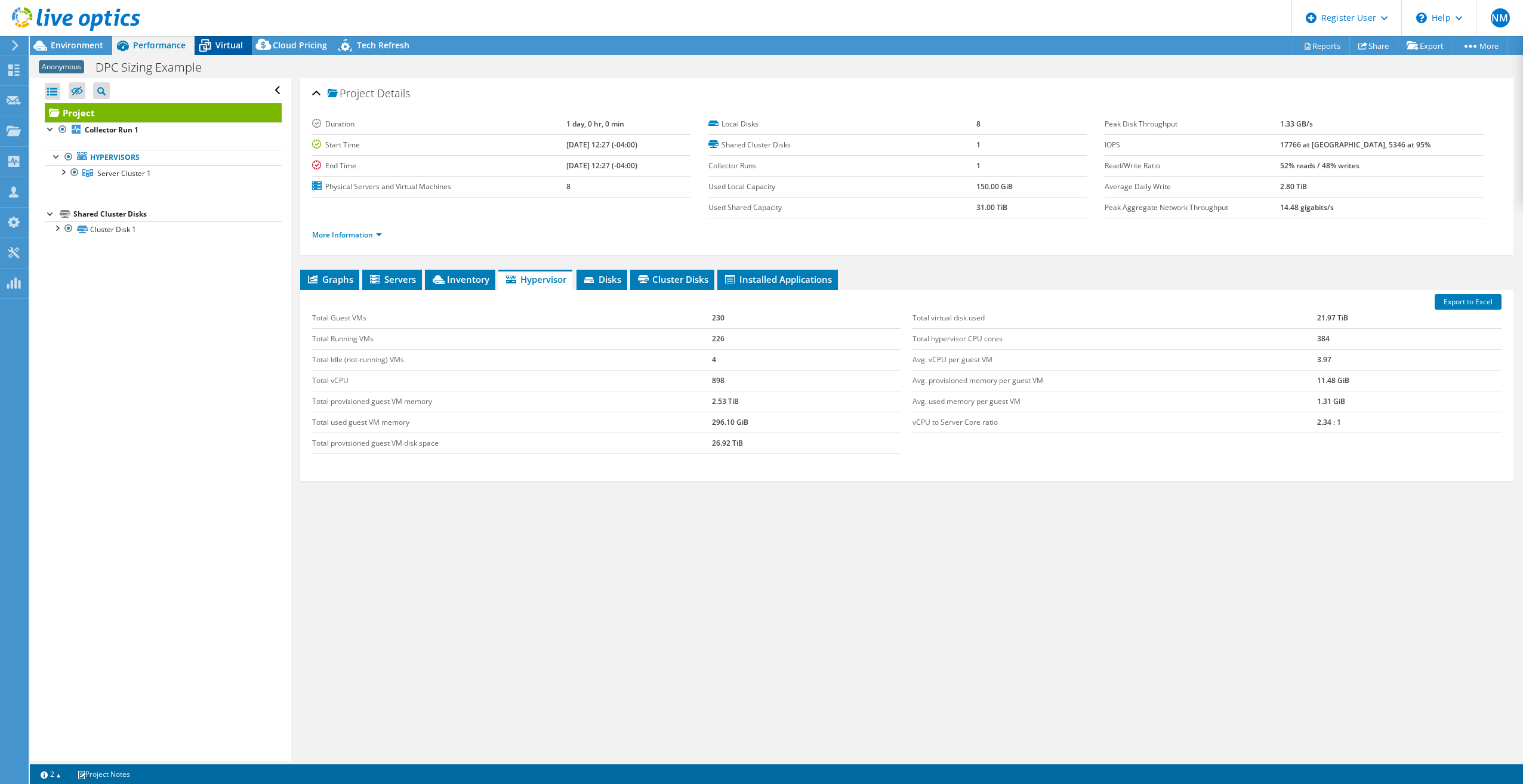
drag, startPoint x: 223, startPoint y: 33, endPoint x: 225, endPoint y: 41, distance: 8.2
click at [224, 35] on header "NM Dell User Nero Manoharan Nero.Manoharan@Dell.com Dell My Profile Log Out \n …" at bounding box center [762, 17] width 1523 height 36
click at [225, 41] on span "Virtual" at bounding box center [229, 44] width 28 height 11
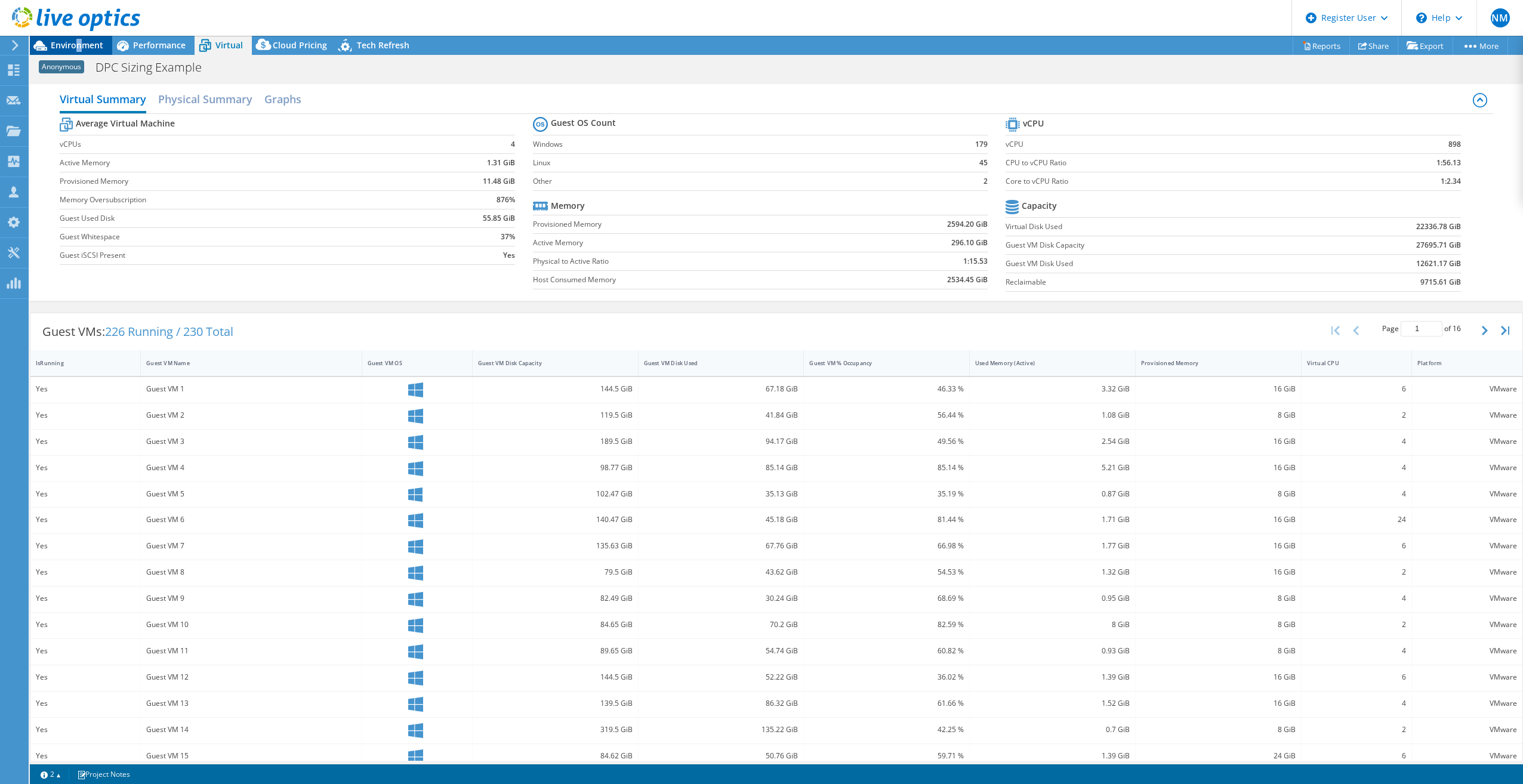
click at [79, 50] on span "Environment" at bounding box center [76, 44] width 52 height 11
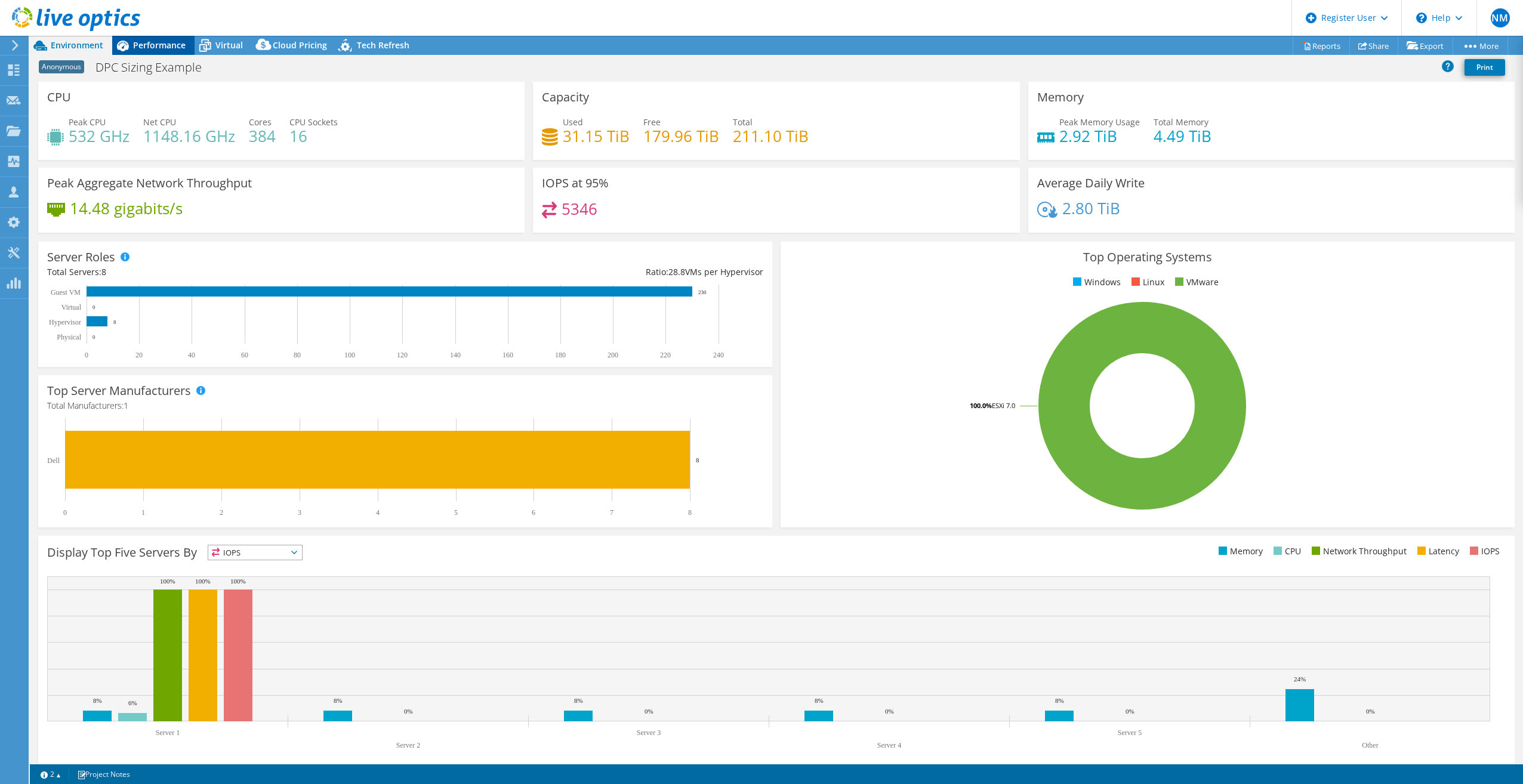
click at [164, 45] on span "Performance" at bounding box center [159, 44] width 52 height 11
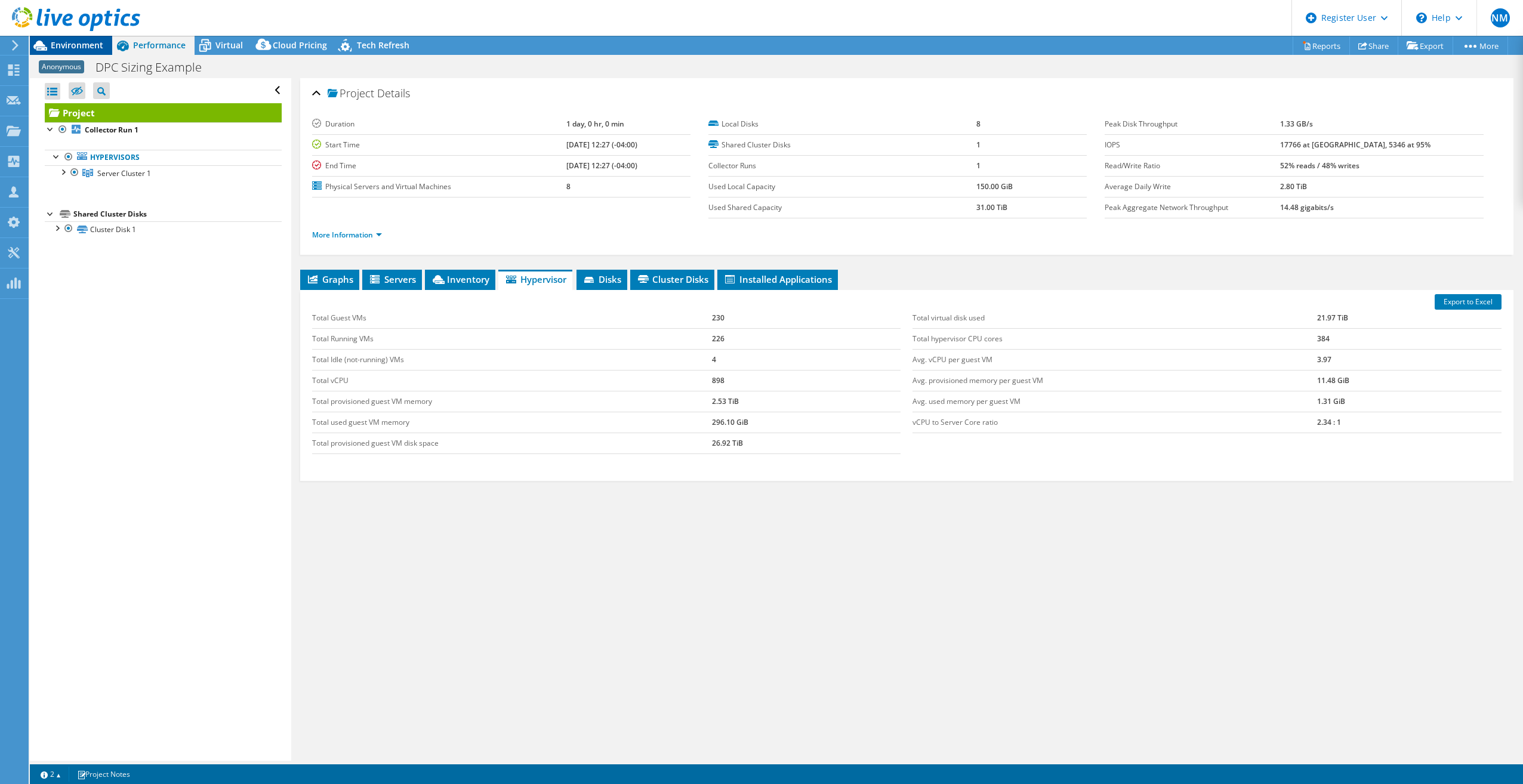
click at [67, 46] on span "Environment" at bounding box center [76, 44] width 52 height 11
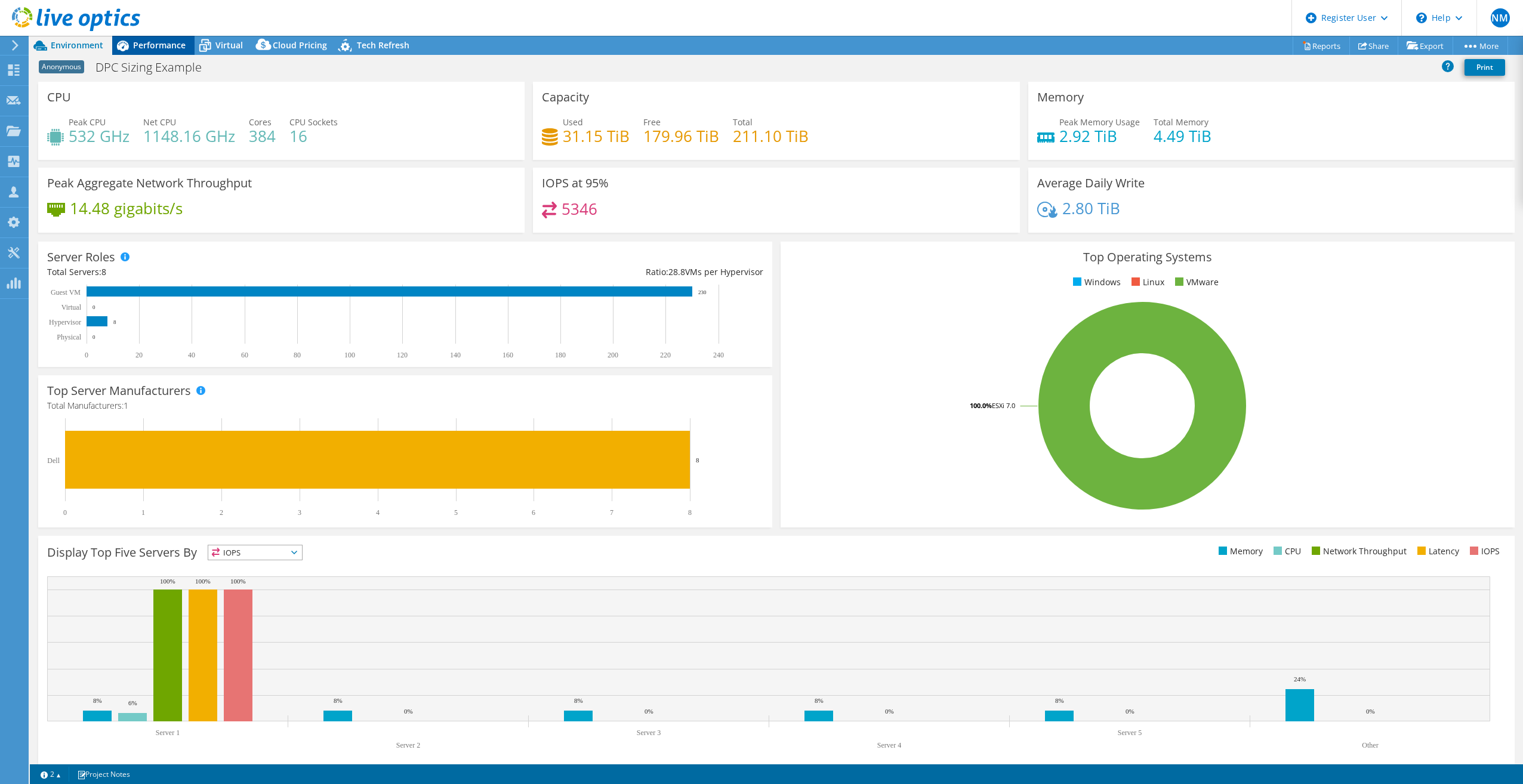
click at [151, 47] on span "Performance" at bounding box center [159, 44] width 52 height 11
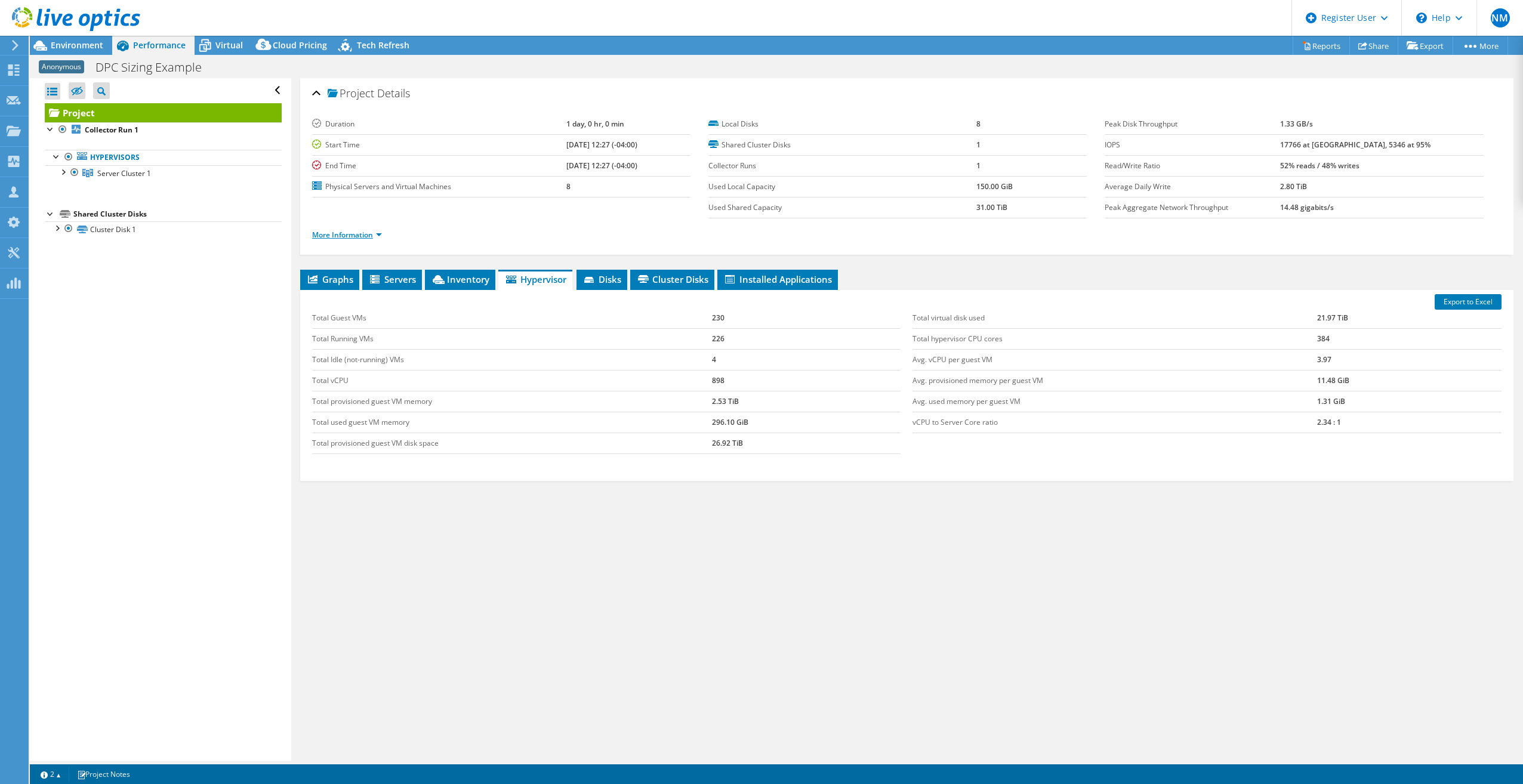
click at [376, 233] on link "More Information" at bounding box center [347, 235] width 70 height 10
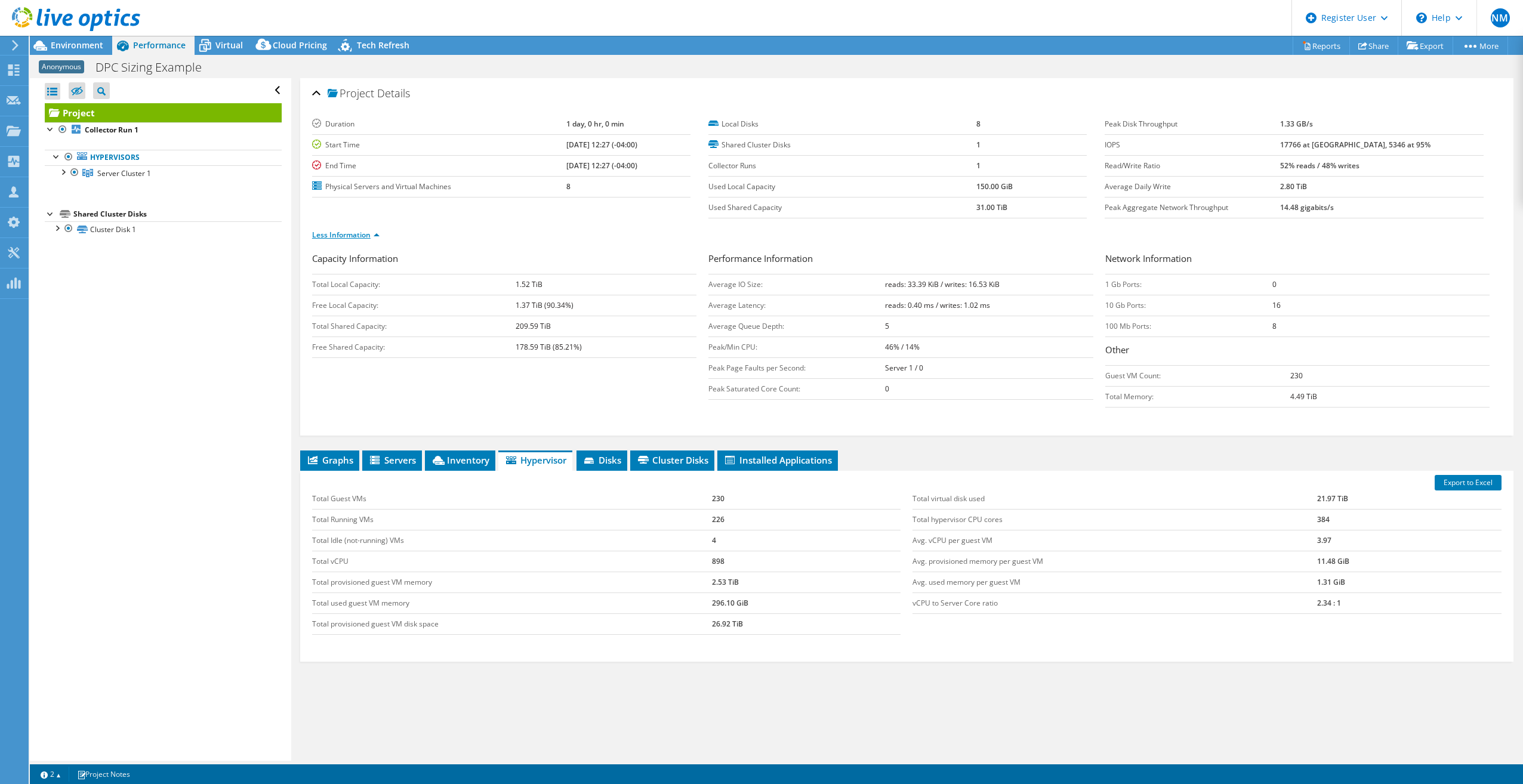
click at [376, 233] on link "Less Information" at bounding box center [346, 235] width 68 height 10
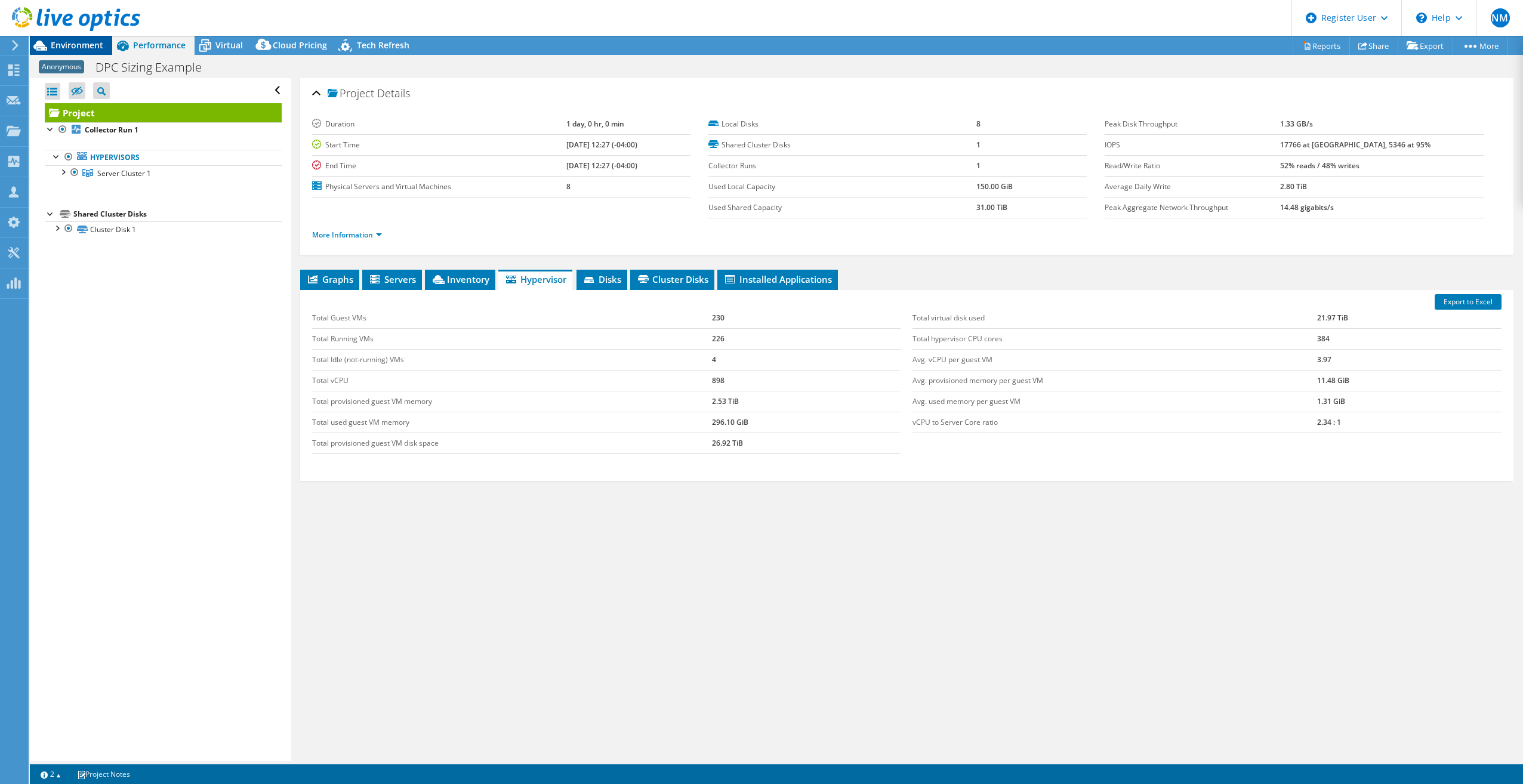
click at [87, 45] on span "Environment" at bounding box center [76, 44] width 52 height 11
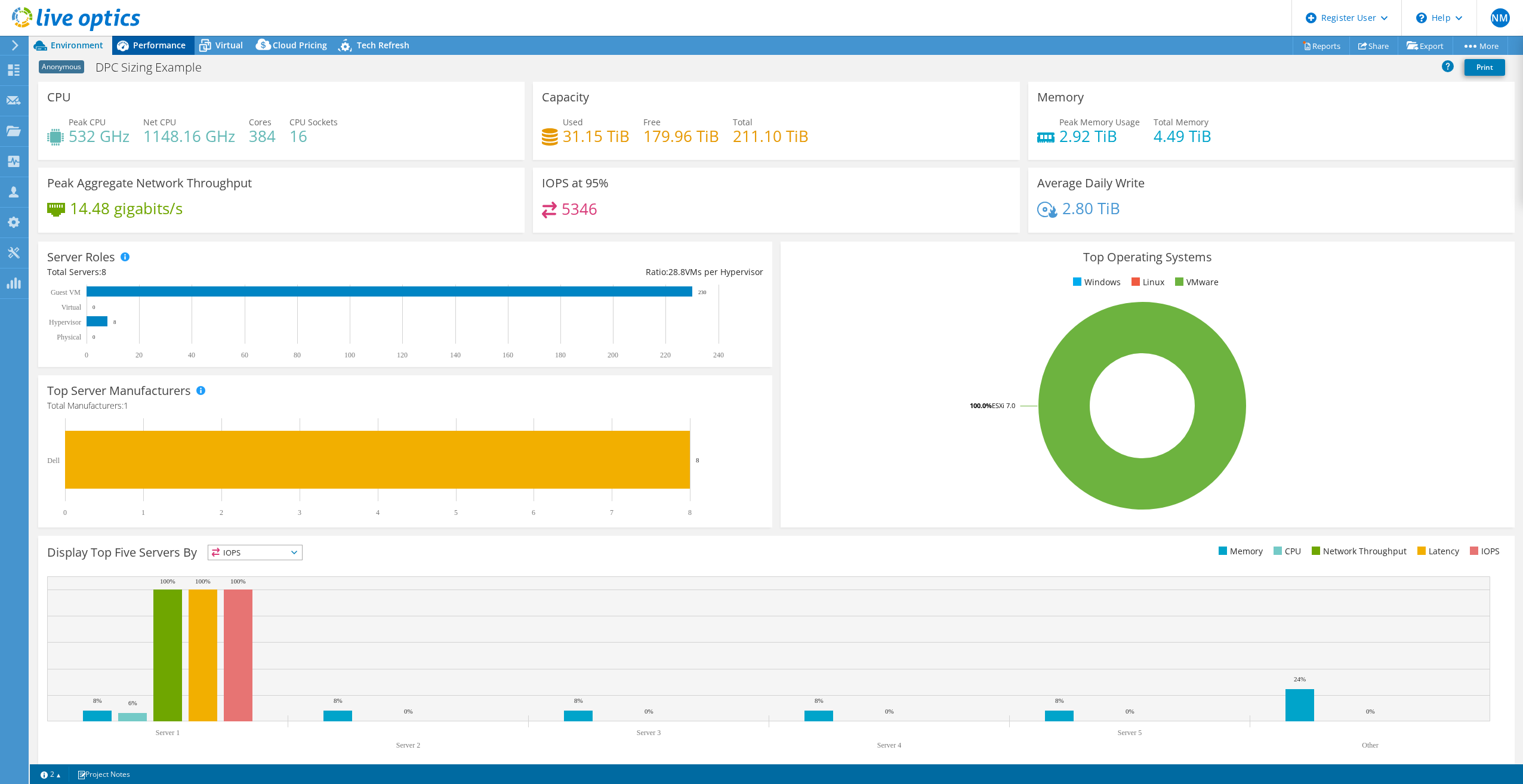
click at [170, 44] on span "Performance" at bounding box center [159, 44] width 52 height 11
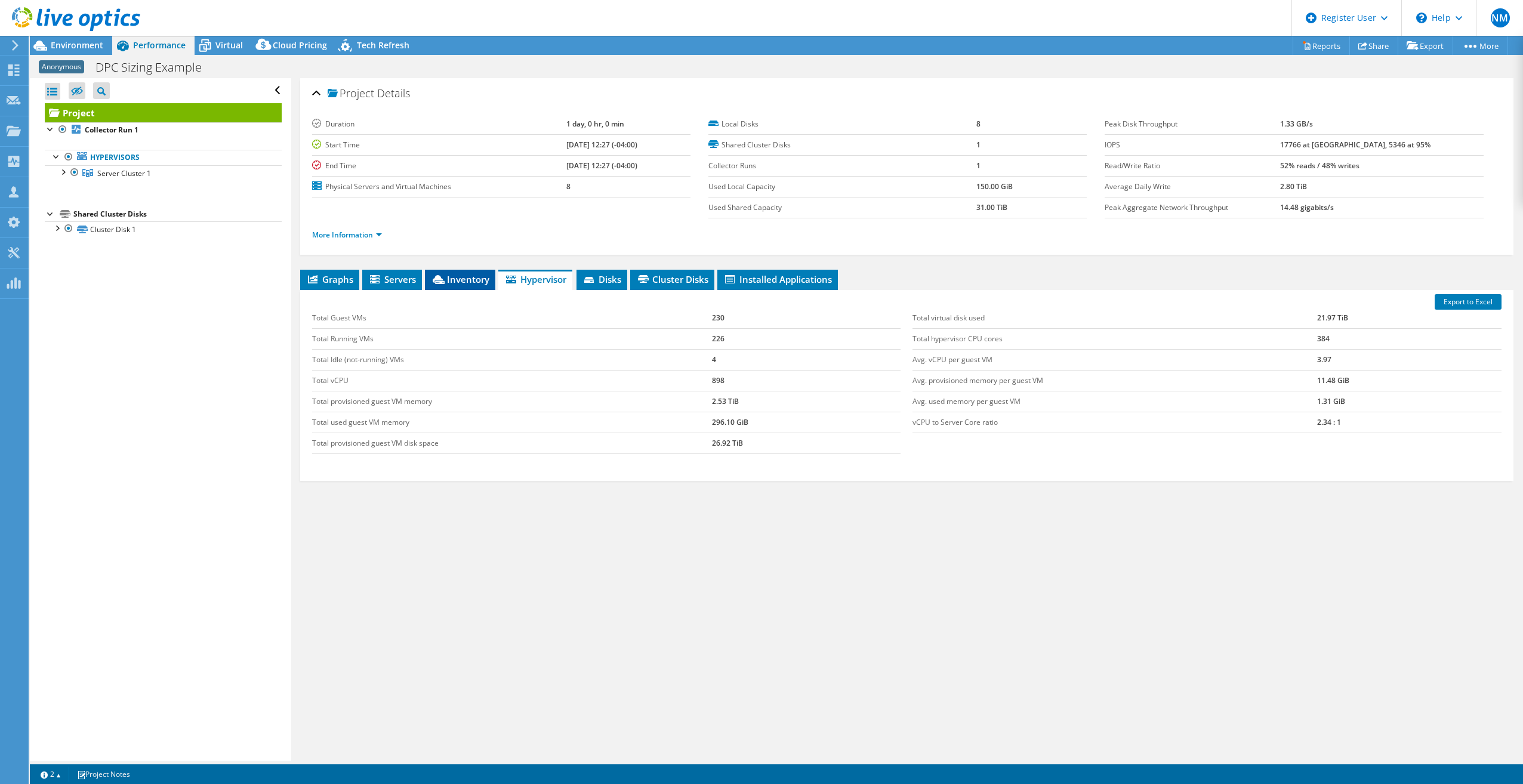
click at [445, 276] on icon at bounding box center [439, 280] width 12 height 9
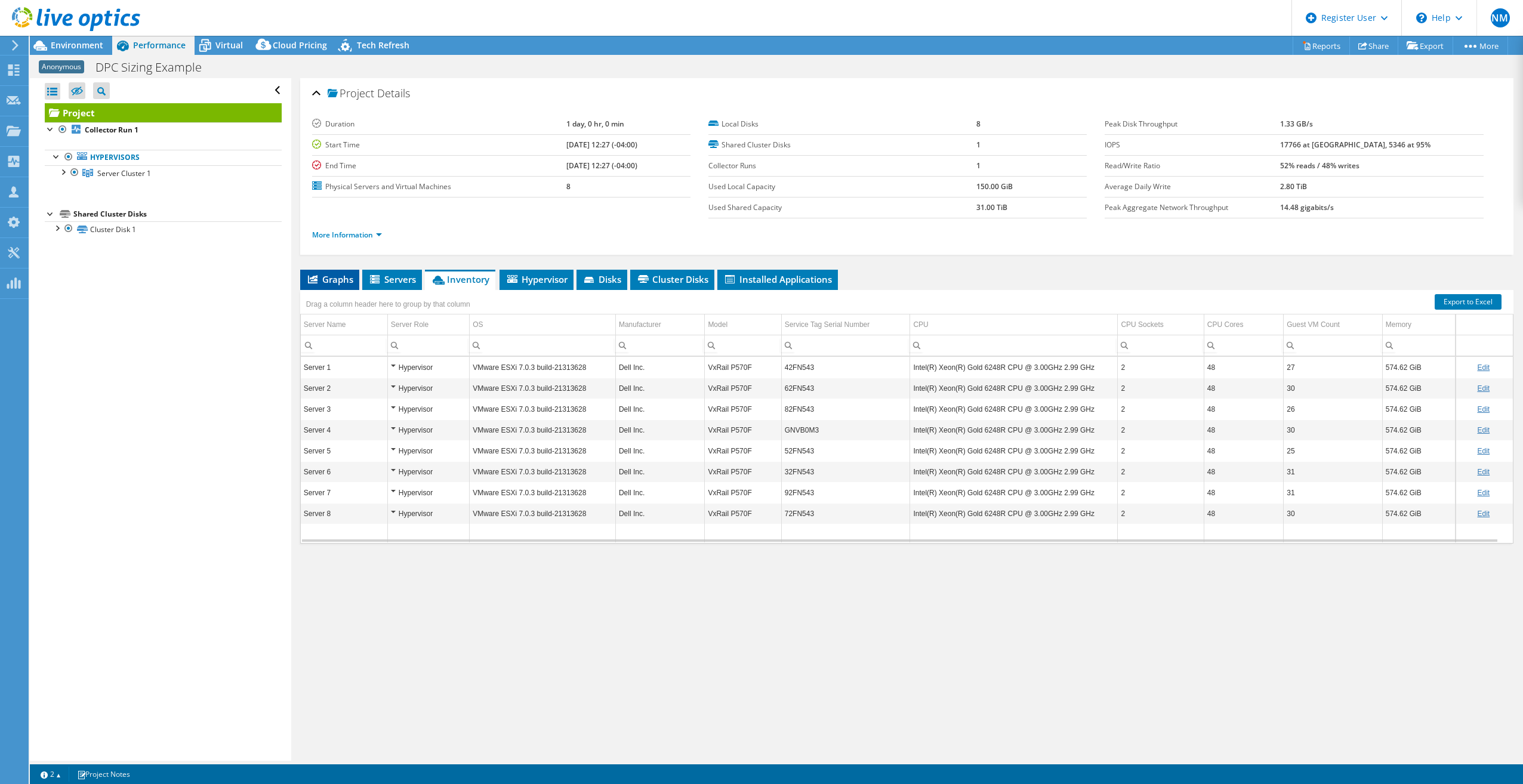
click at [337, 282] on span "Graphs" at bounding box center [329, 279] width 47 height 12
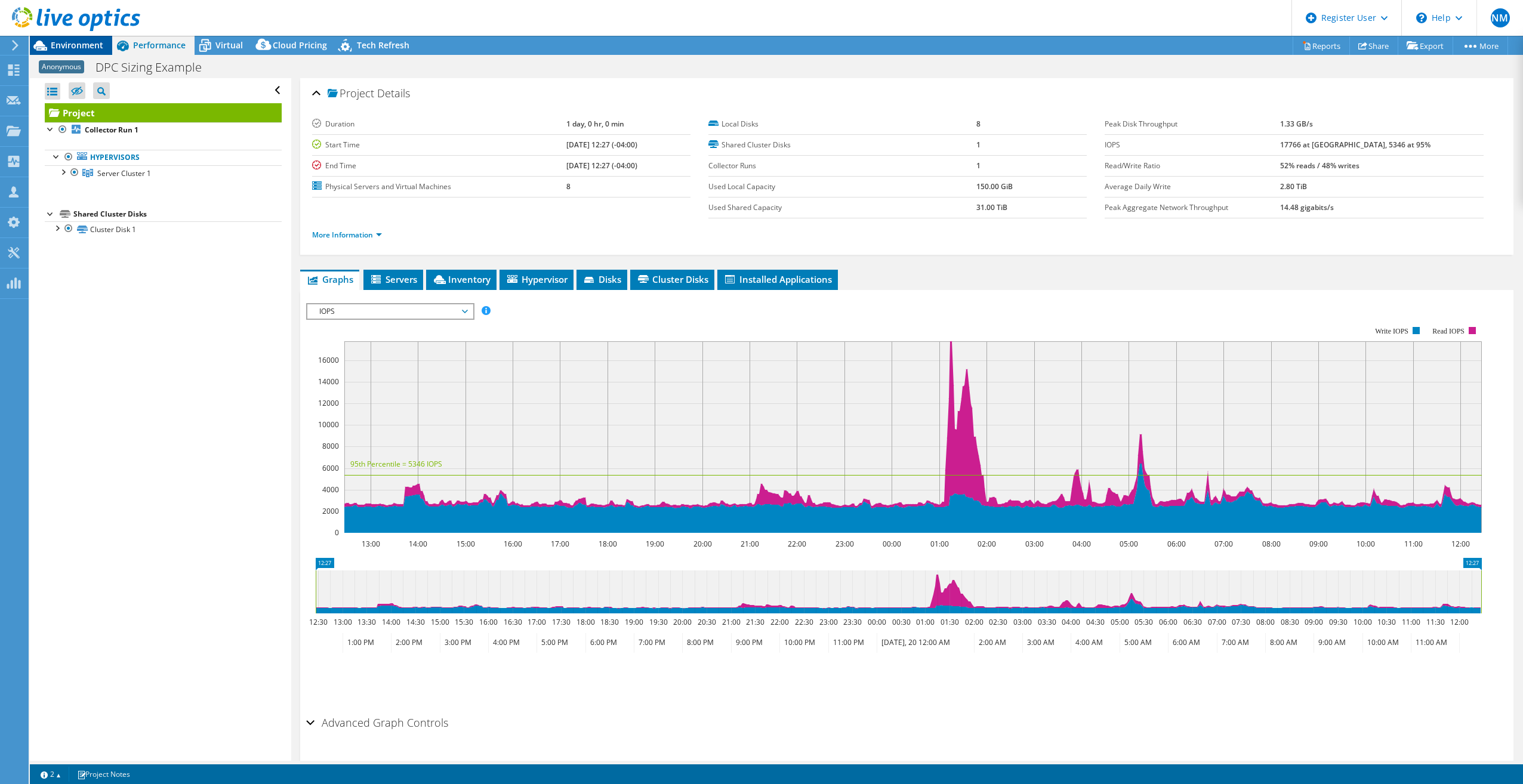
click at [90, 43] on span "Environment" at bounding box center [76, 44] width 52 height 11
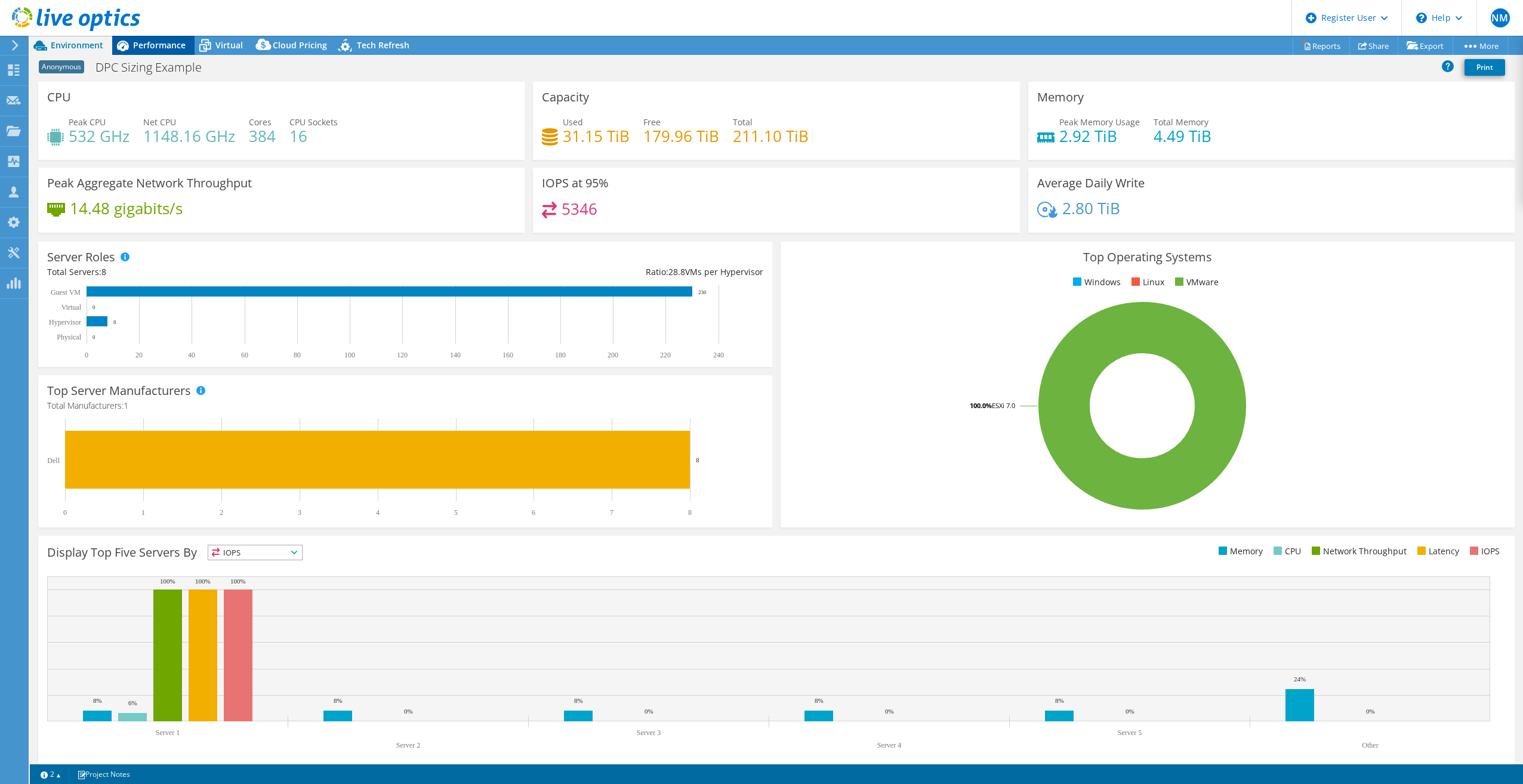
click at [142, 50] on div "Performance" at bounding box center [153, 45] width 83 height 19
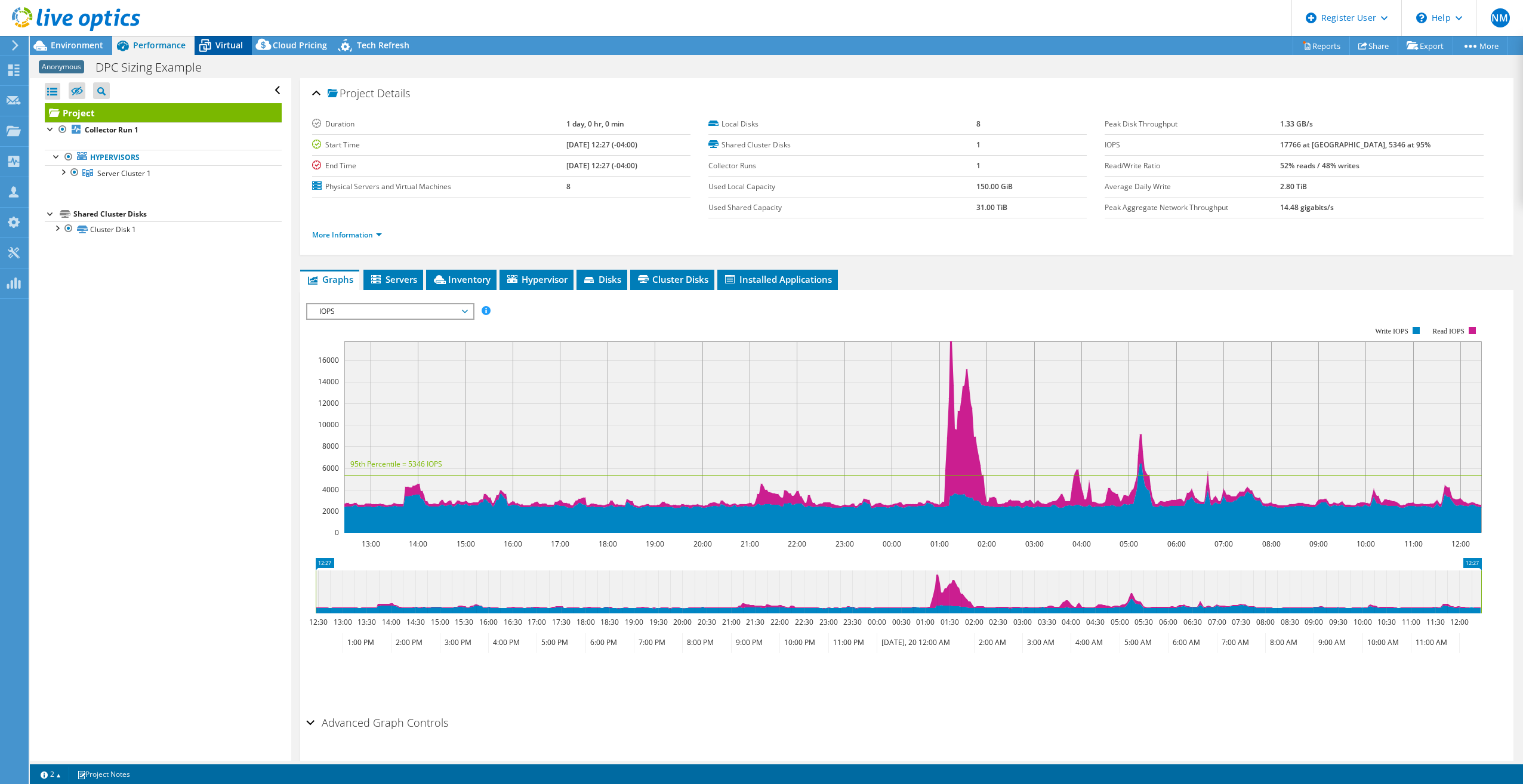
click at [228, 45] on span "Virtual" at bounding box center [229, 44] width 28 height 11
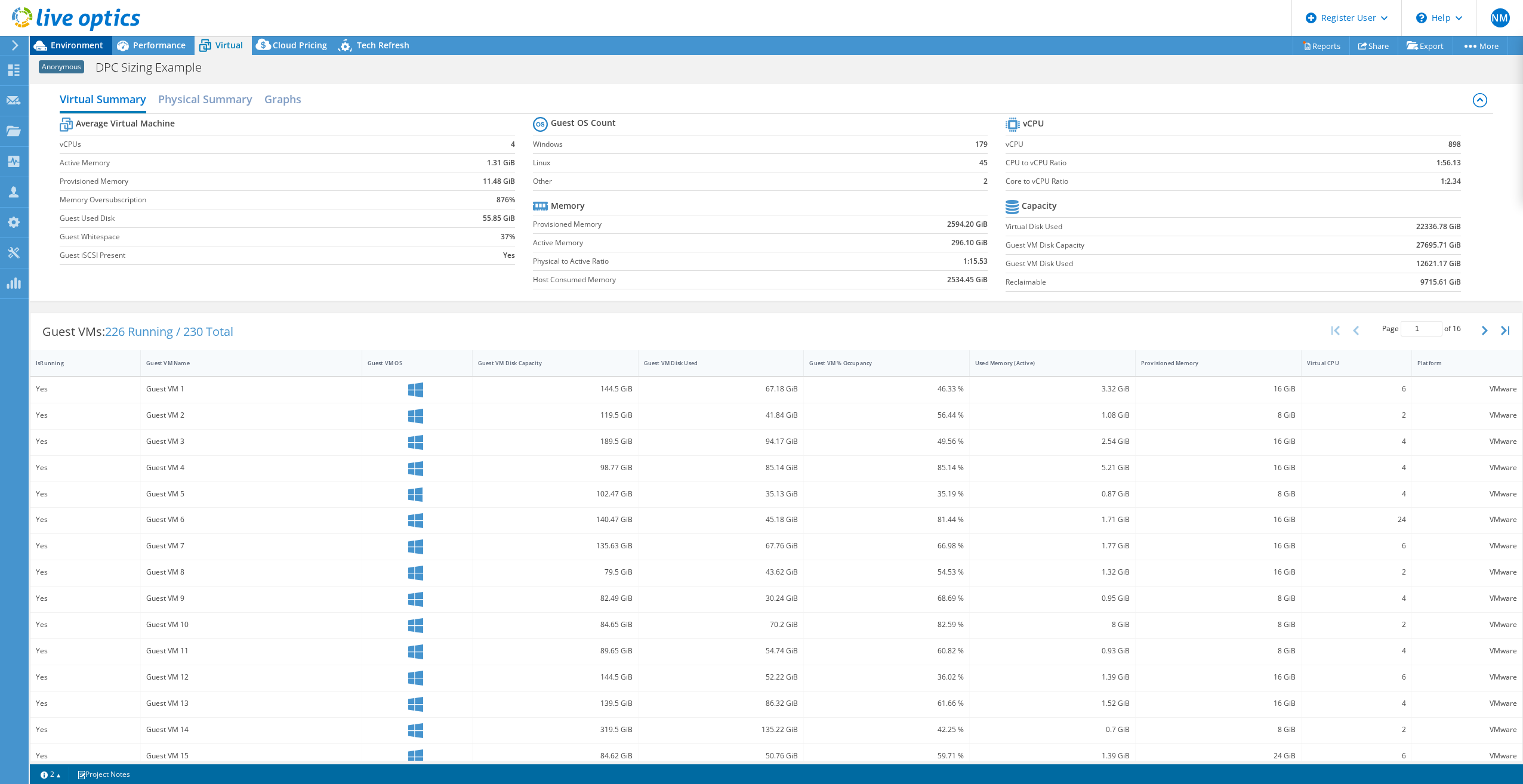
click at [68, 48] on span "Environment" at bounding box center [76, 44] width 52 height 11
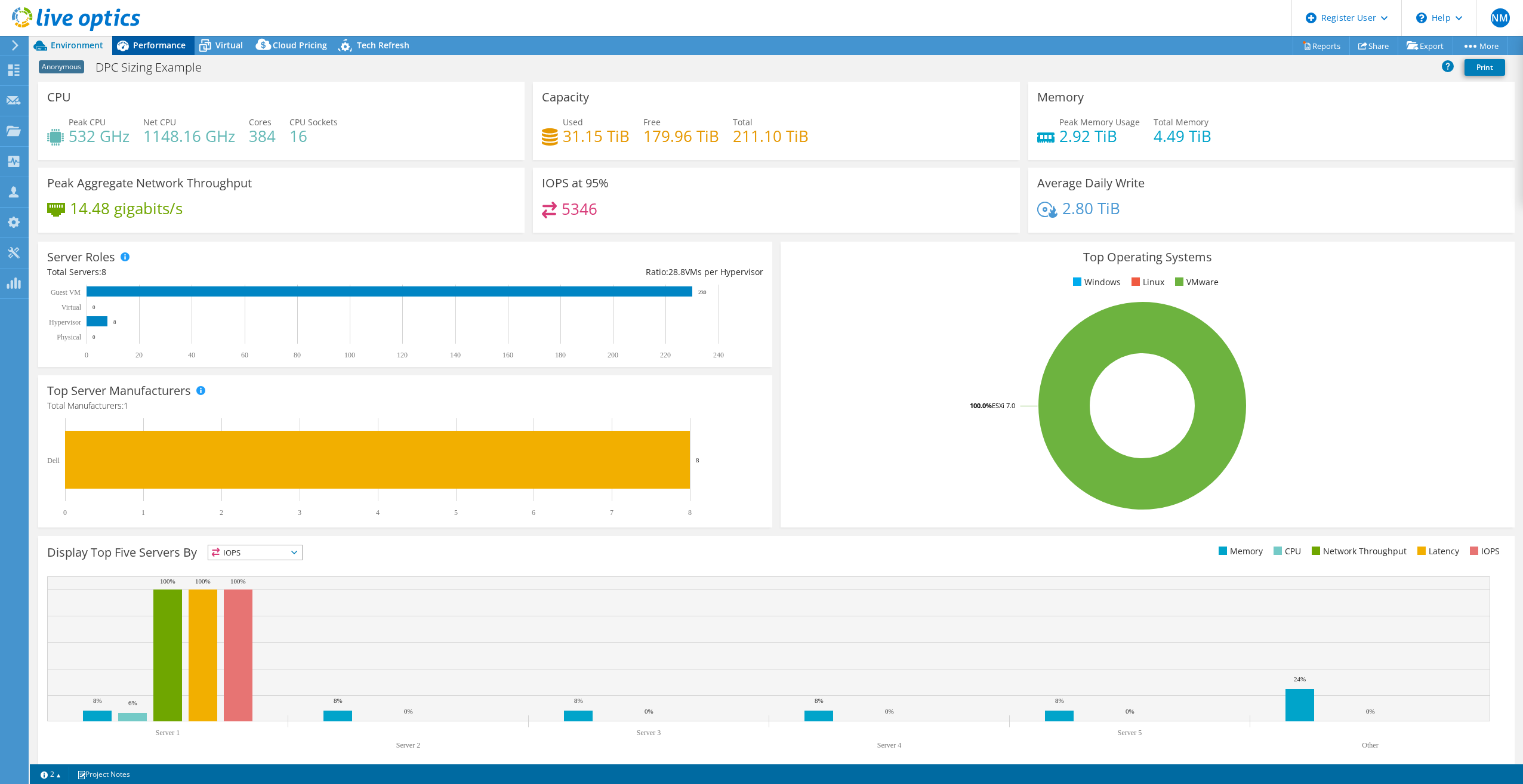
click at [150, 43] on span "Performance" at bounding box center [159, 44] width 52 height 11
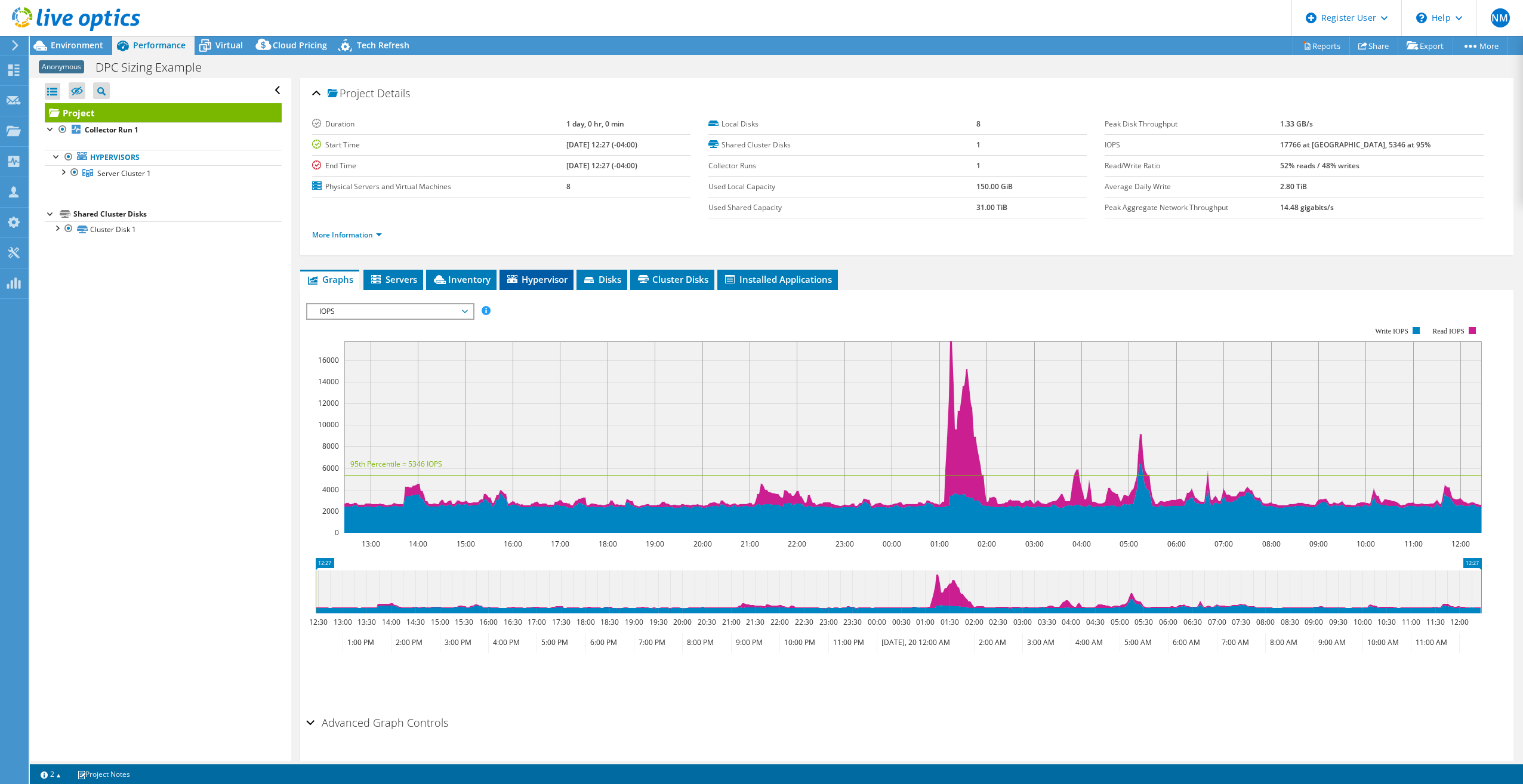
click at [547, 282] on span "Hypervisor" at bounding box center [536, 279] width 62 height 12
